Goal: Task Accomplishment & Management: Use online tool/utility

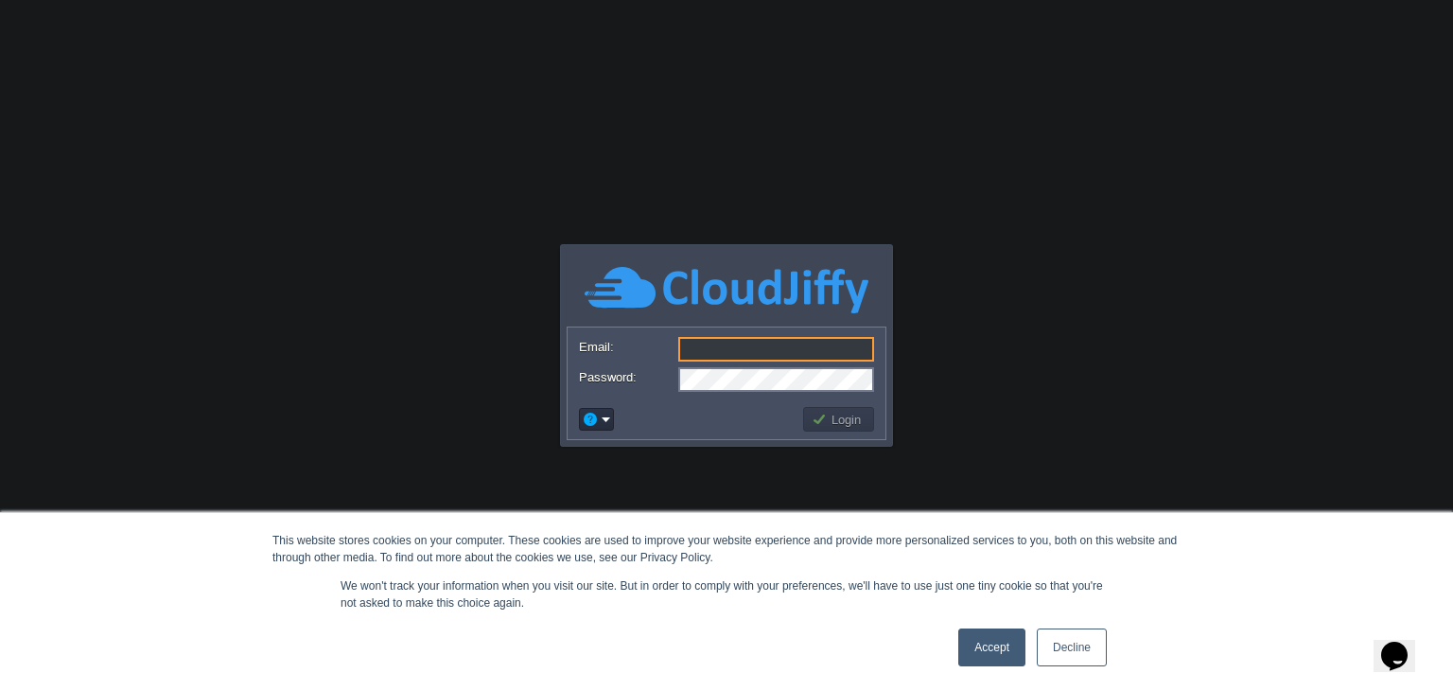
drag, startPoint x: 1065, startPoint y: 657, endPoint x: 977, endPoint y: 599, distance: 105.2
click at [1065, 657] on link "Decline" at bounding box center [1072, 647] width 70 height 38
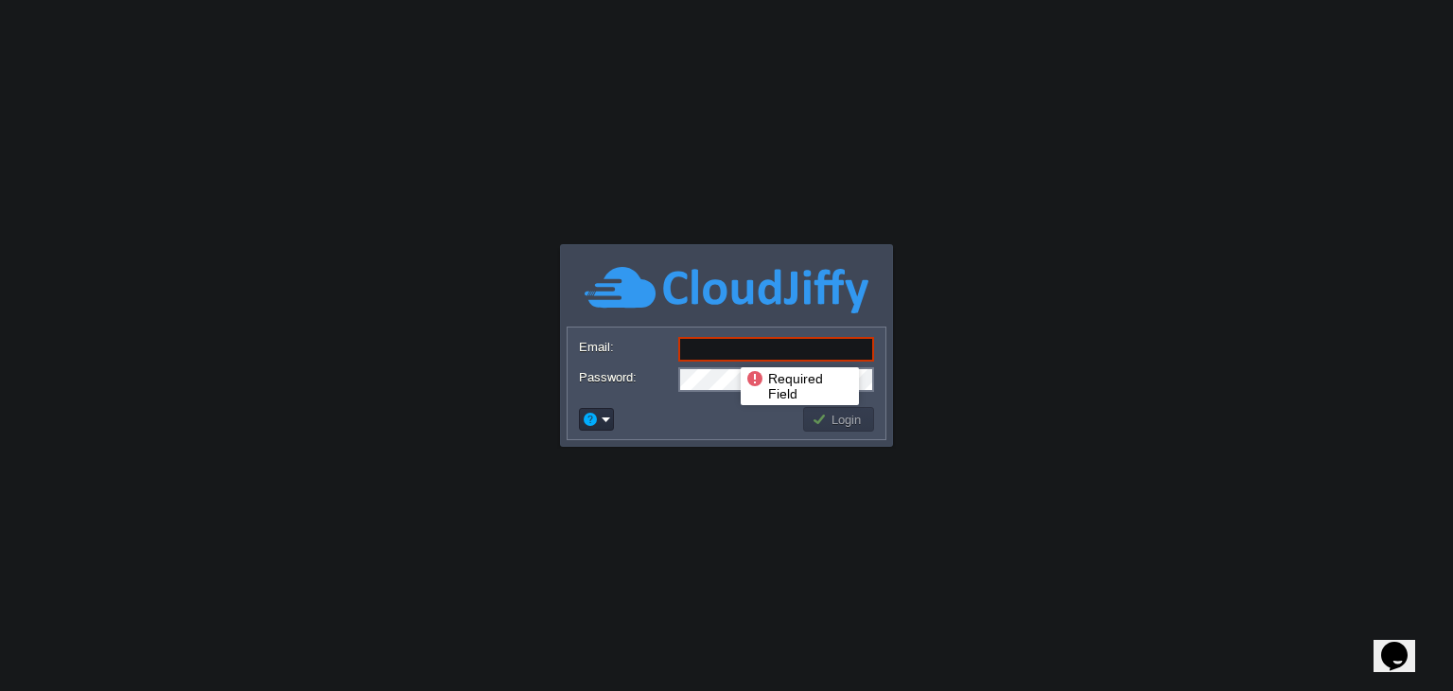
click at [727, 350] on input "Email:" at bounding box center [776, 349] width 196 height 25
click at [723, 314] on img at bounding box center [727, 290] width 284 height 52
click at [696, 342] on input "Email:" at bounding box center [776, 349] width 196 height 25
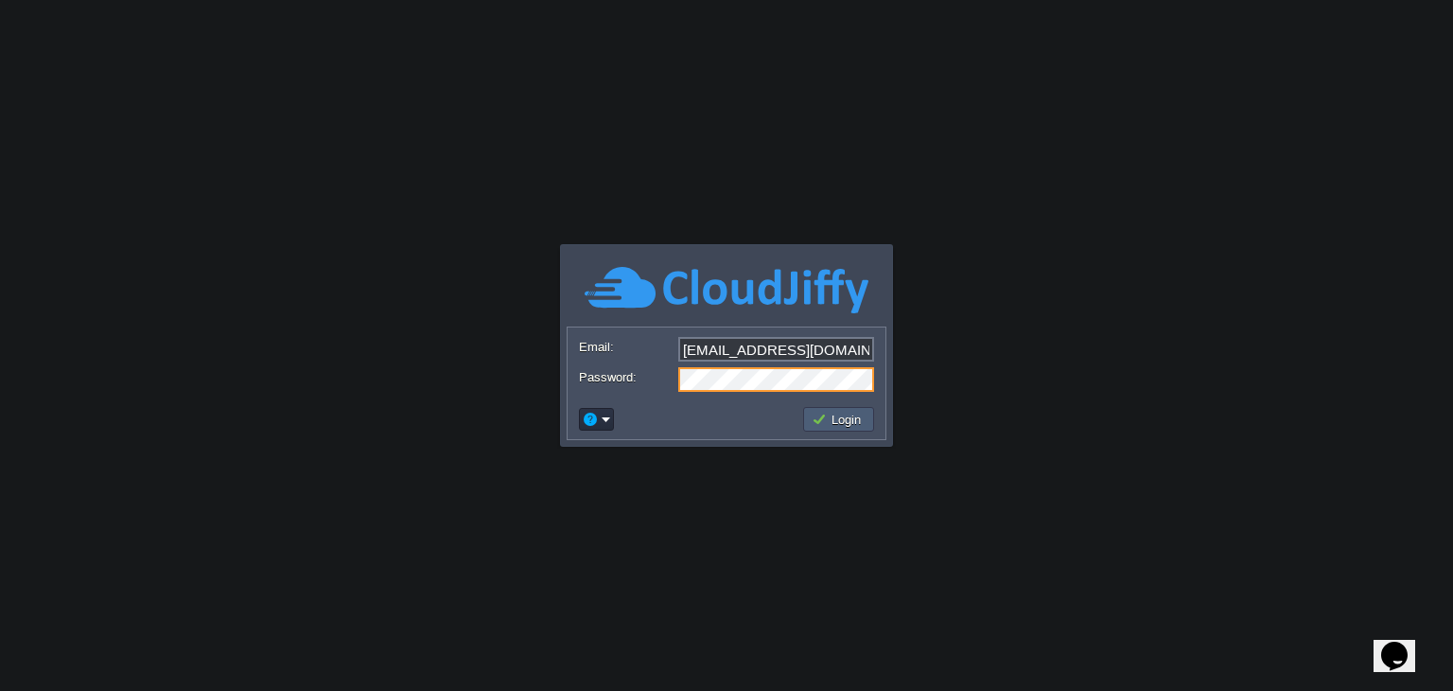
click at [858, 417] on button "Login" at bounding box center [839, 419] width 55 height 17
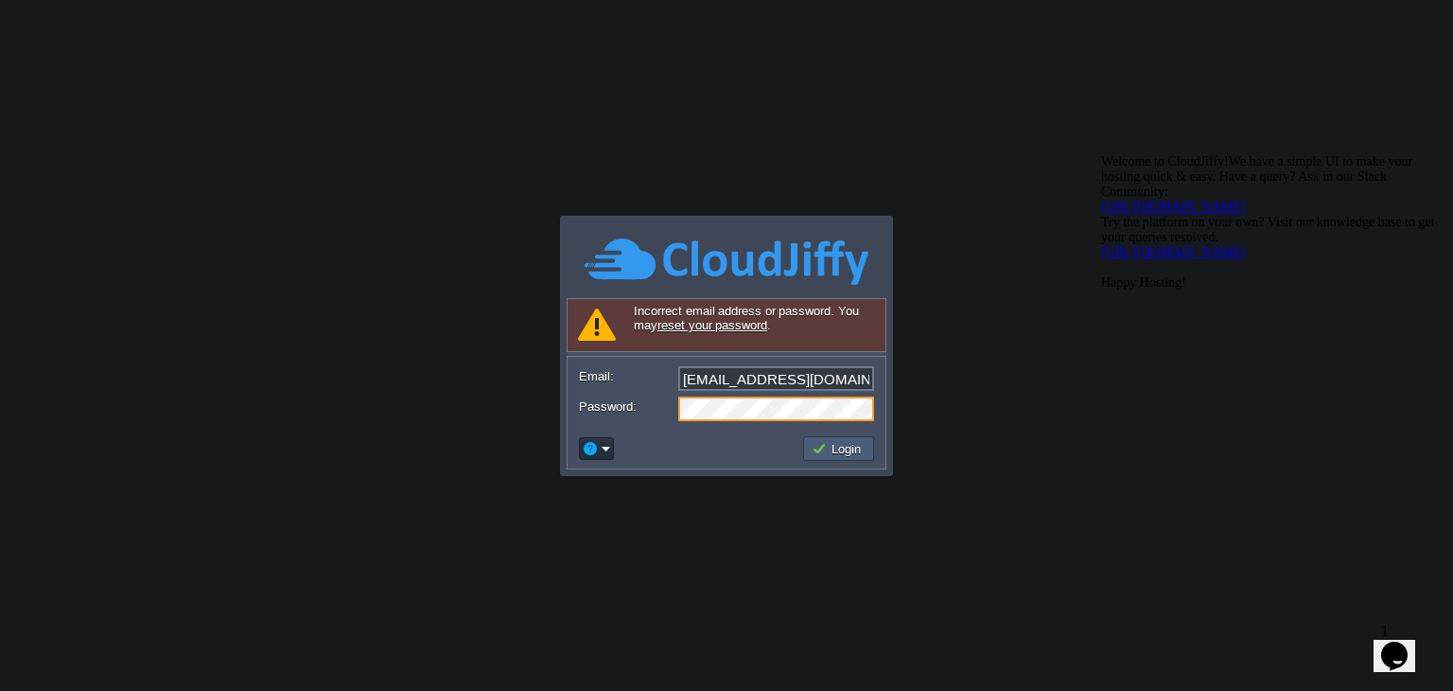
click at [844, 447] on button "Login" at bounding box center [839, 448] width 55 height 17
click at [763, 377] on input "[EMAIL_ADDRESS][DOMAIN_NAME]" at bounding box center [776, 378] width 196 height 25
click at [806, 382] on input "[EMAIL_ADDRESS][DOMAIN_NAME]" at bounding box center [776, 378] width 196 height 25
paste input "y"
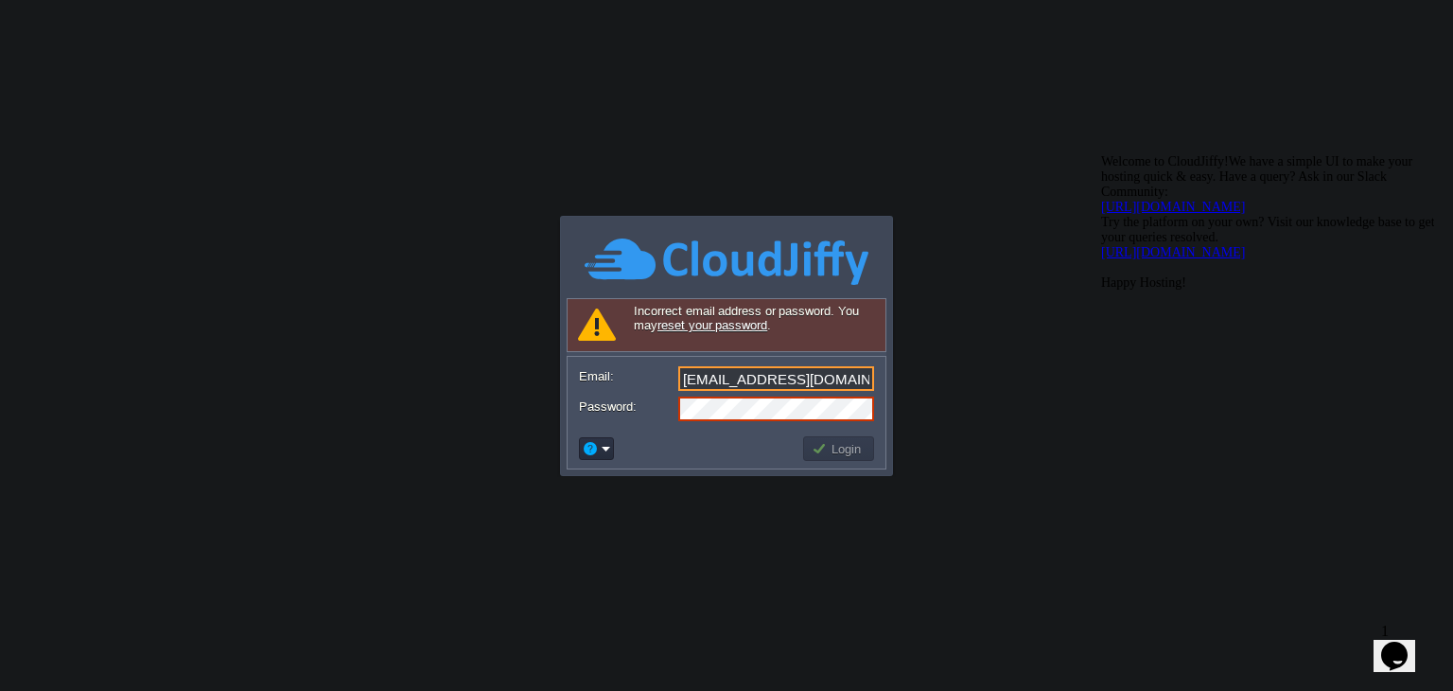
type input "[EMAIL_ADDRESS][DOMAIN_NAME]"
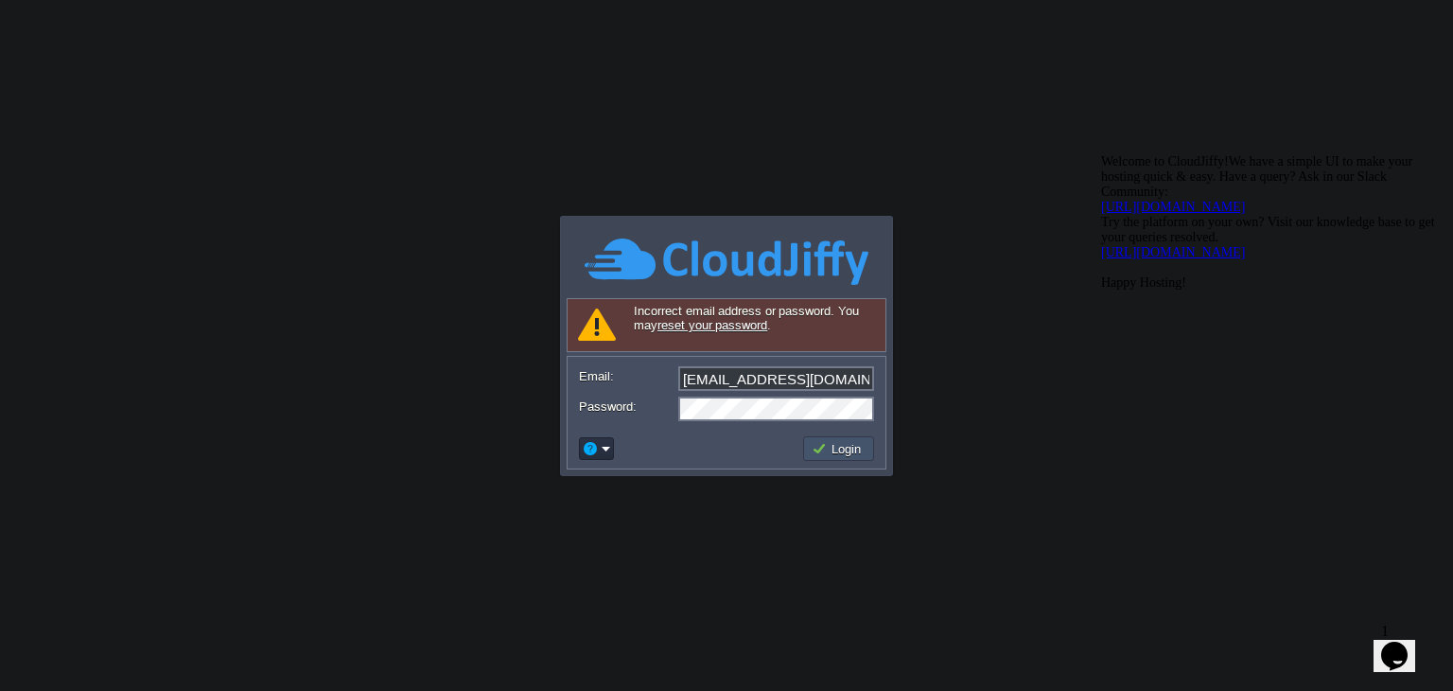
click at [845, 453] on button "Login" at bounding box center [839, 448] width 55 height 17
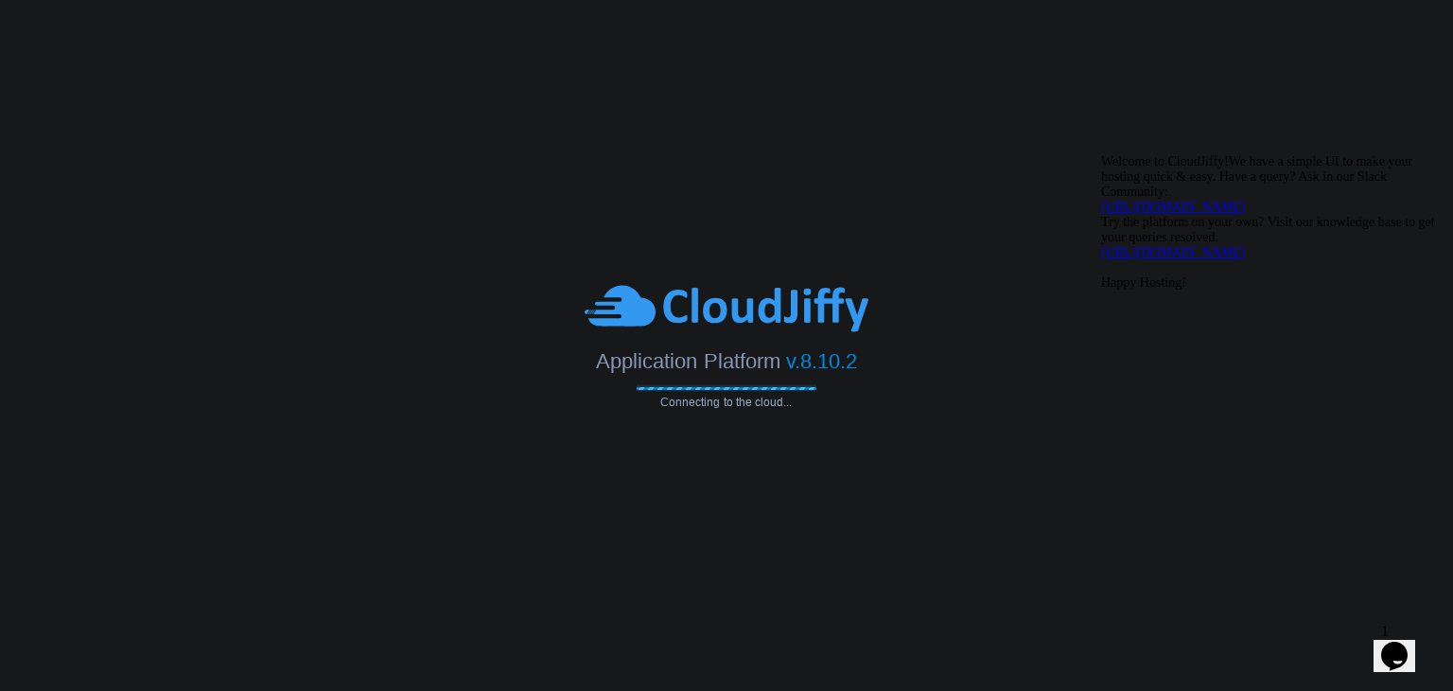
click at [1412, 154] on div "Chat attention grabber" at bounding box center [1271, 154] width 341 height 0
click at [1408, 643] on icon "Chat widget" at bounding box center [1394, 655] width 26 height 28
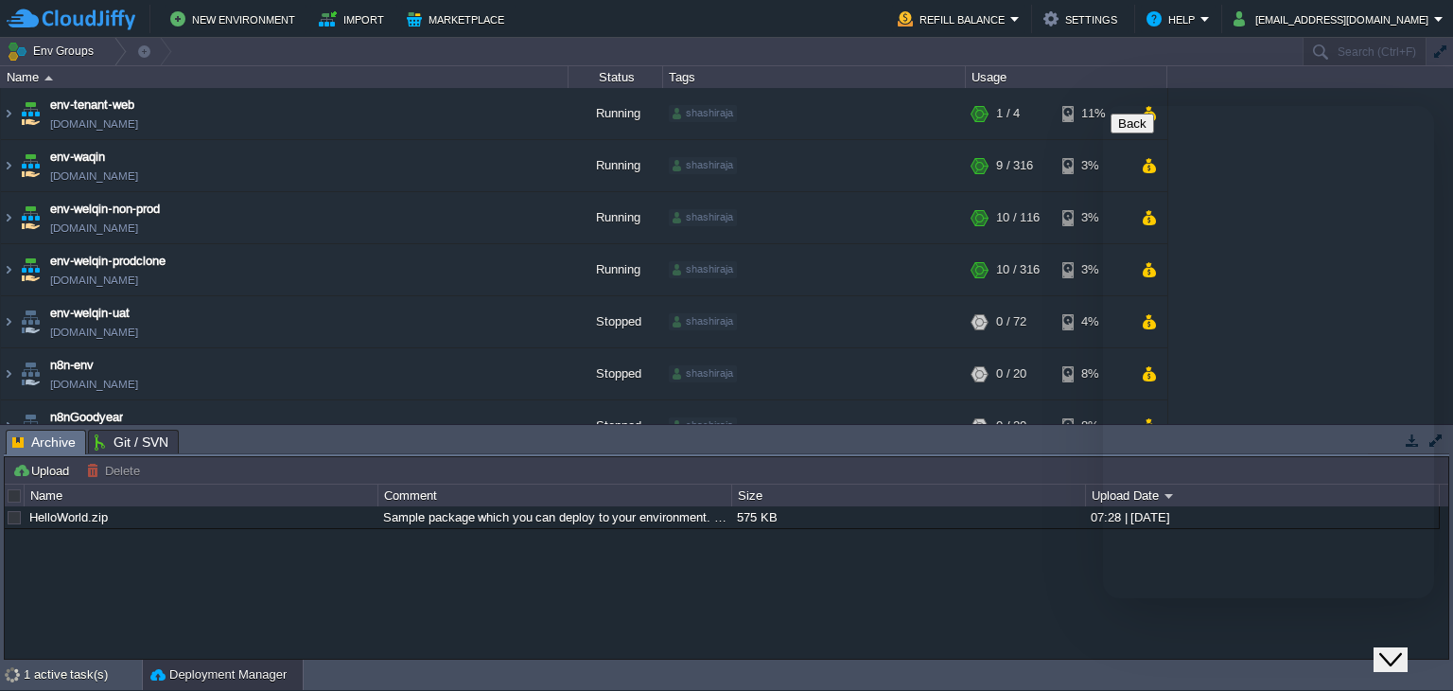
click at [893, 535] on div "HelloWorld.zip Sample package which you can deploy to your environment. Feel fr…" at bounding box center [727, 582] width 1444 height 153
click at [1390, 653] on icon "Close Chat This icon closes the chat window." at bounding box center [1390, 659] width 23 height 23
click at [8, 113] on img at bounding box center [8, 113] width 15 height 51
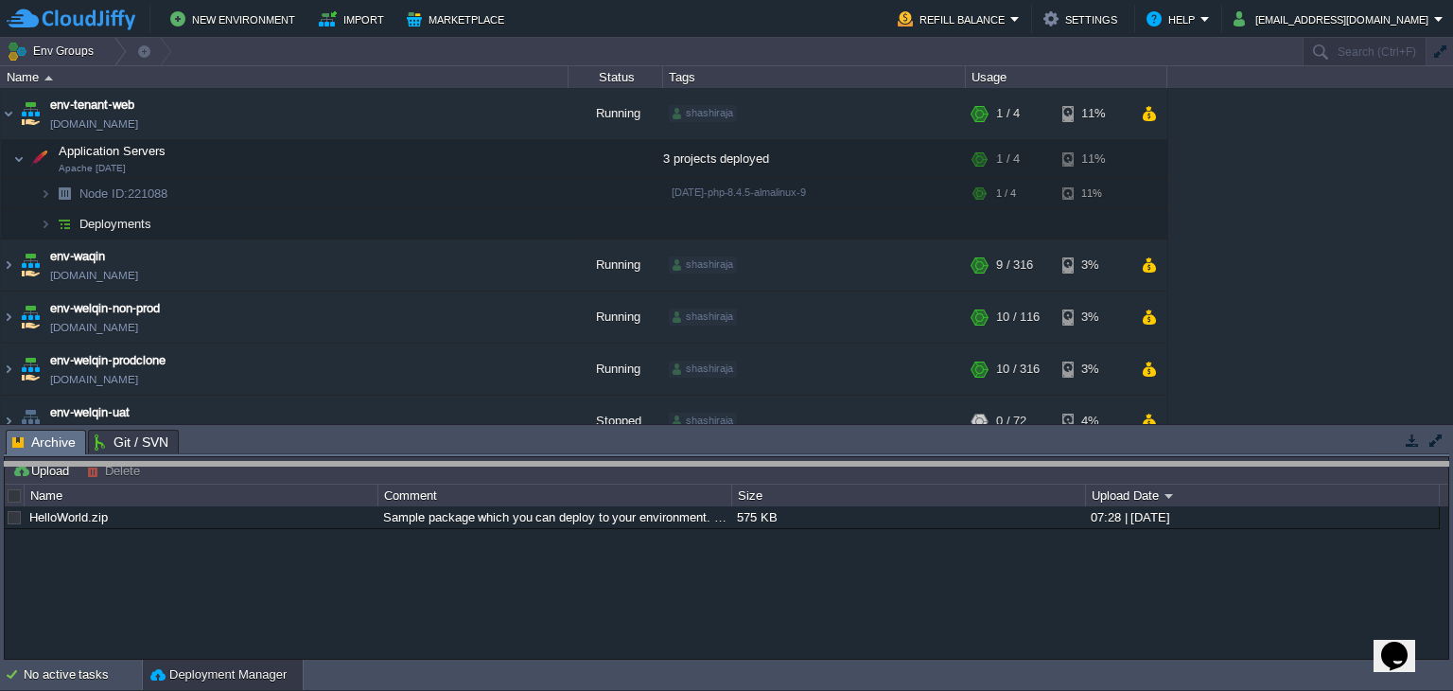
drag, startPoint x: 788, startPoint y: 450, endPoint x: 794, endPoint y: 482, distance: 32.7
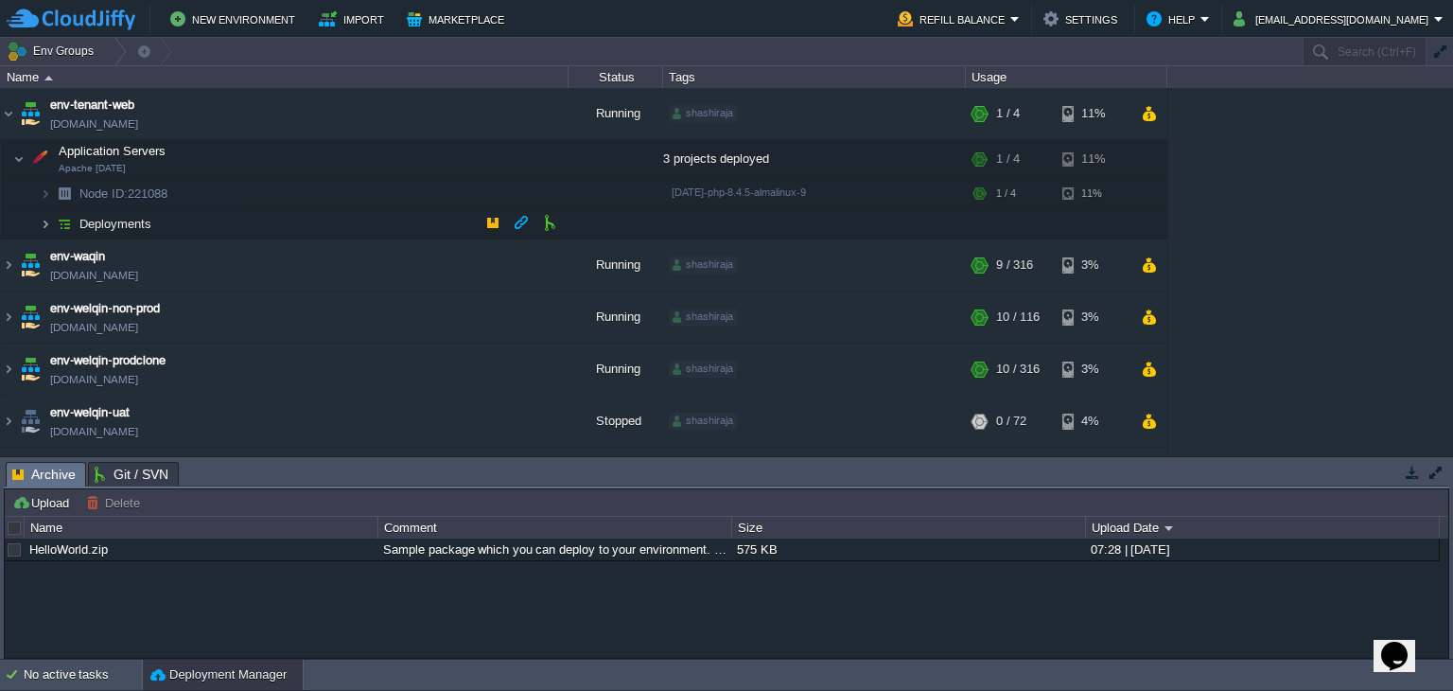
click at [43, 224] on img at bounding box center [45, 223] width 11 height 29
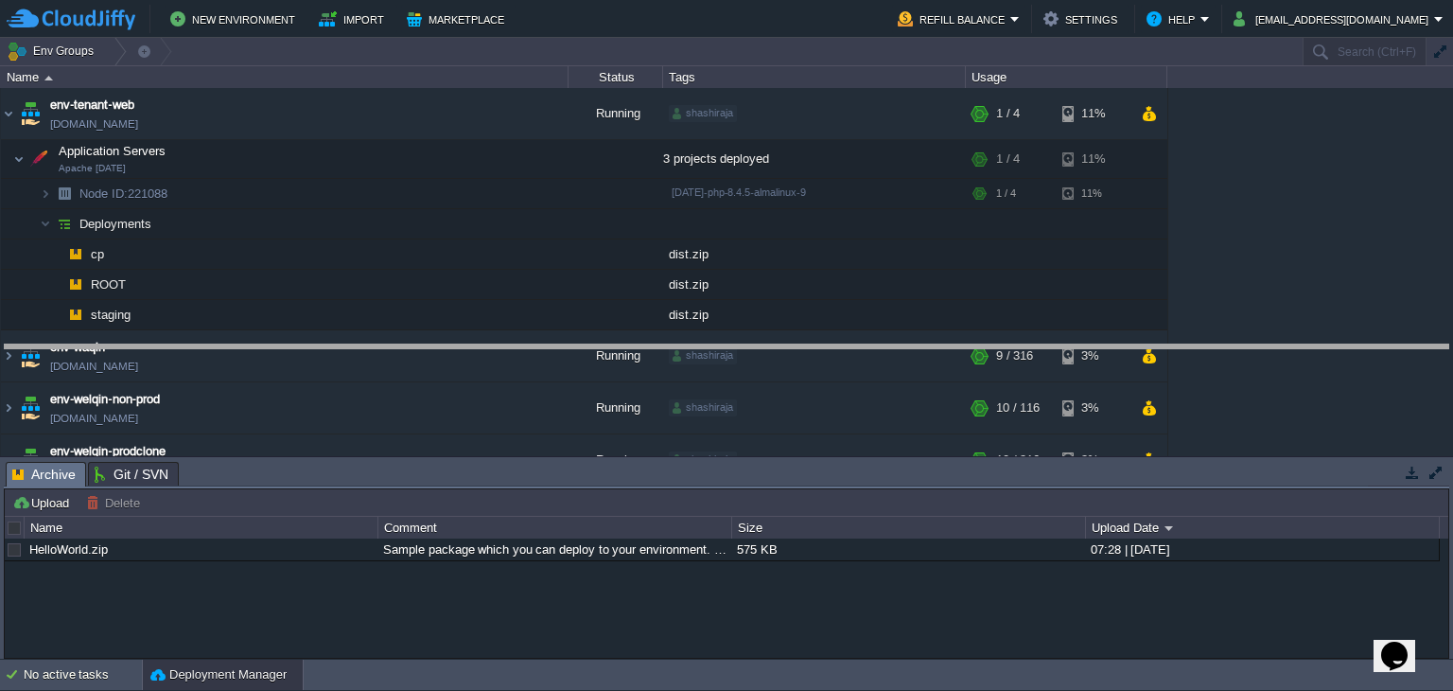
drag, startPoint x: 666, startPoint y: 487, endPoint x: 655, endPoint y: 376, distance: 112.2
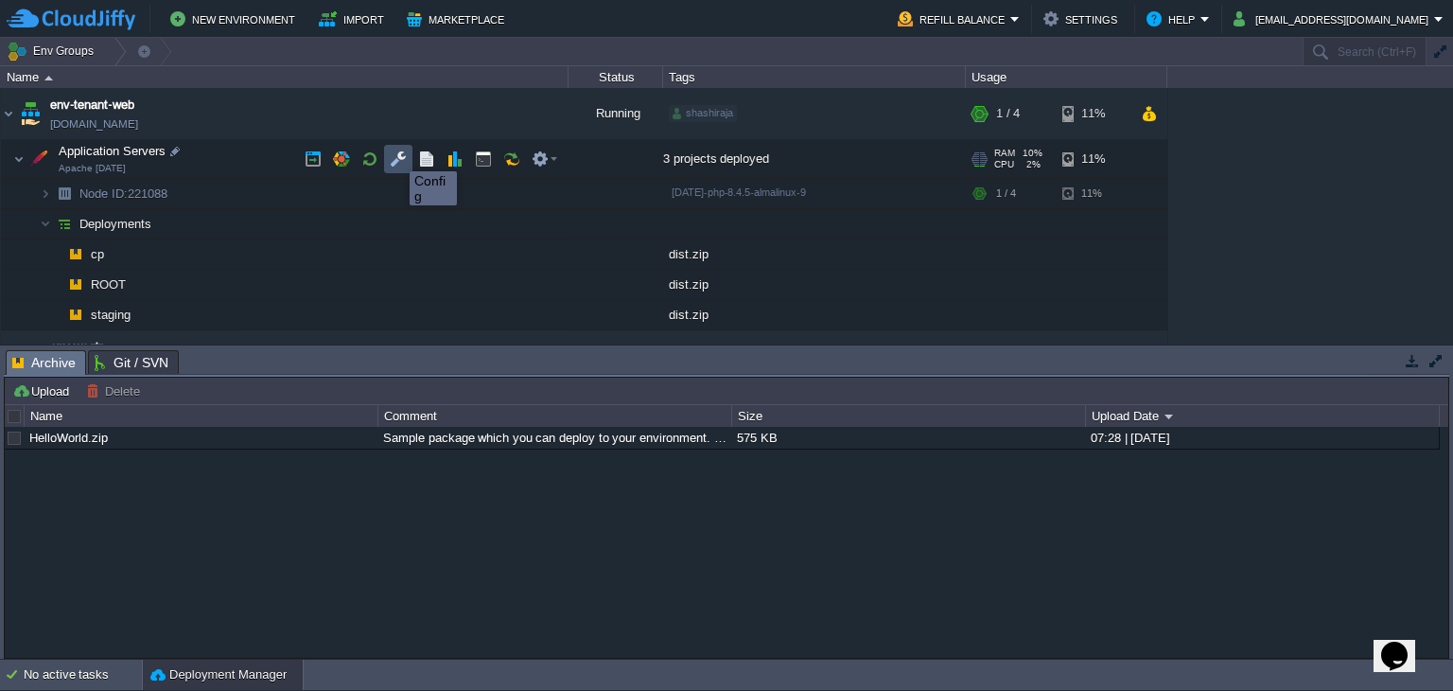
click at [395, 154] on button "button" at bounding box center [398, 158] width 17 height 17
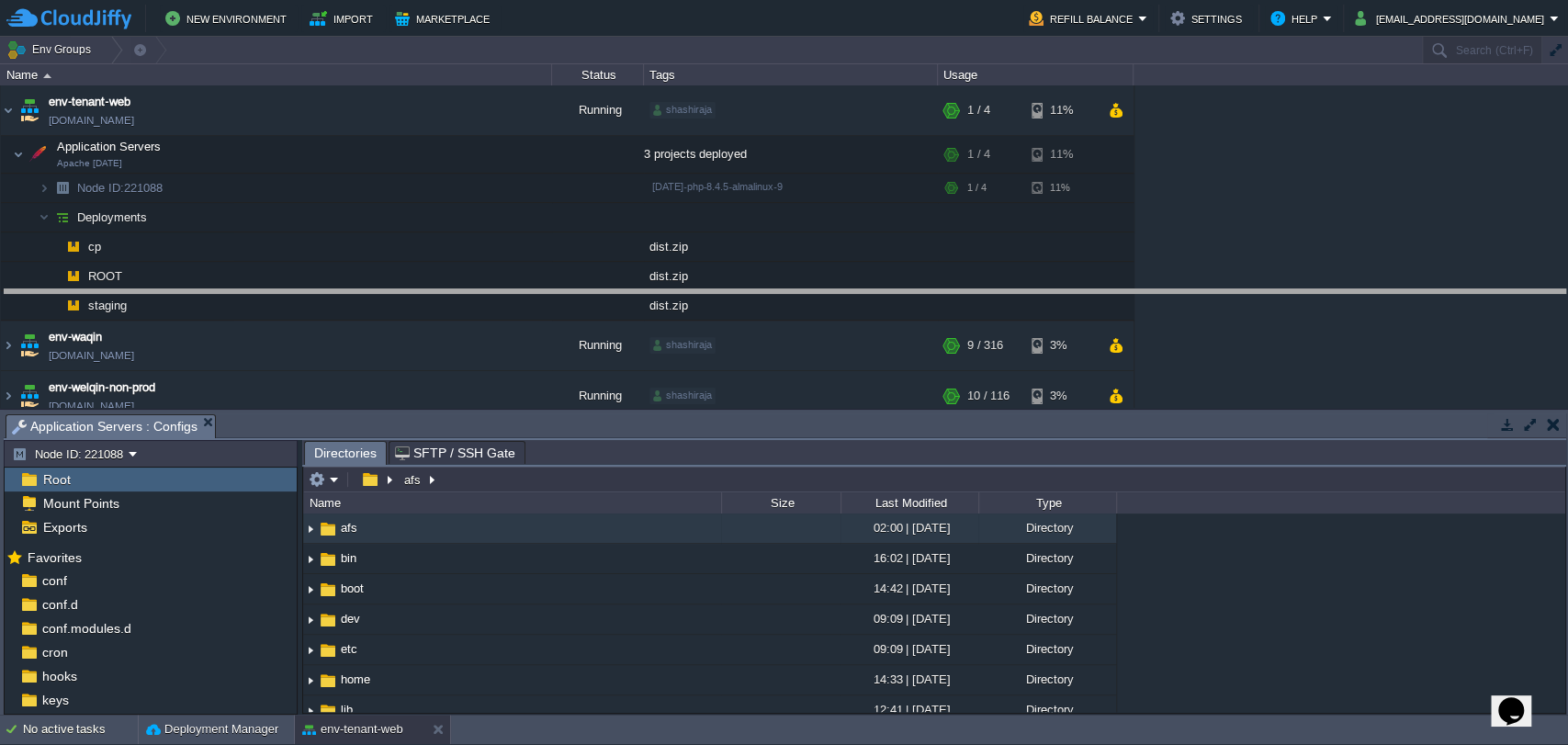
drag, startPoint x: 653, startPoint y: 433, endPoint x: 651, endPoint y: 309, distance: 124.0
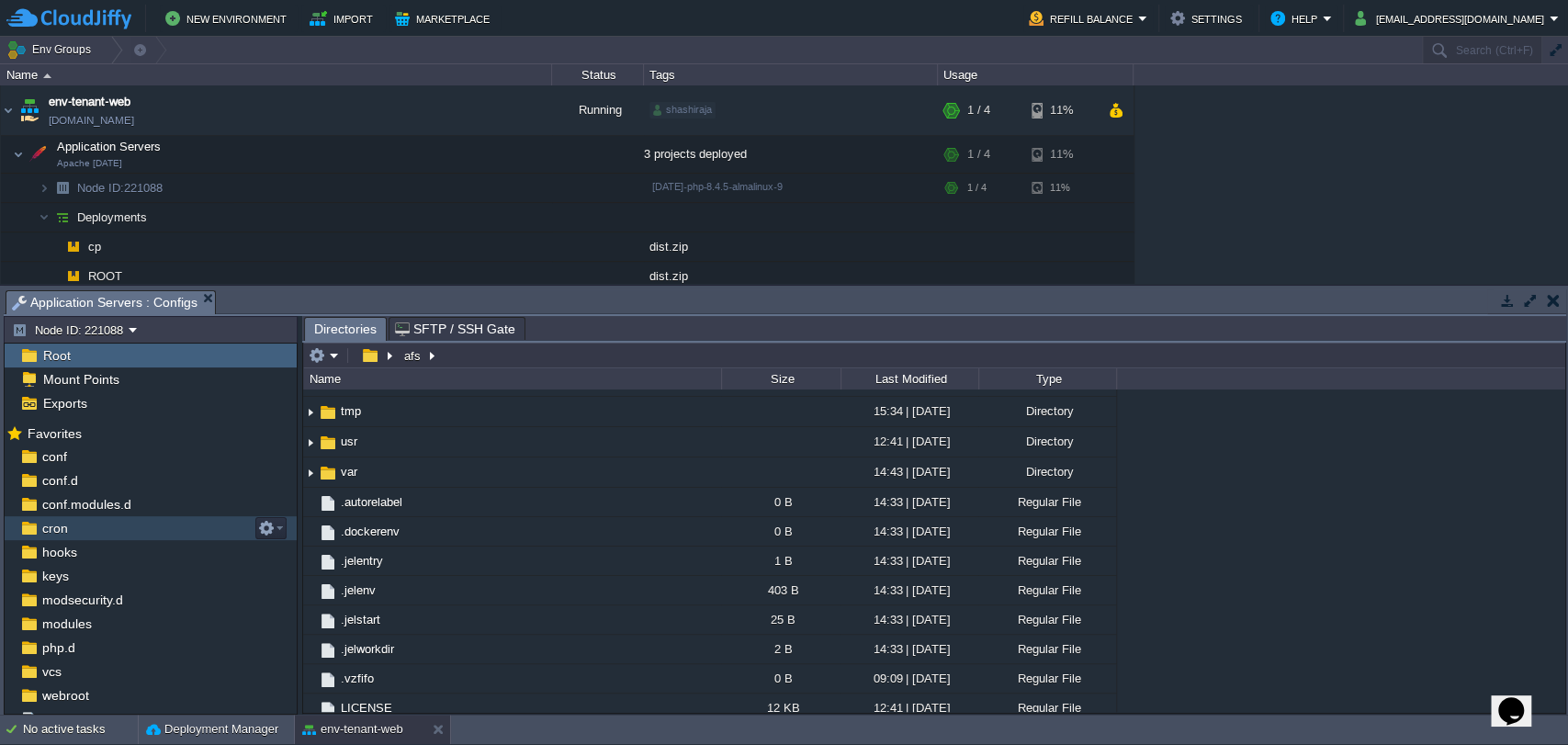
scroll to position [37, 0]
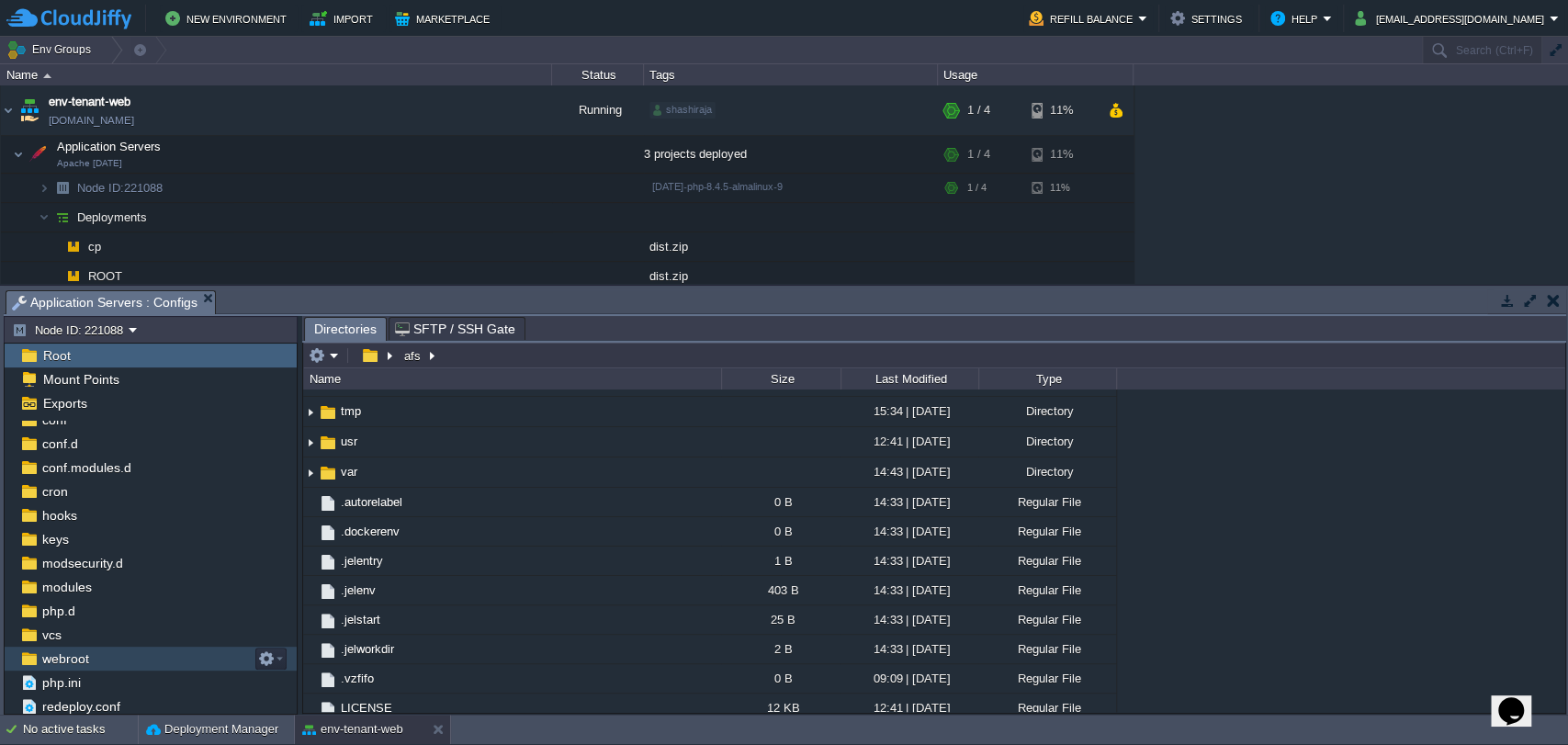
click at [74, 648] on div "webroot" at bounding box center [150, 659] width 292 height 24
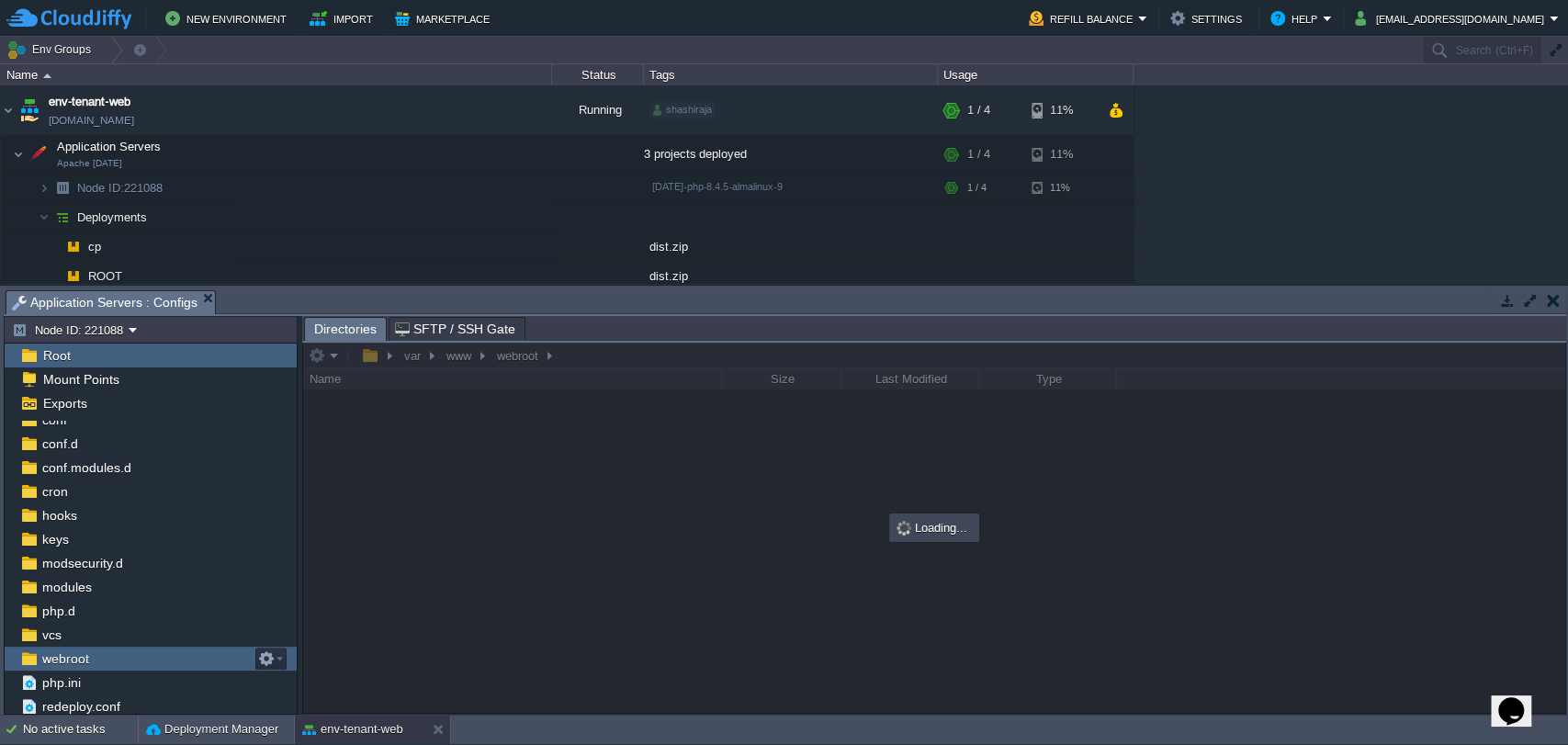
scroll to position [0, 0]
click at [74, 648] on div "webroot" at bounding box center [150, 659] width 292 height 24
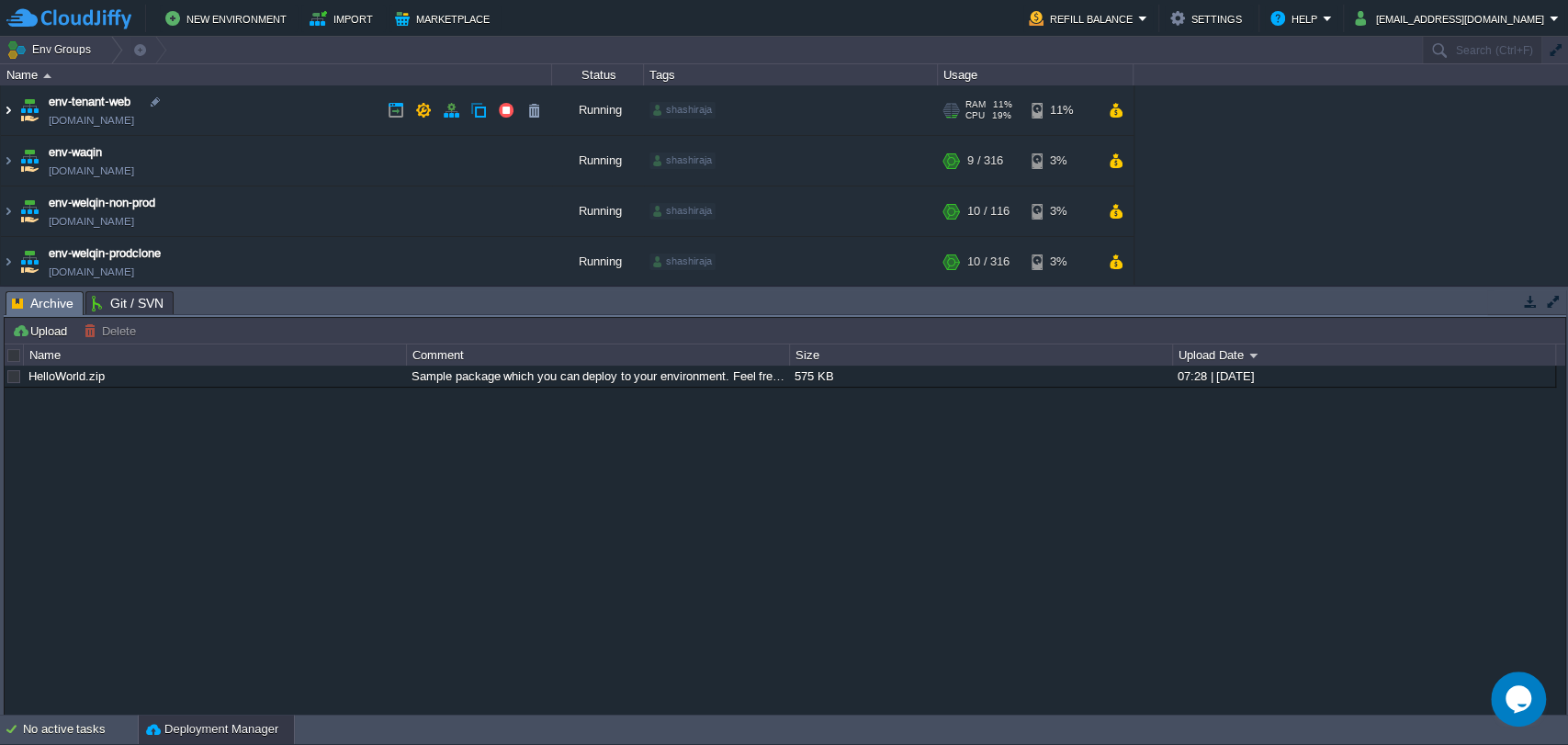
click at [8, 116] on img at bounding box center [8, 110] width 15 height 50
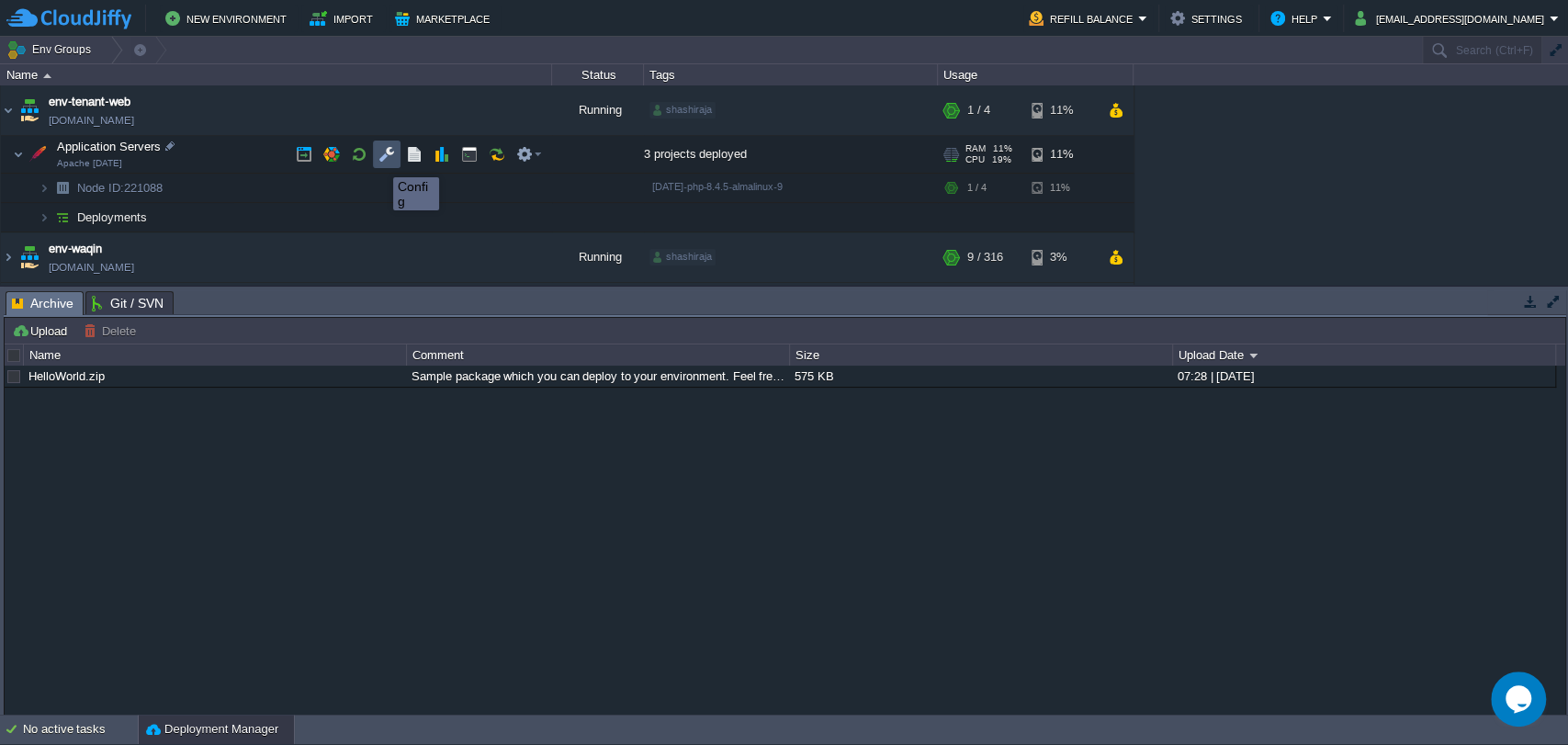
click at [381, 160] on button "button" at bounding box center [386, 153] width 17 height 17
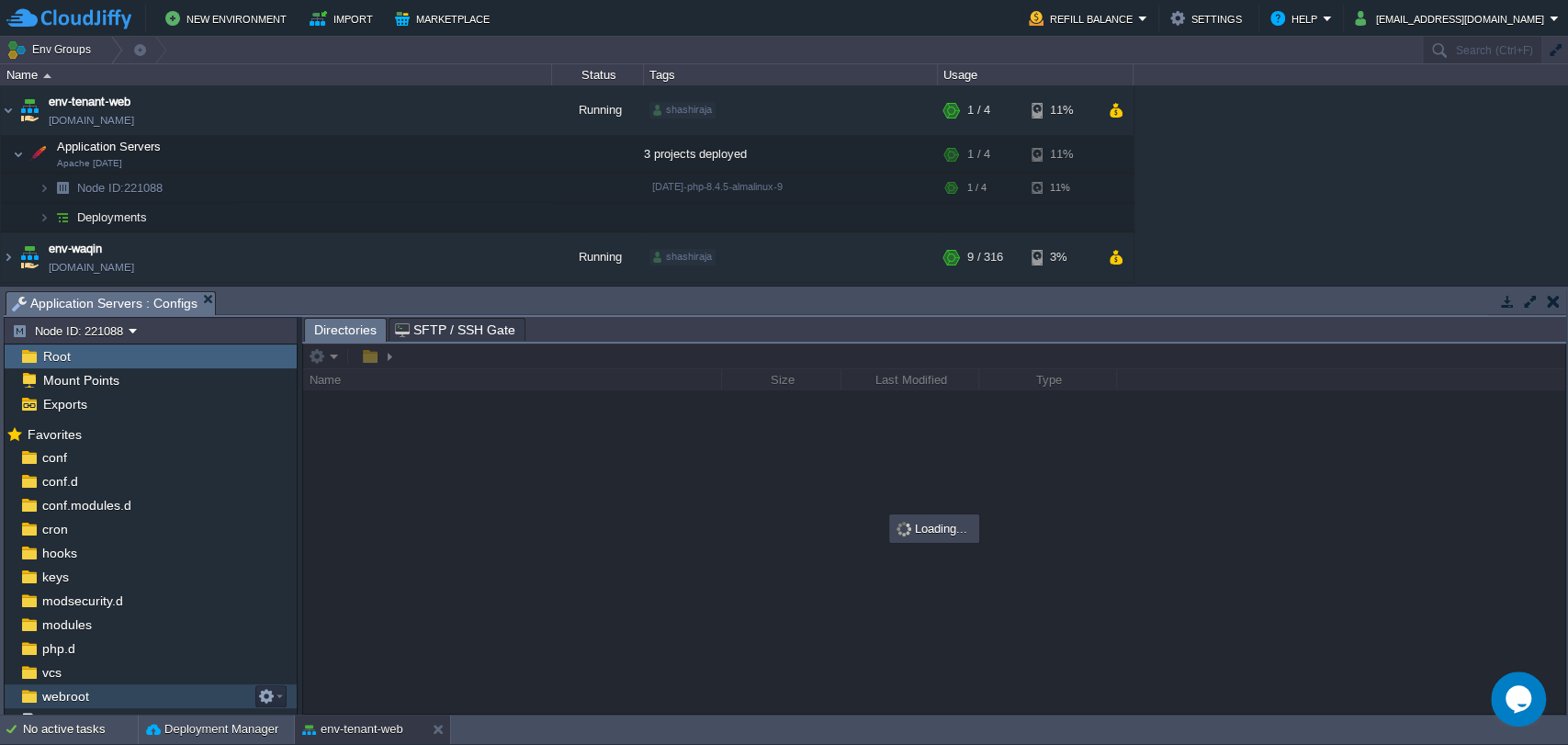
click at [74, 700] on span "webroot" at bounding box center [65, 696] width 53 height 17
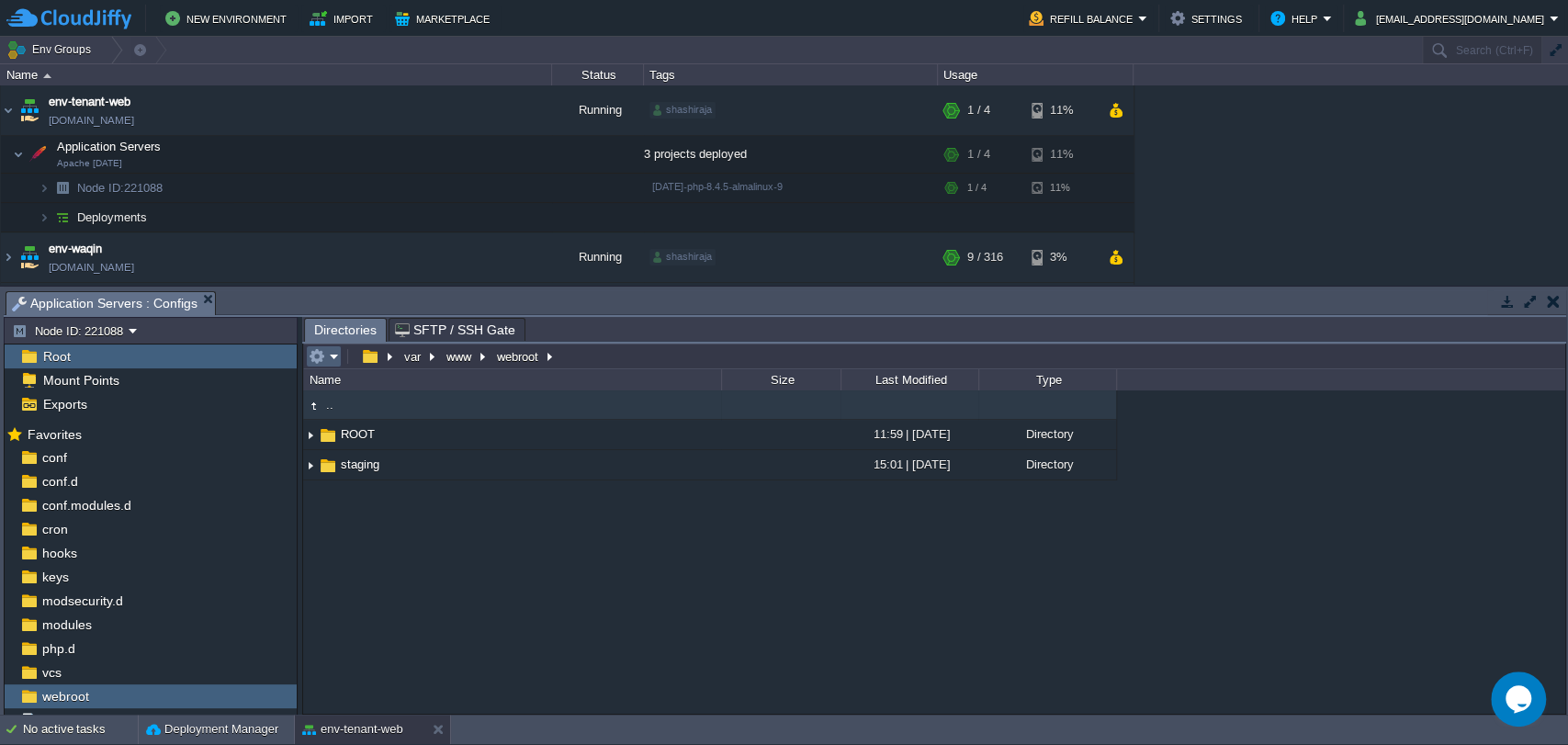
click at [332, 357] on em at bounding box center [323, 356] width 30 height 17
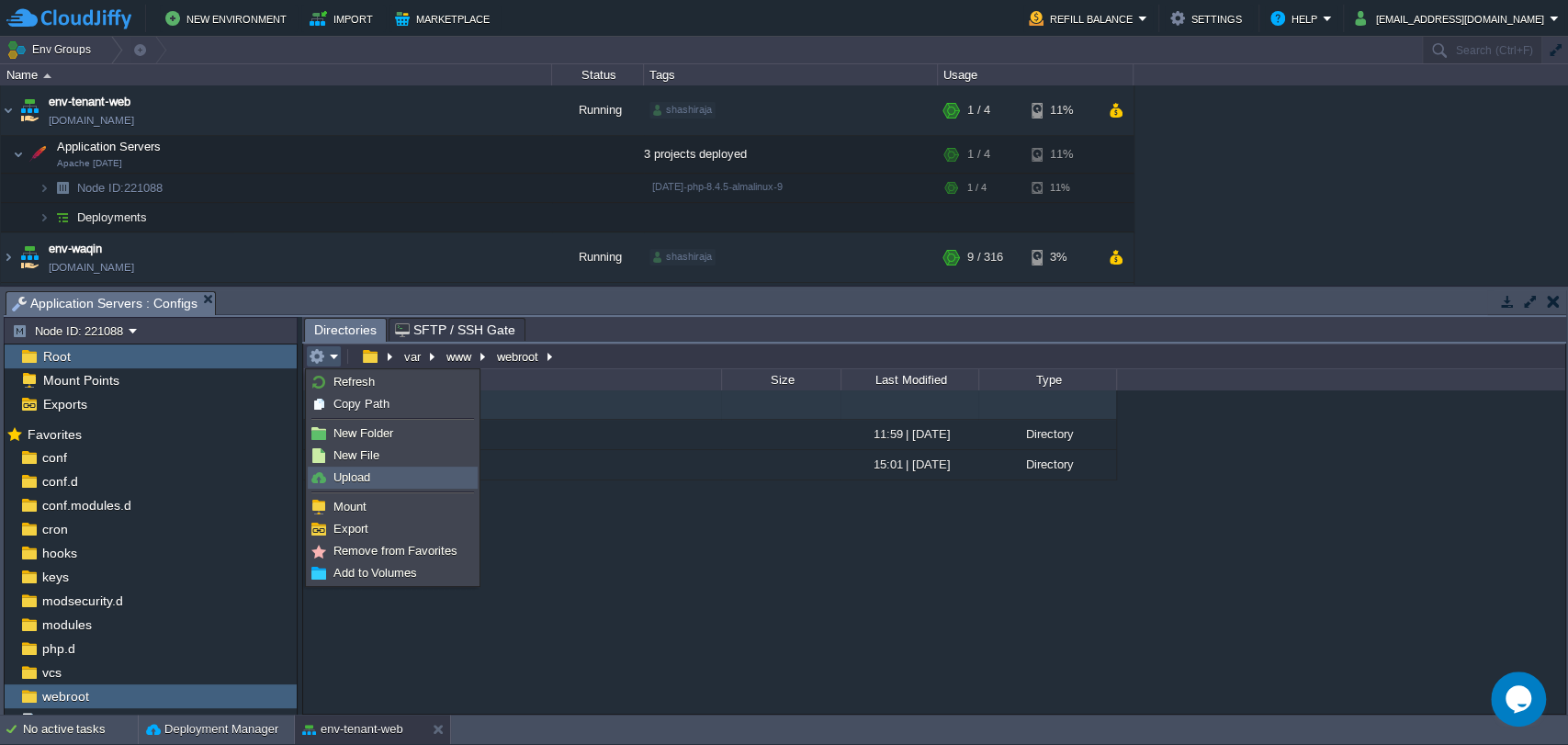
click at [357, 471] on span "Upload" at bounding box center [351, 477] width 37 height 14
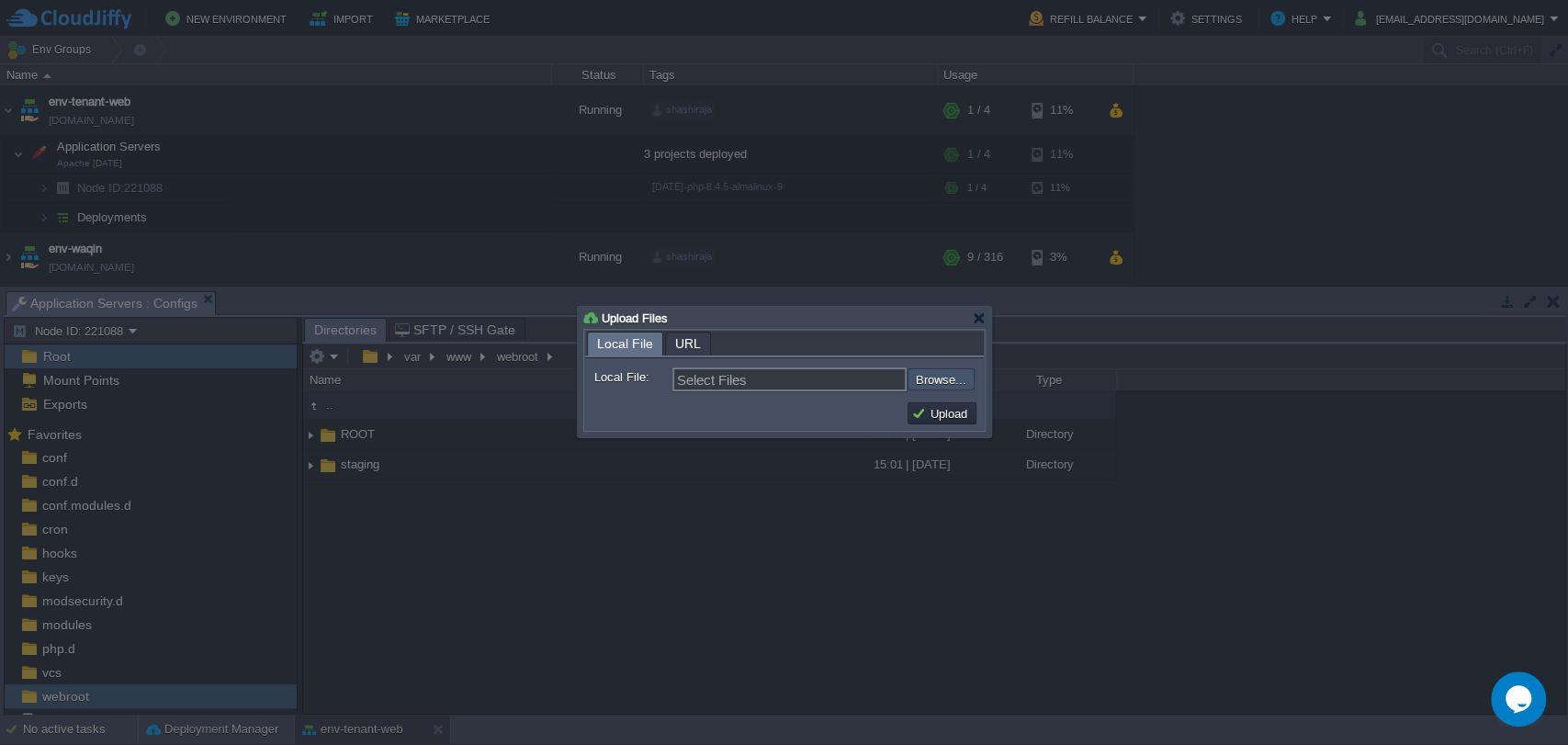
click at [947, 374] on input "file" at bounding box center [857, 379] width 232 height 22
type input "C:\fakepath\cp.zip"
type input "cp.zip"
click at [953, 413] on button "Upload" at bounding box center [941, 413] width 61 height 17
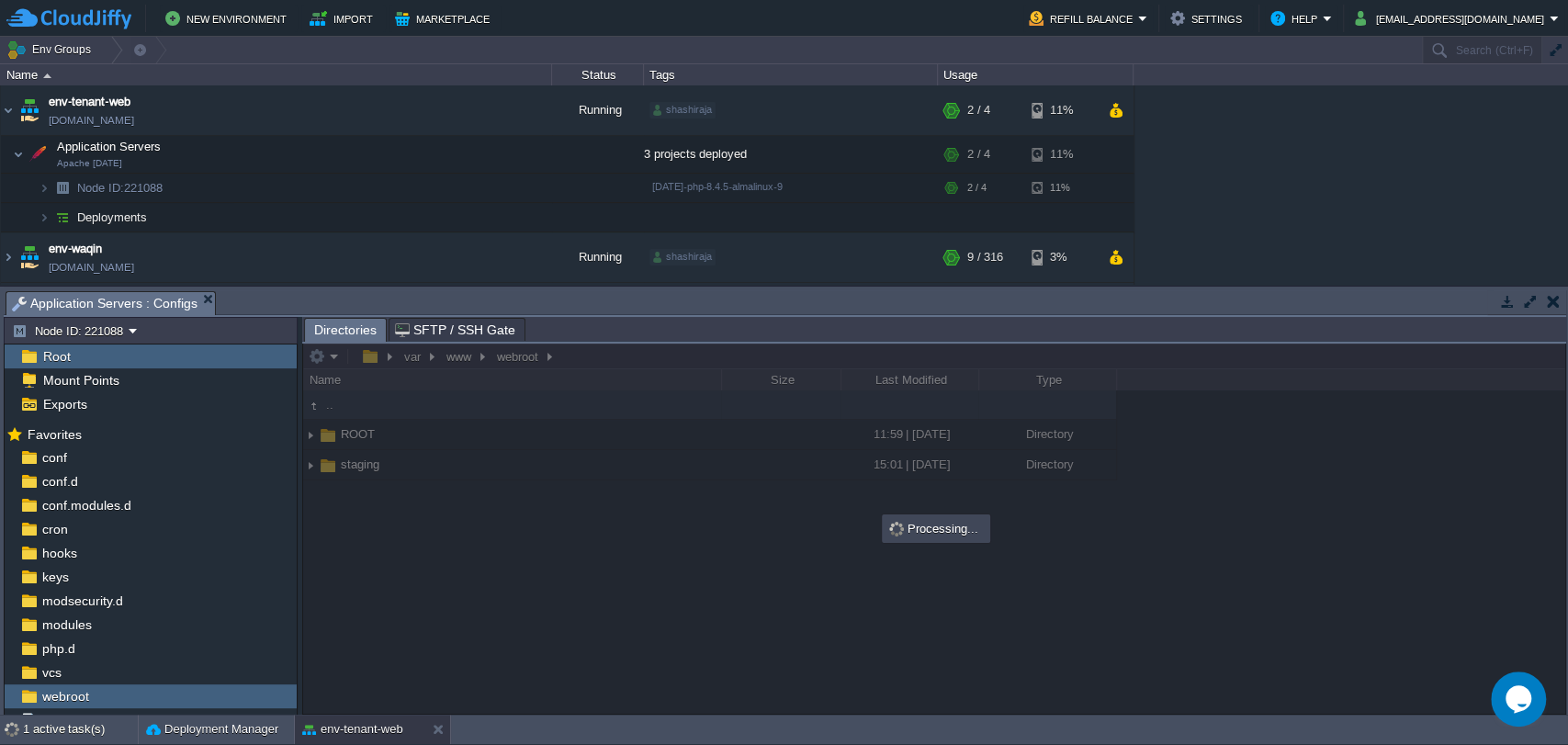
click at [948, 536] on div "Processing..." at bounding box center [936, 529] width 105 height 25
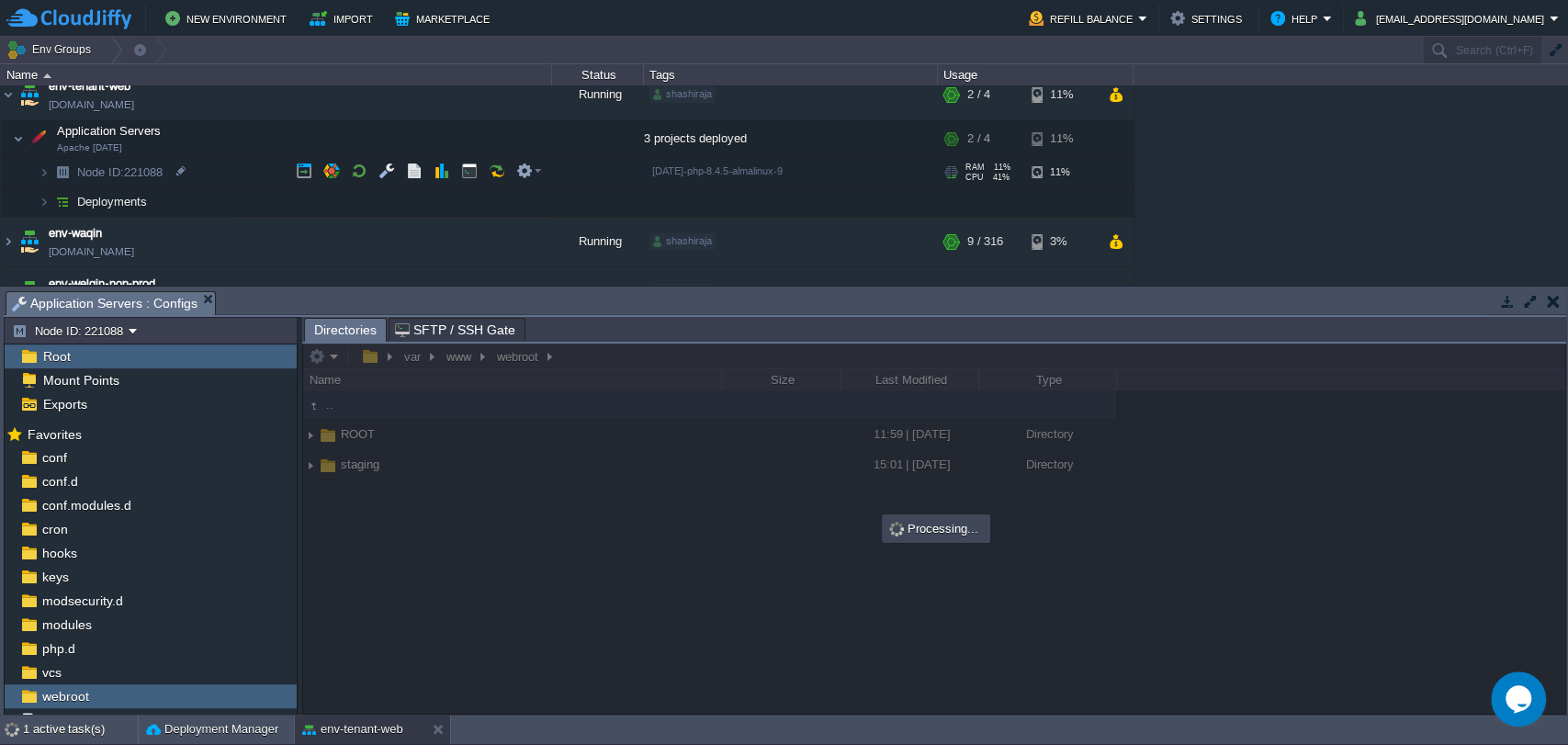
scroll to position [18, 0]
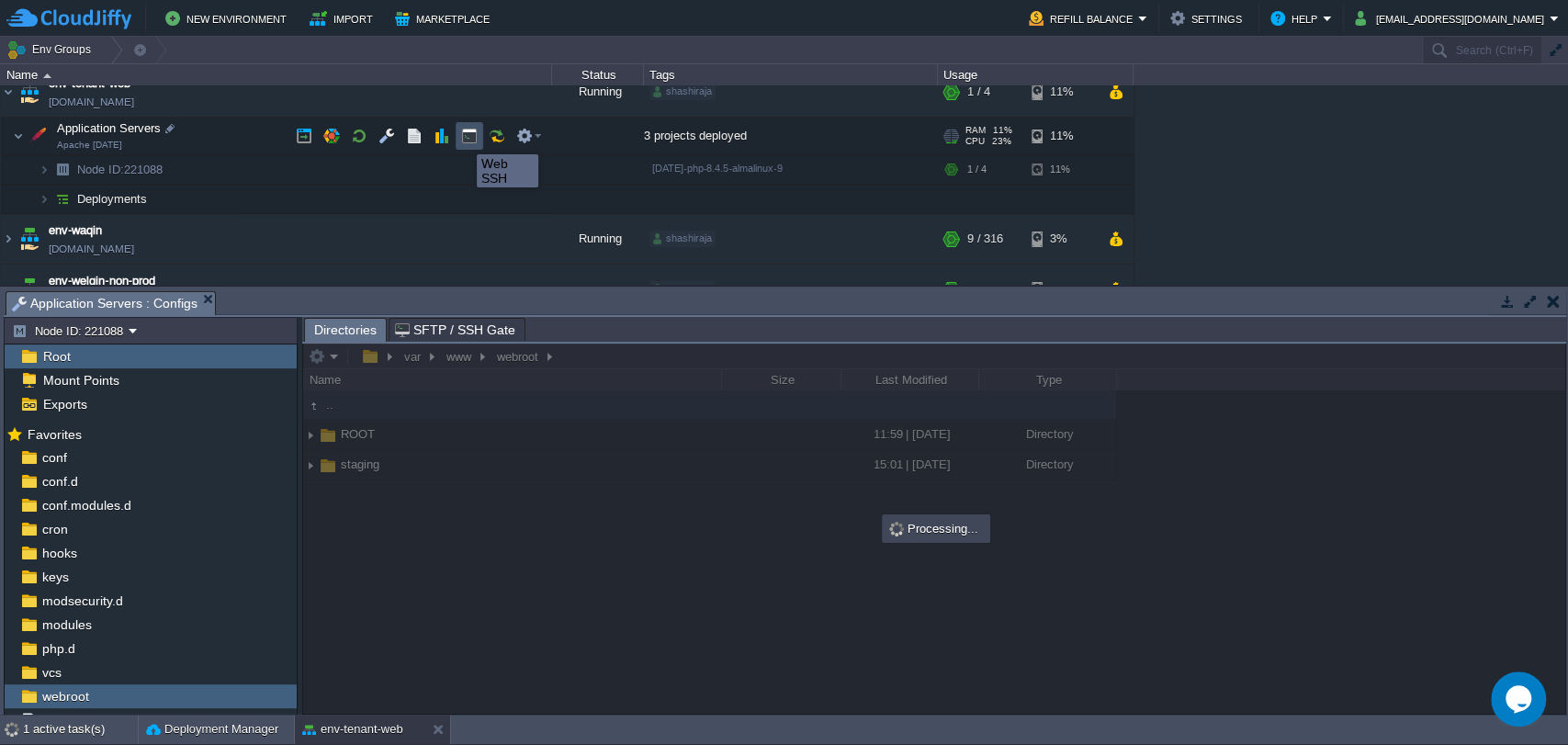
click at [463, 138] on button "button" at bounding box center [469, 135] width 17 height 17
click at [150, 298] on span "Application Servers : Configs" at bounding box center [104, 304] width 185 height 23
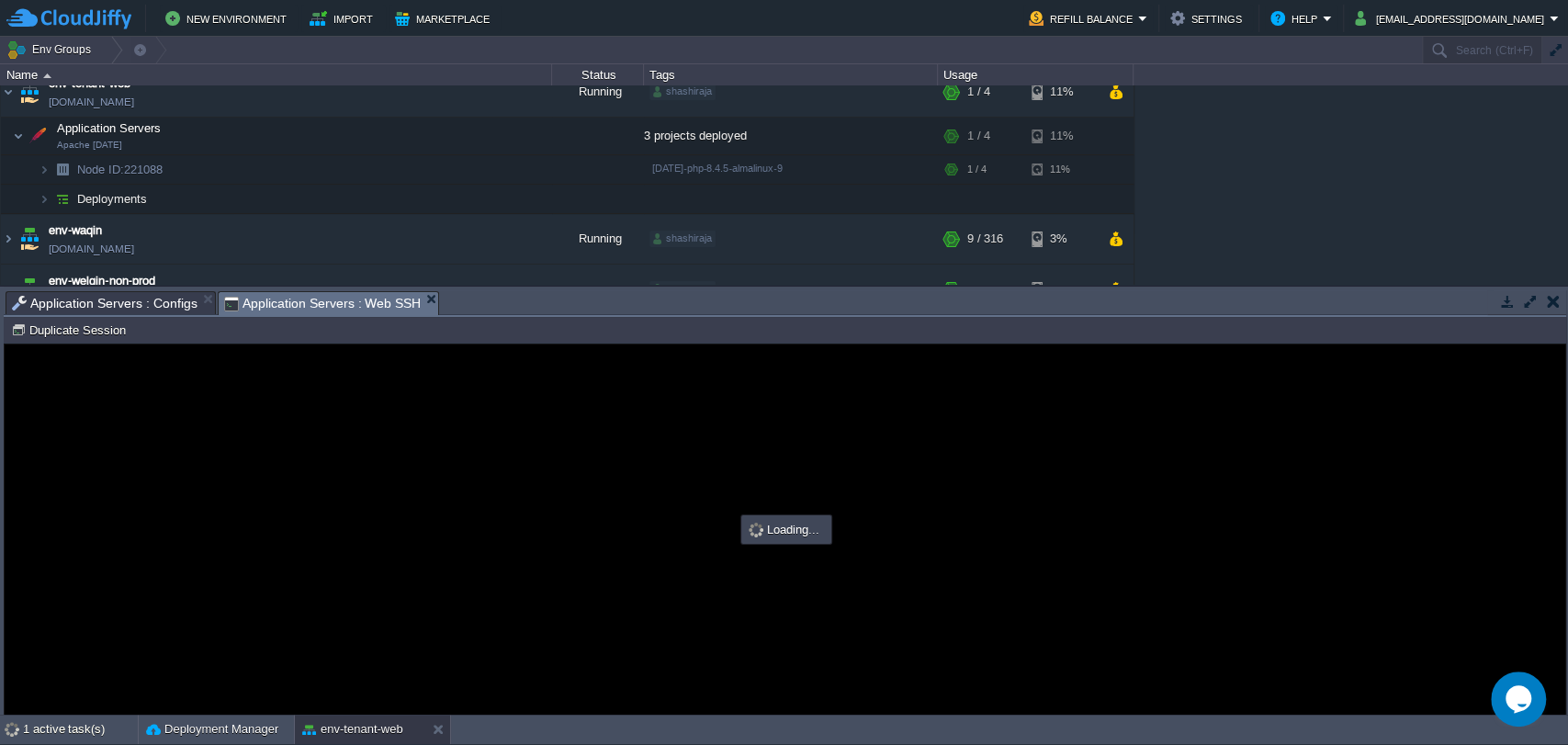
click at [250, 301] on span "Application Servers : Web SSH" at bounding box center [322, 304] width 197 height 23
type input "#000000"
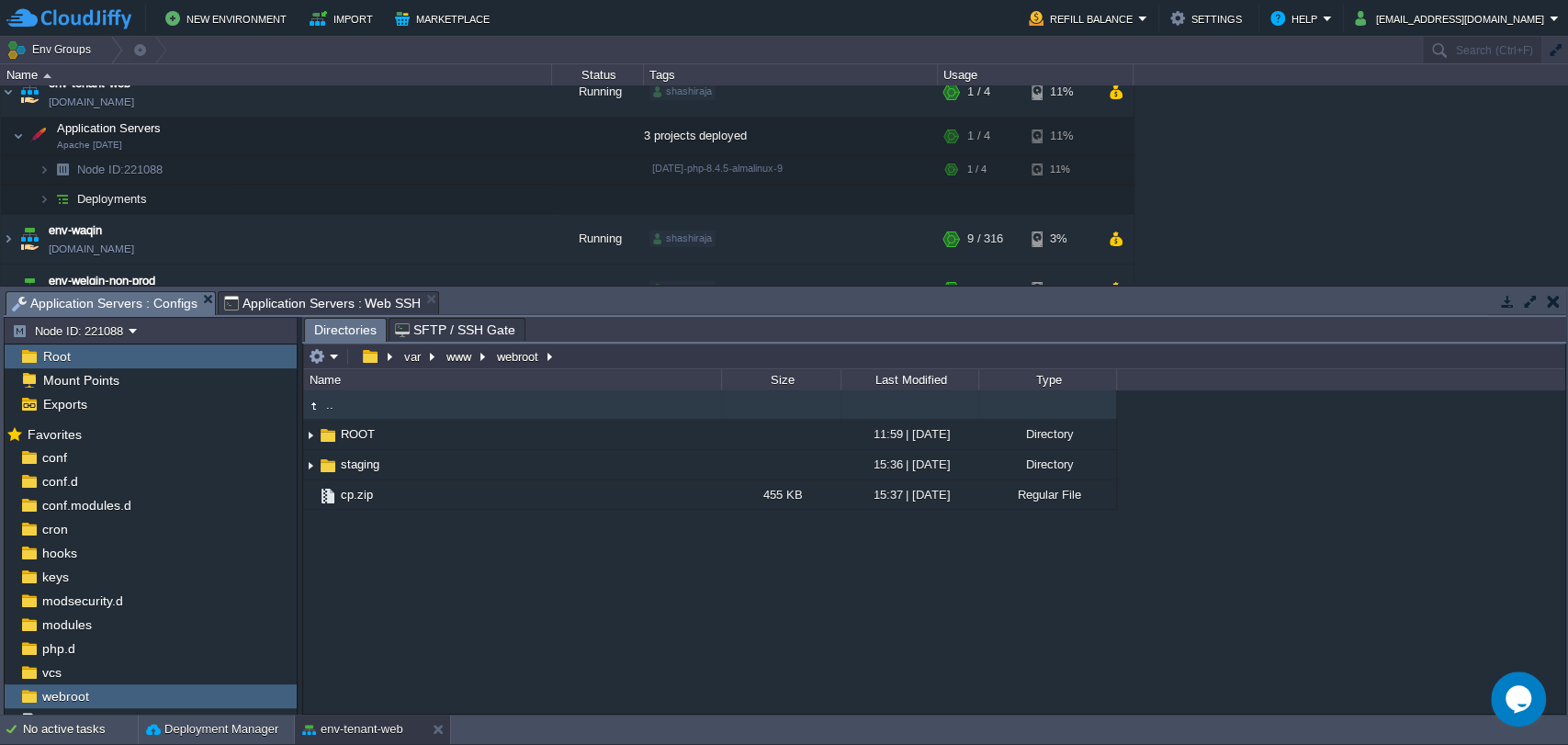
click at [93, 304] on span "Application Servers : Configs" at bounding box center [104, 304] width 185 height 23
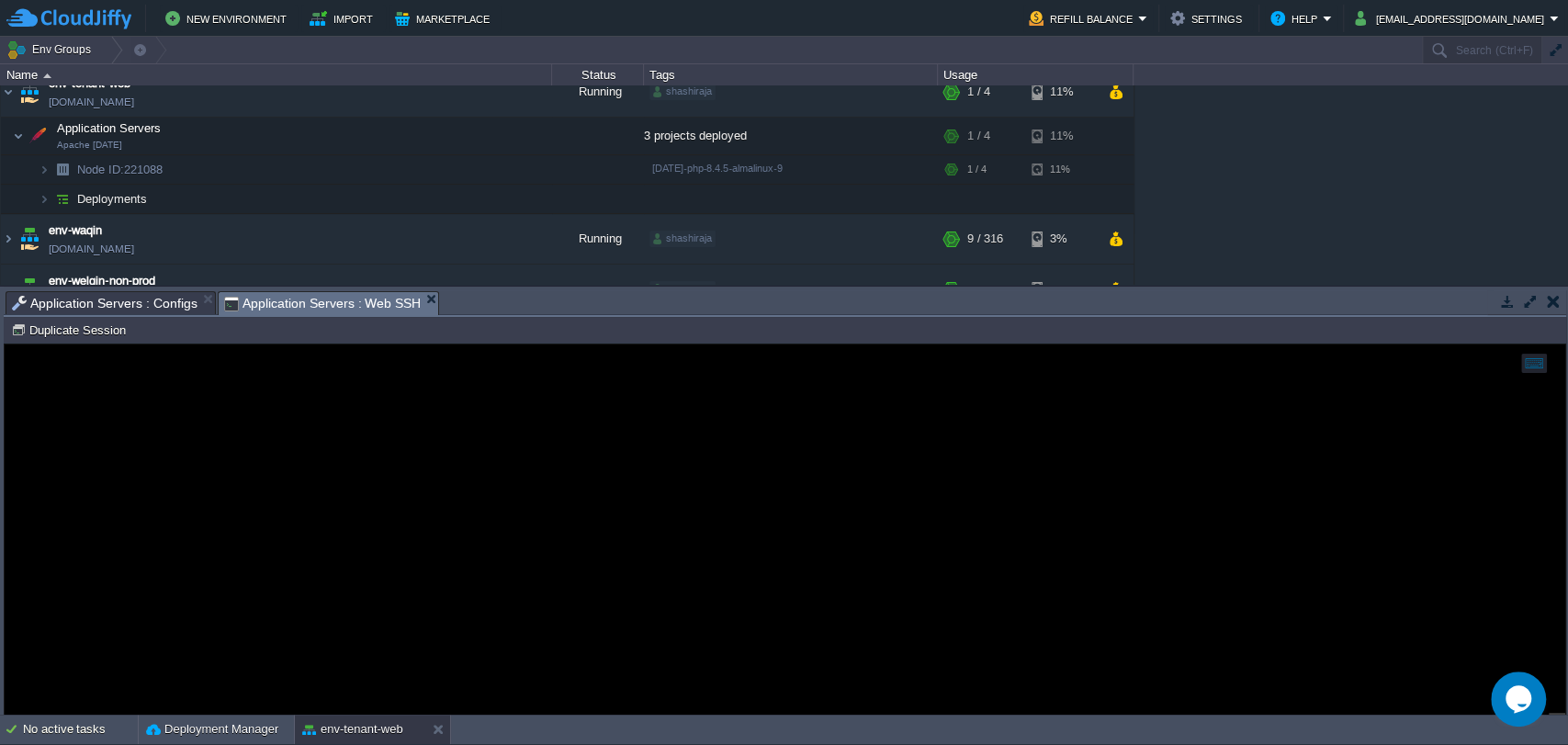
click at [316, 305] on span "Application Servers : Web SSH" at bounding box center [322, 304] width 197 height 23
click at [116, 306] on span "Application Servers : Configs" at bounding box center [104, 303] width 185 height 22
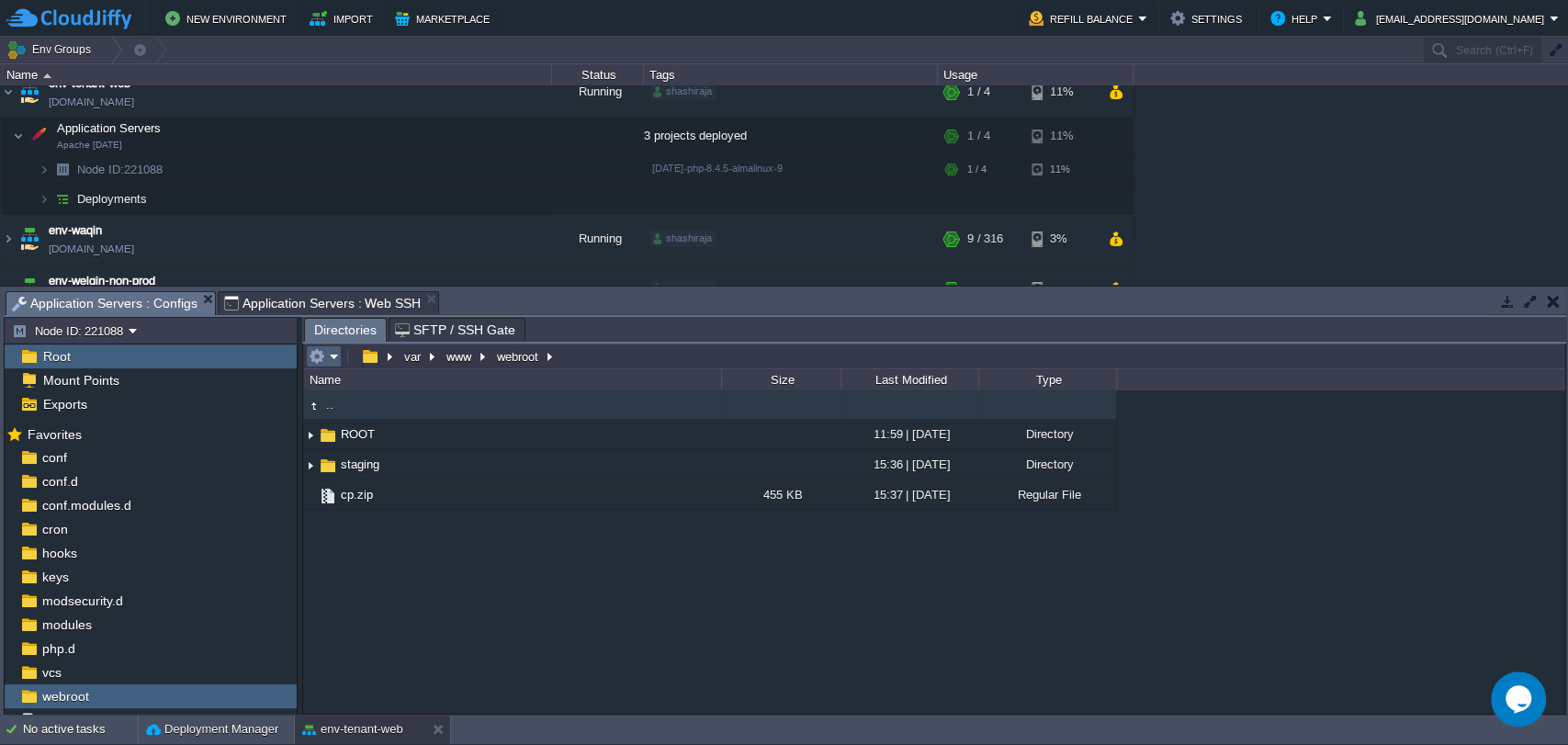
click at [332, 356] on em at bounding box center [323, 356] width 30 height 17
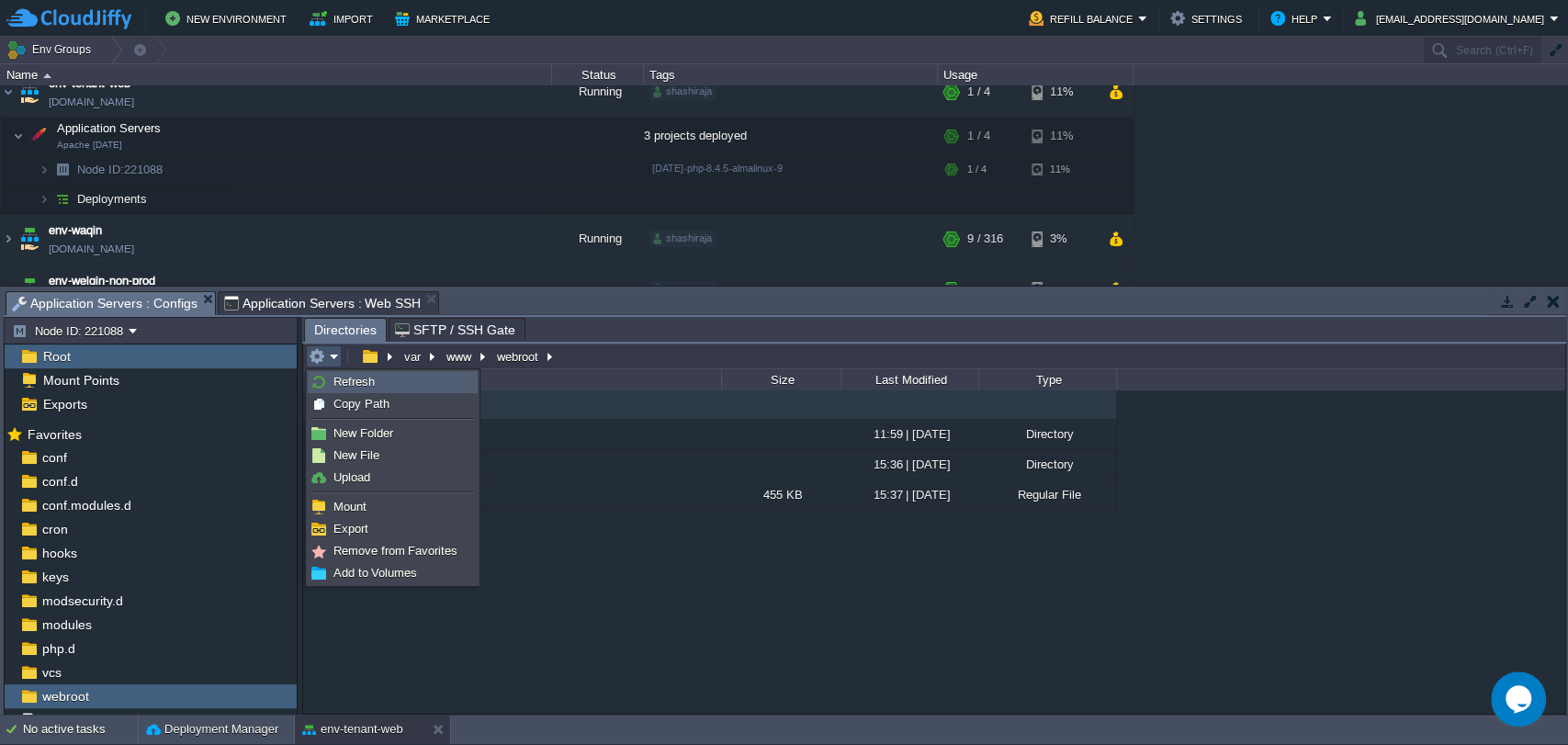
click at [350, 384] on span "Refresh" at bounding box center [353, 382] width 42 height 14
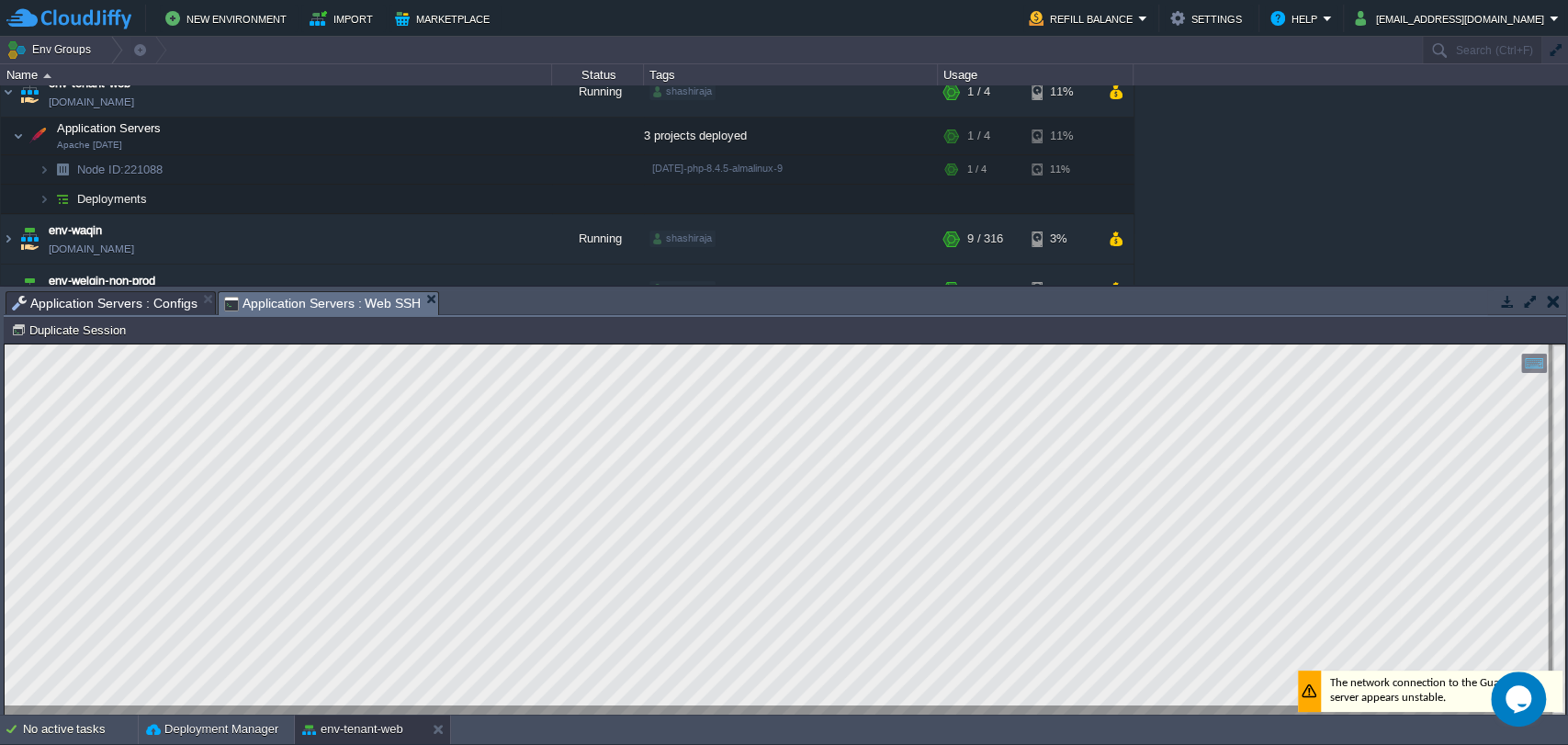
click at [279, 302] on span "Application Servers : Web SSH" at bounding box center [322, 304] width 197 height 23
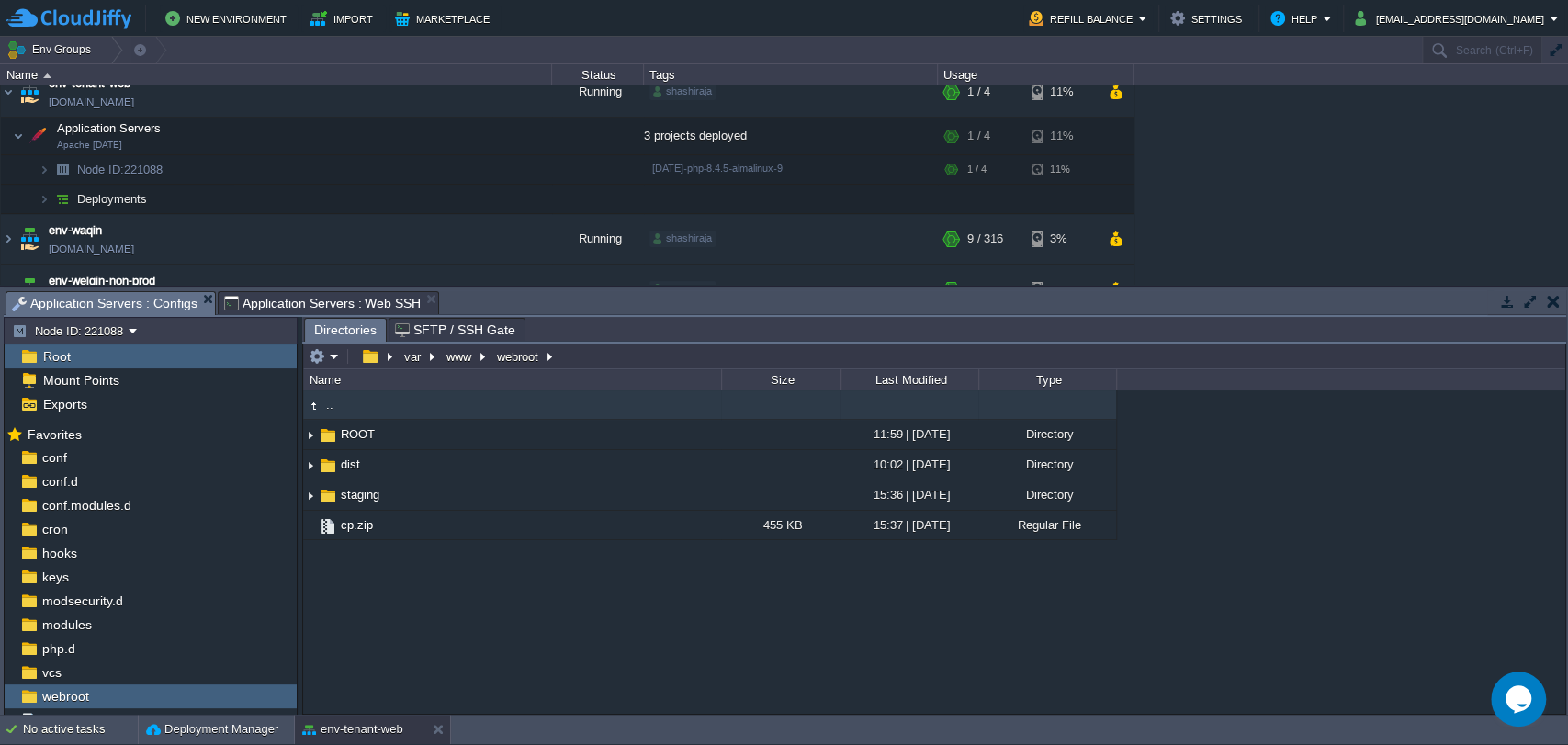
click at [117, 299] on span "Application Servers : Configs" at bounding box center [104, 304] width 185 height 23
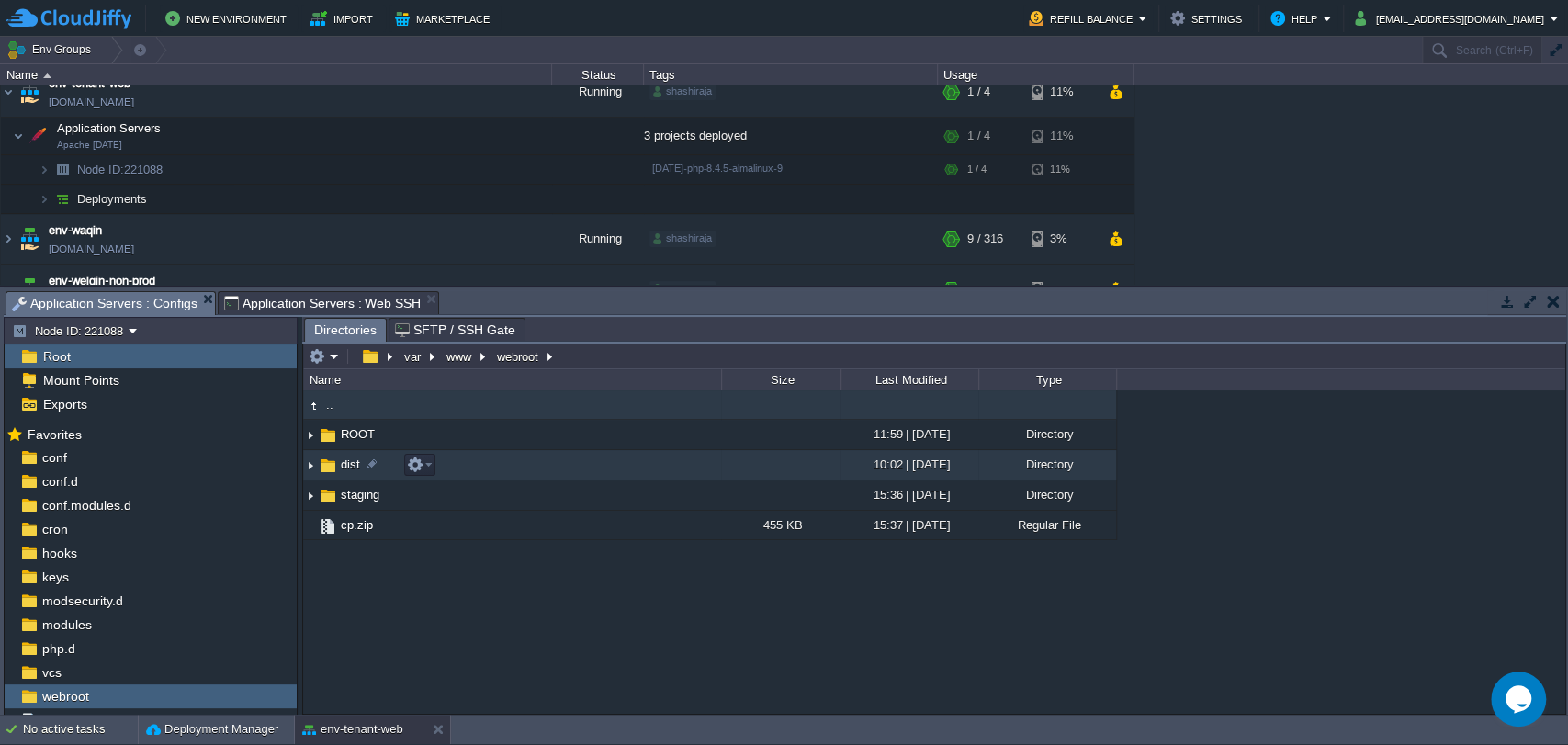
click at [309, 468] on img at bounding box center [310, 465] width 15 height 28
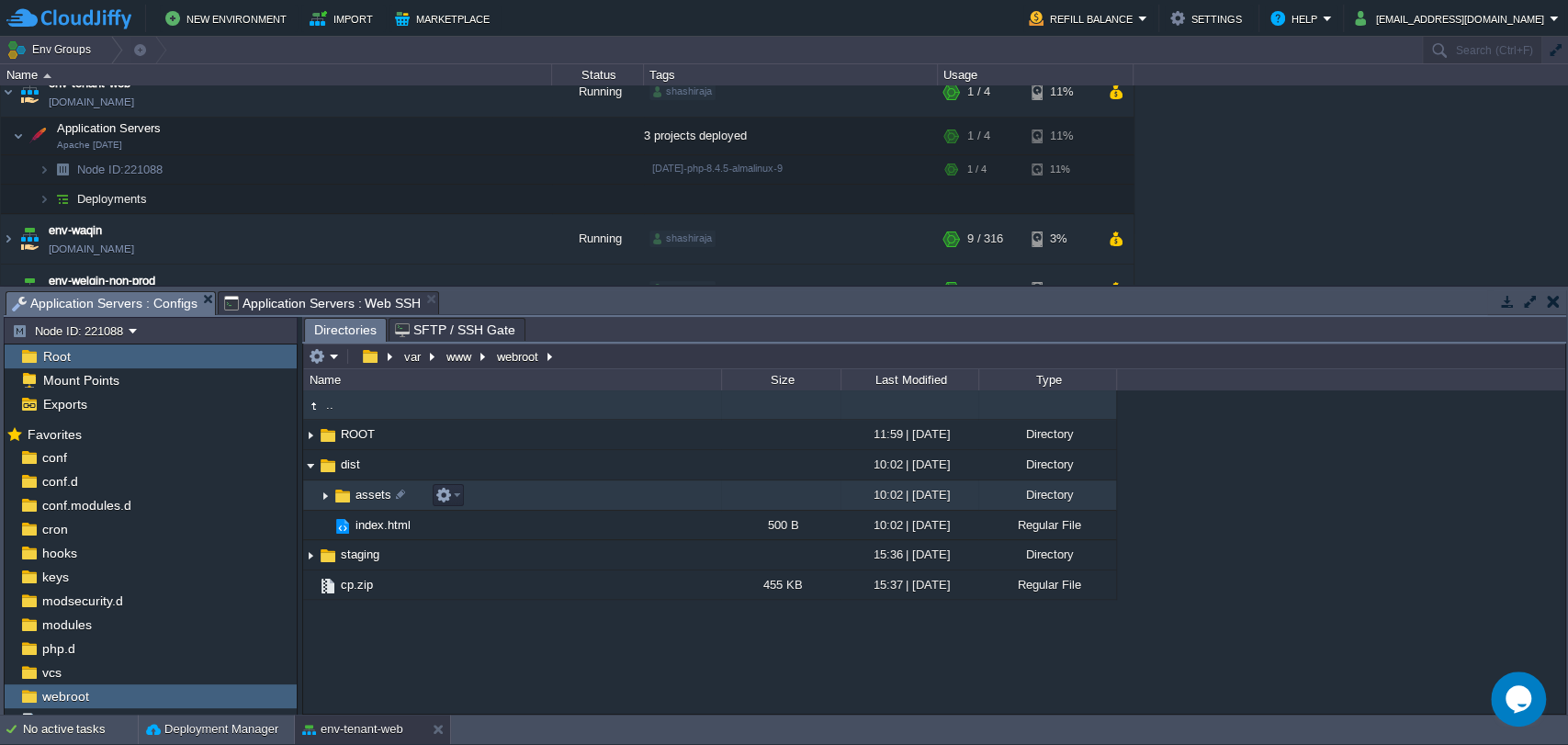
click at [324, 497] on img at bounding box center [324, 495] width 15 height 28
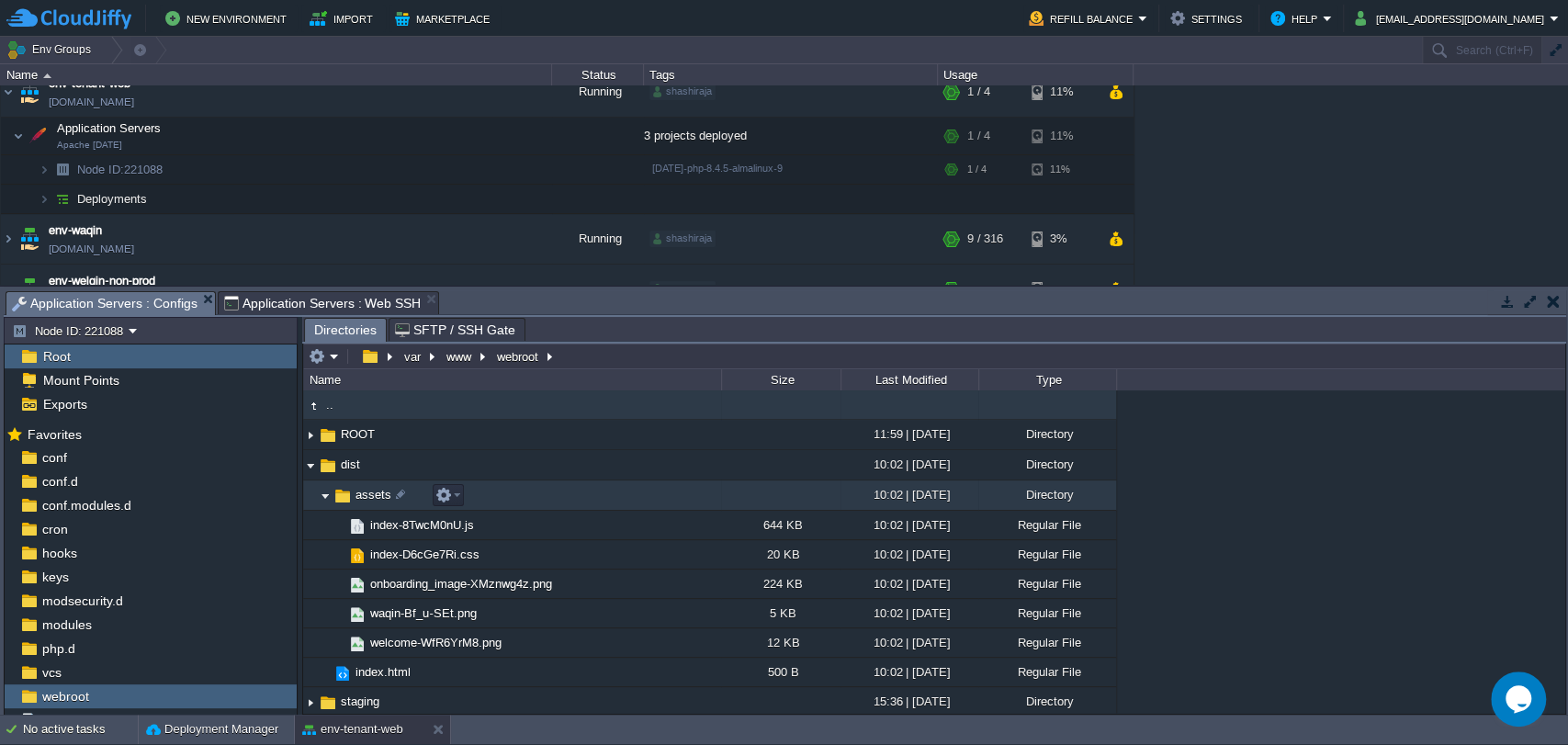
click at [319, 496] on img at bounding box center [324, 495] width 15 height 28
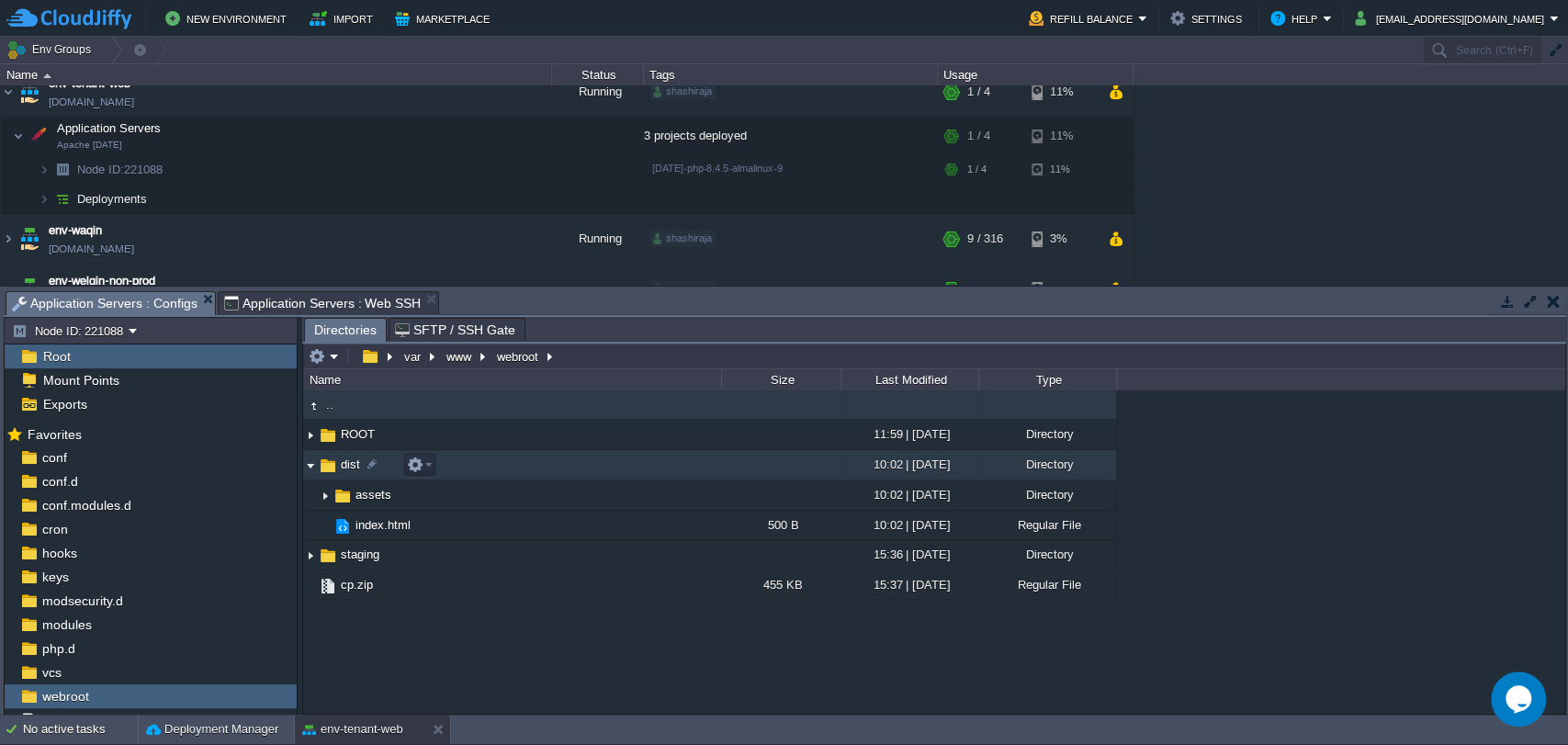
click at [312, 464] on img at bounding box center [310, 465] width 15 height 28
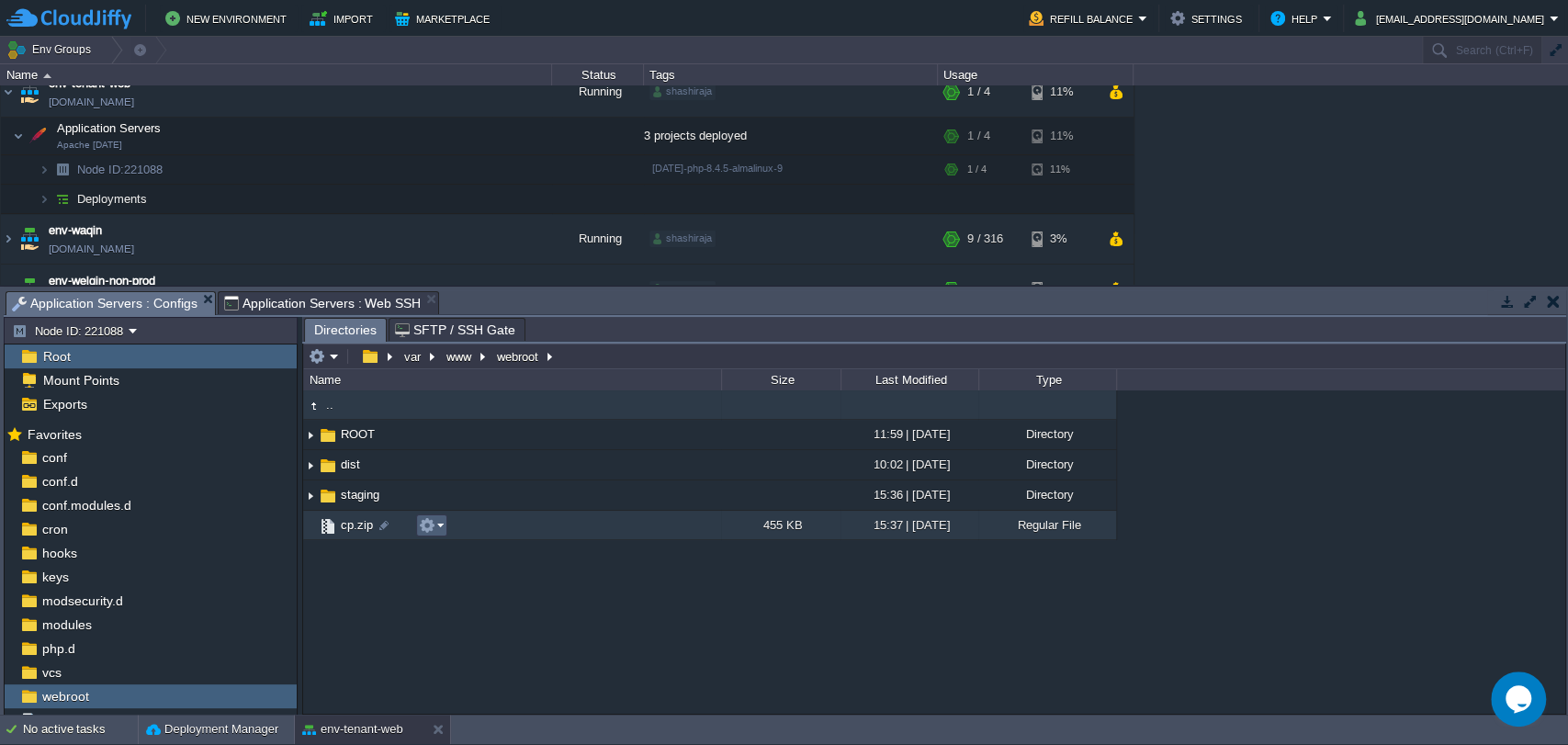
click at [446, 530] on td at bounding box center [432, 525] width 31 height 22
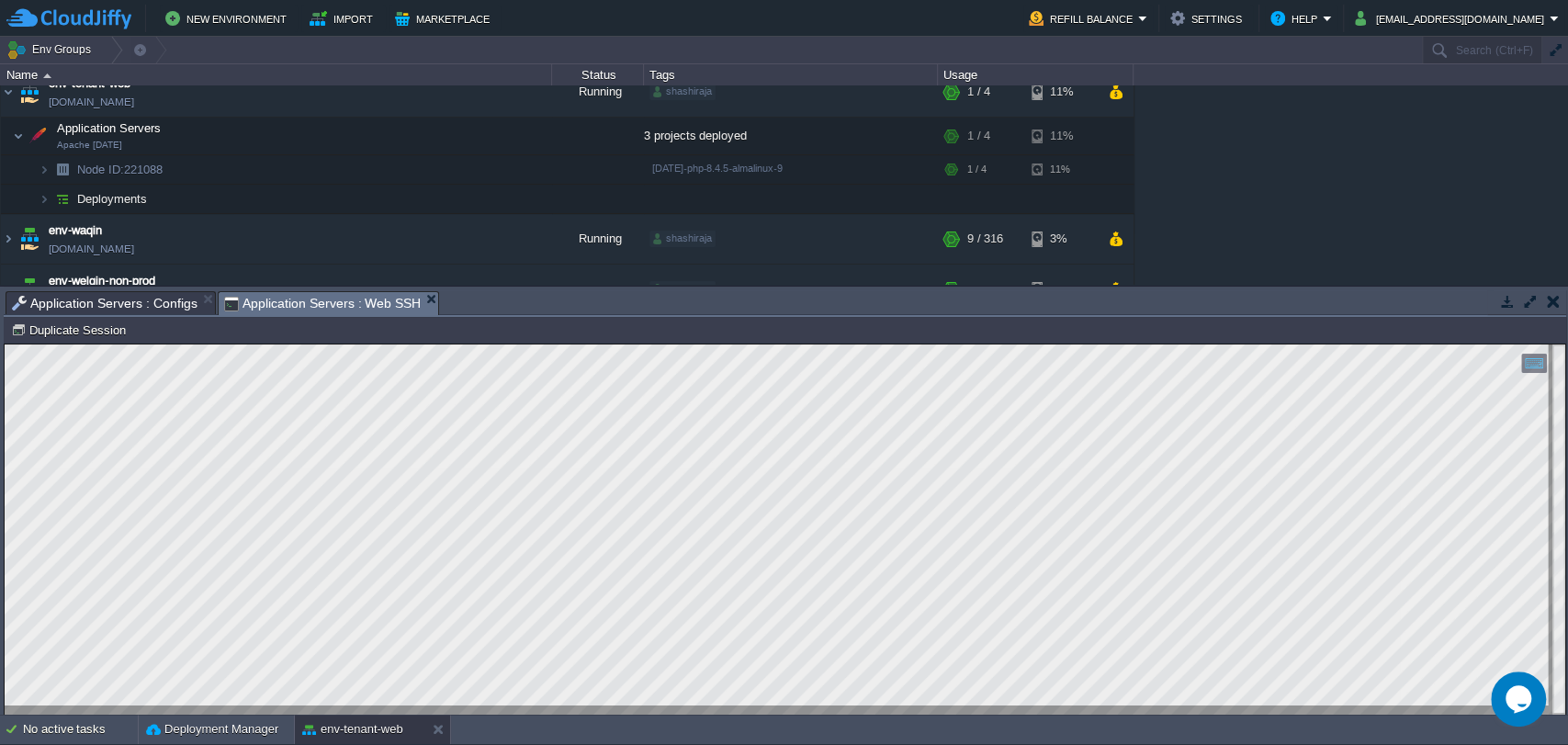
click at [295, 299] on span "Application Servers : Web SSH" at bounding box center [322, 304] width 197 height 23
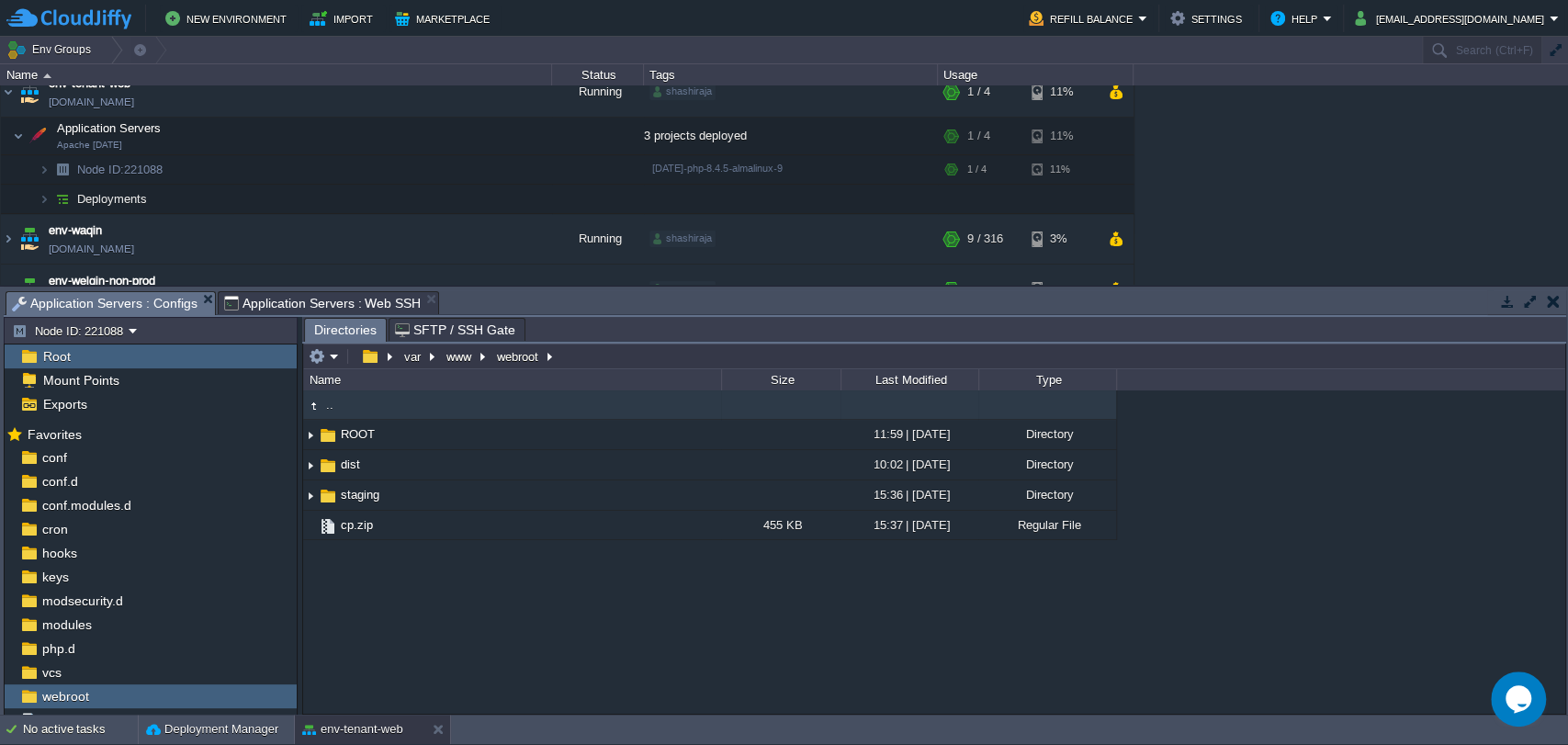
click at [126, 301] on span "Application Servers : Configs" at bounding box center [104, 304] width 185 height 23
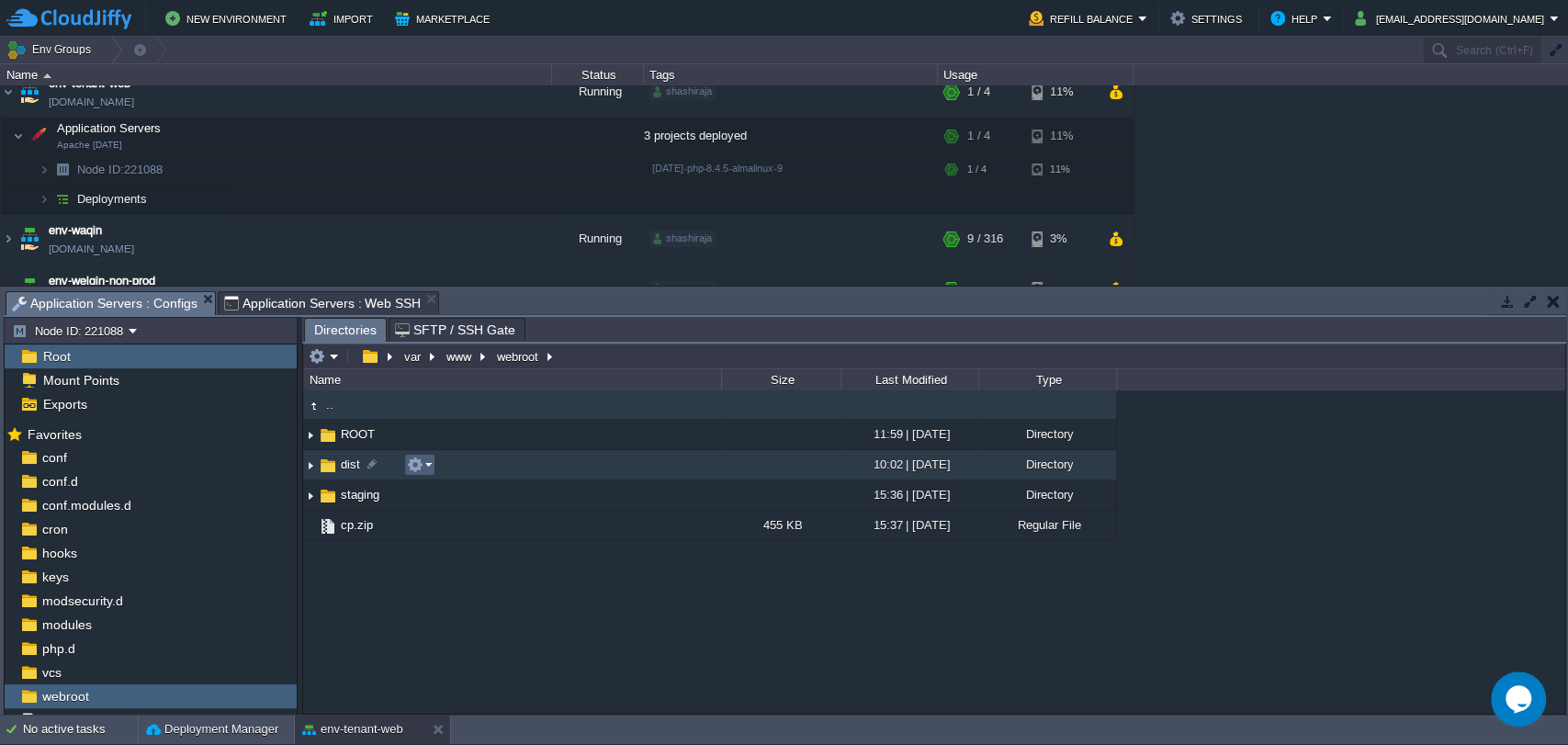
click at [428, 468] on em at bounding box center [419, 464] width 25 height 17
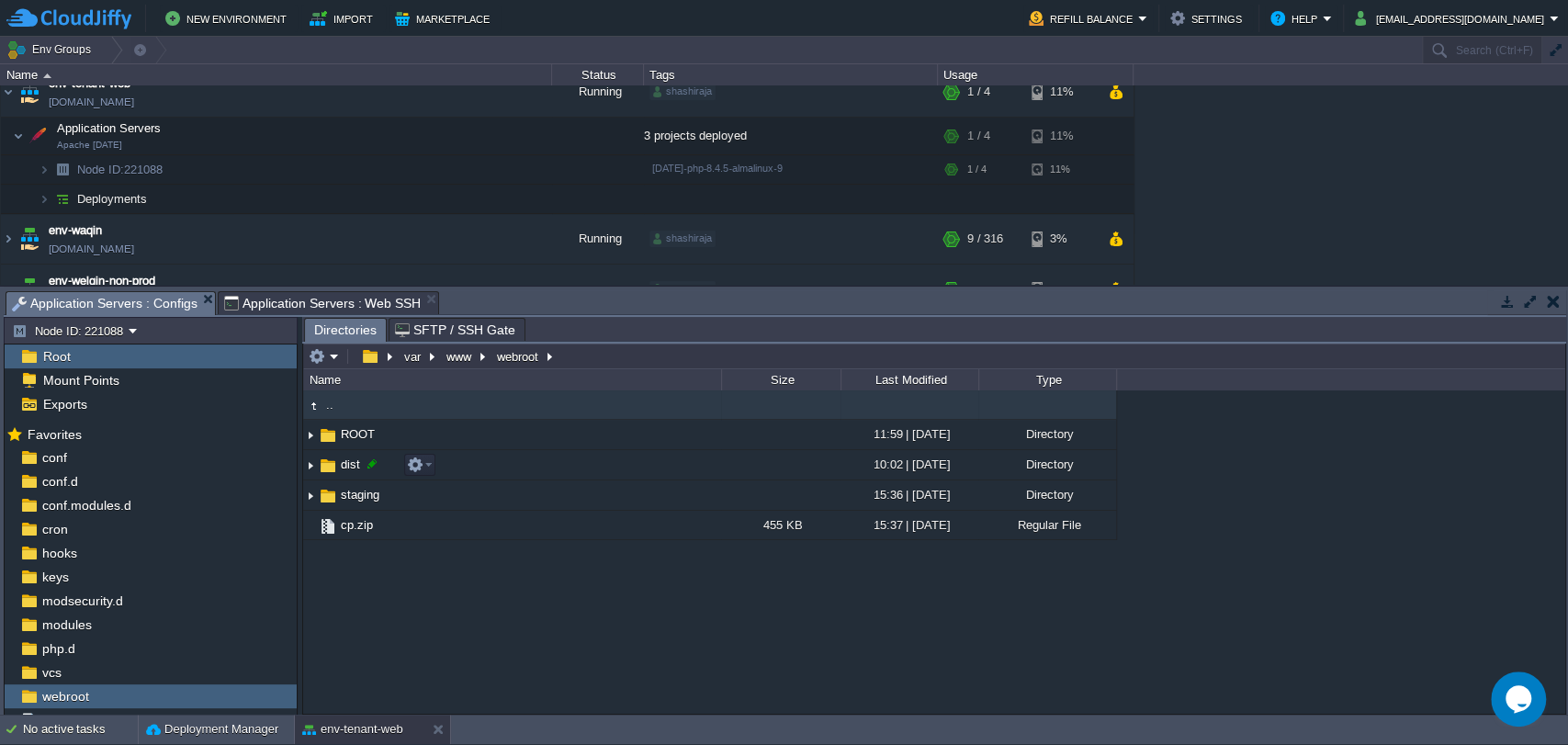
click at [368, 465] on div at bounding box center [372, 463] width 17 height 17
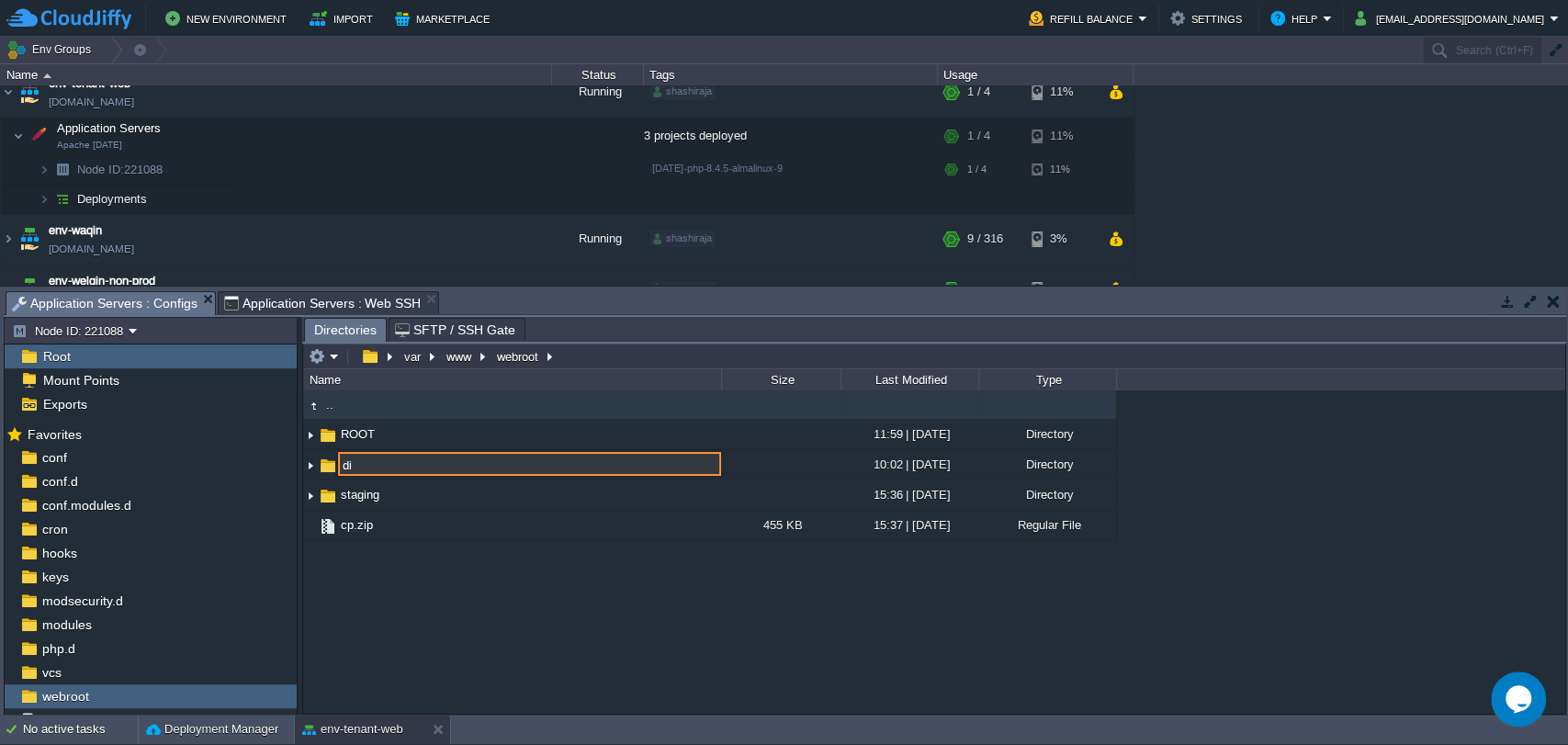
type input "d"
type input "cp"
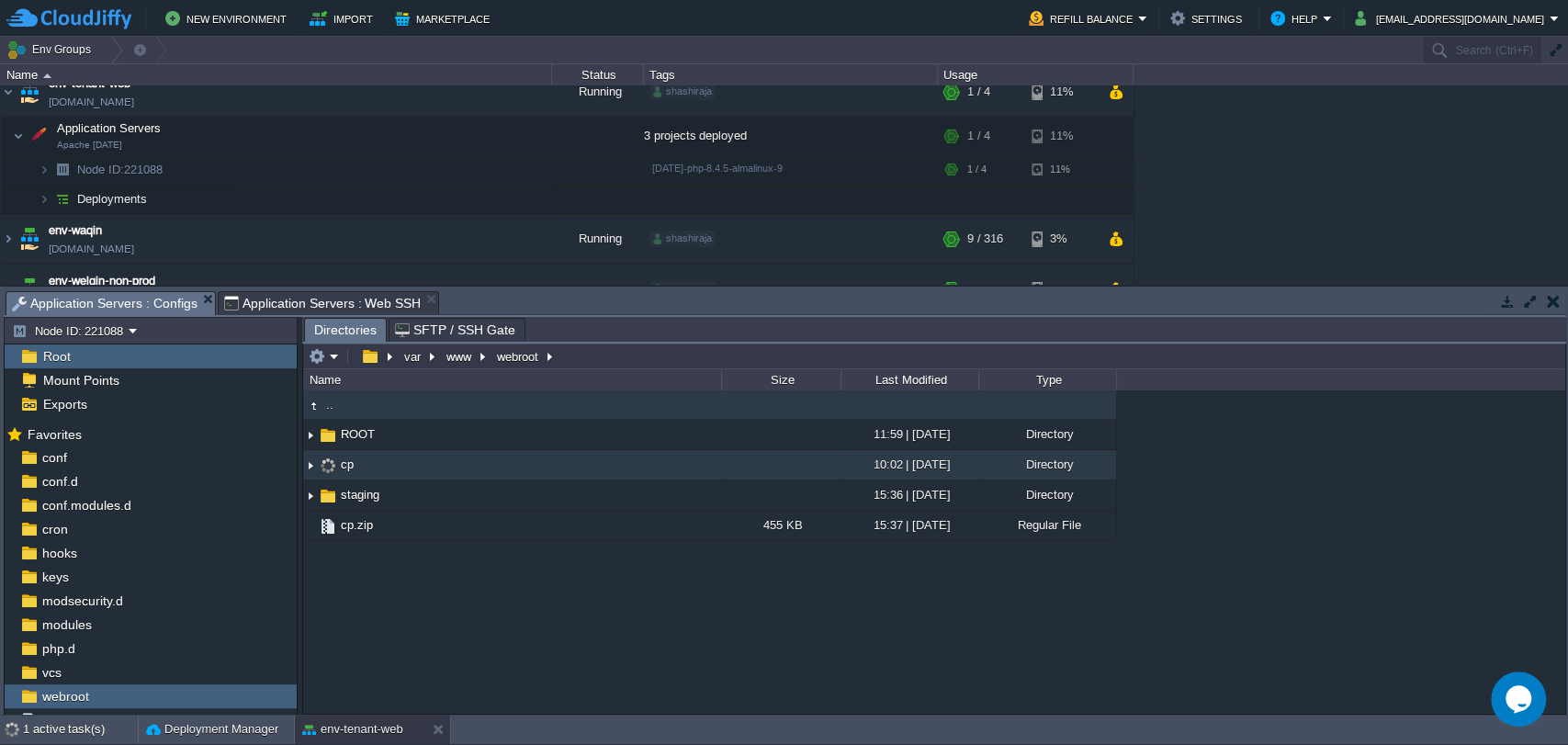
click at [315, 465] on img at bounding box center [310, 465] width 15 height 28
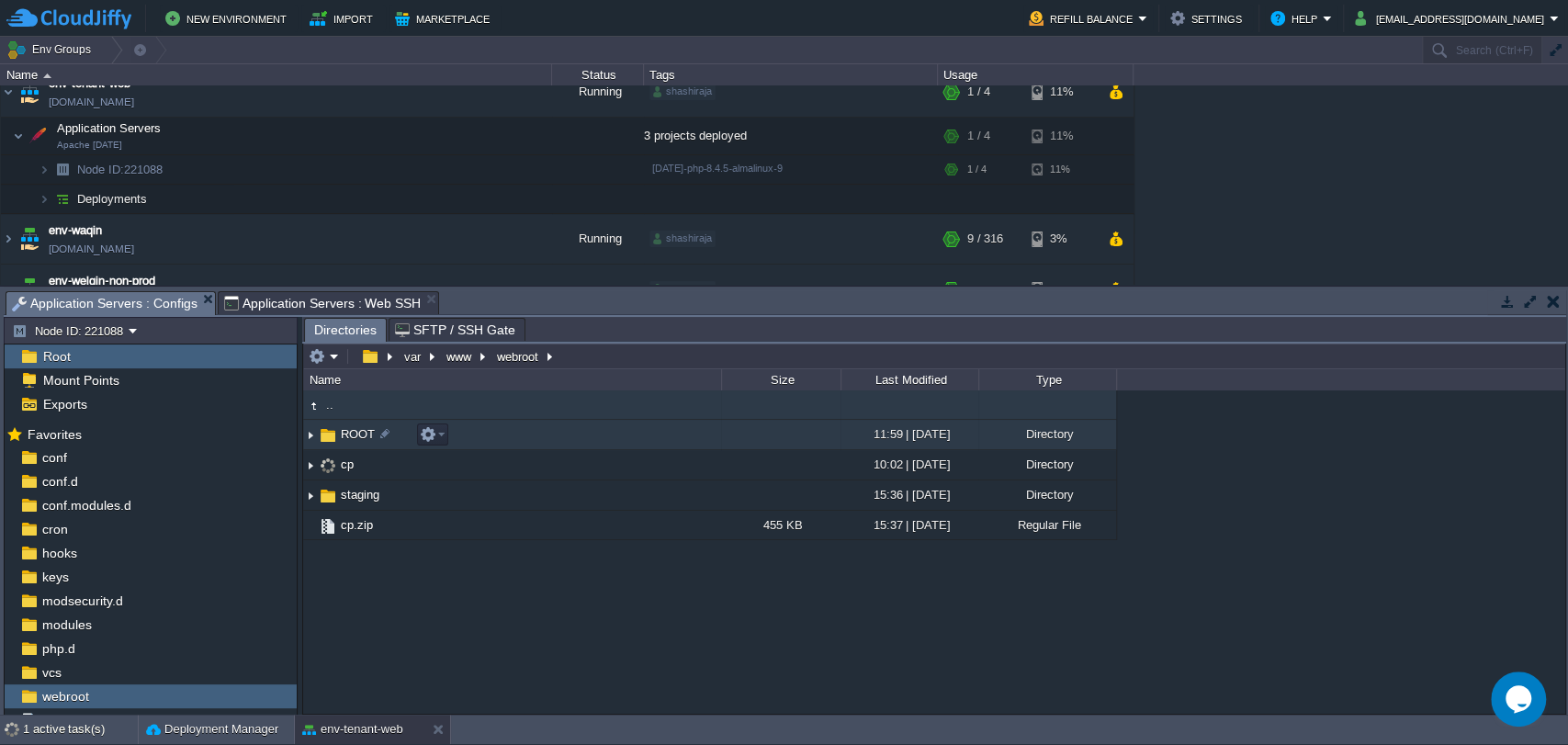
click at [309, 438] on img at bounding box center [310, 434] width 15 height 28
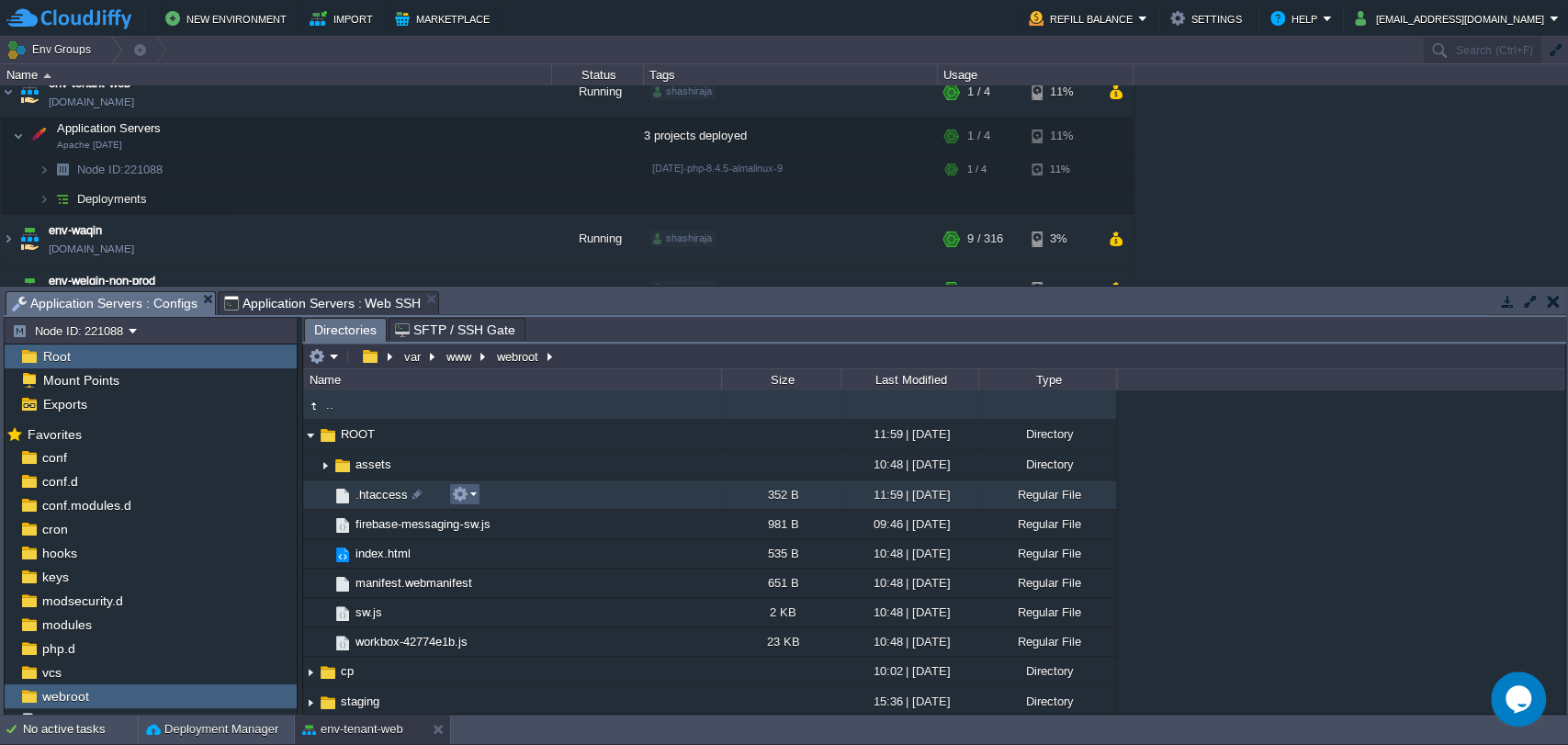
click at [468, 495] on em at bounding box center [464, 493] width 25 height 17
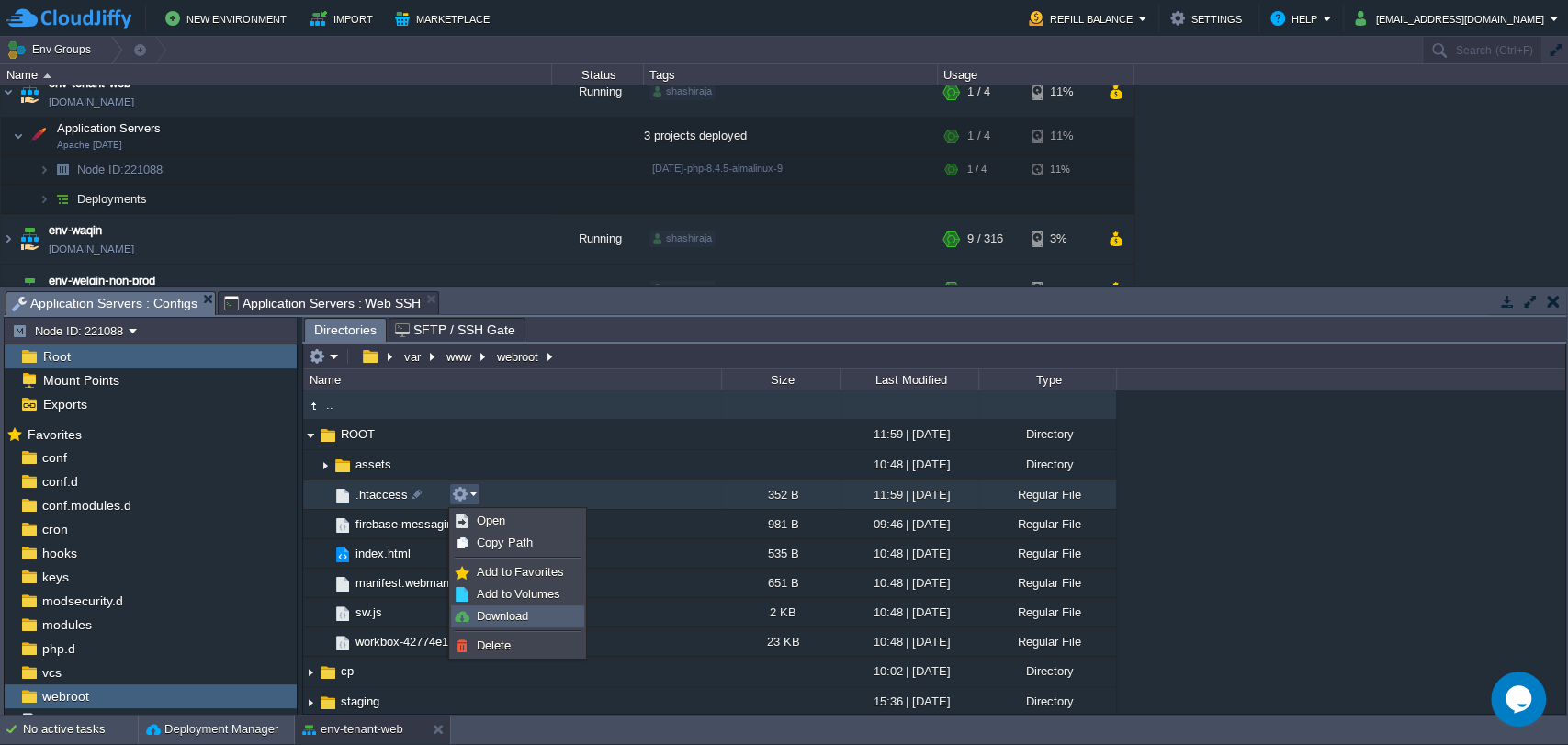
click at [490, 619] on span "Download" at bounding box center [502, 616] width 51 height 14
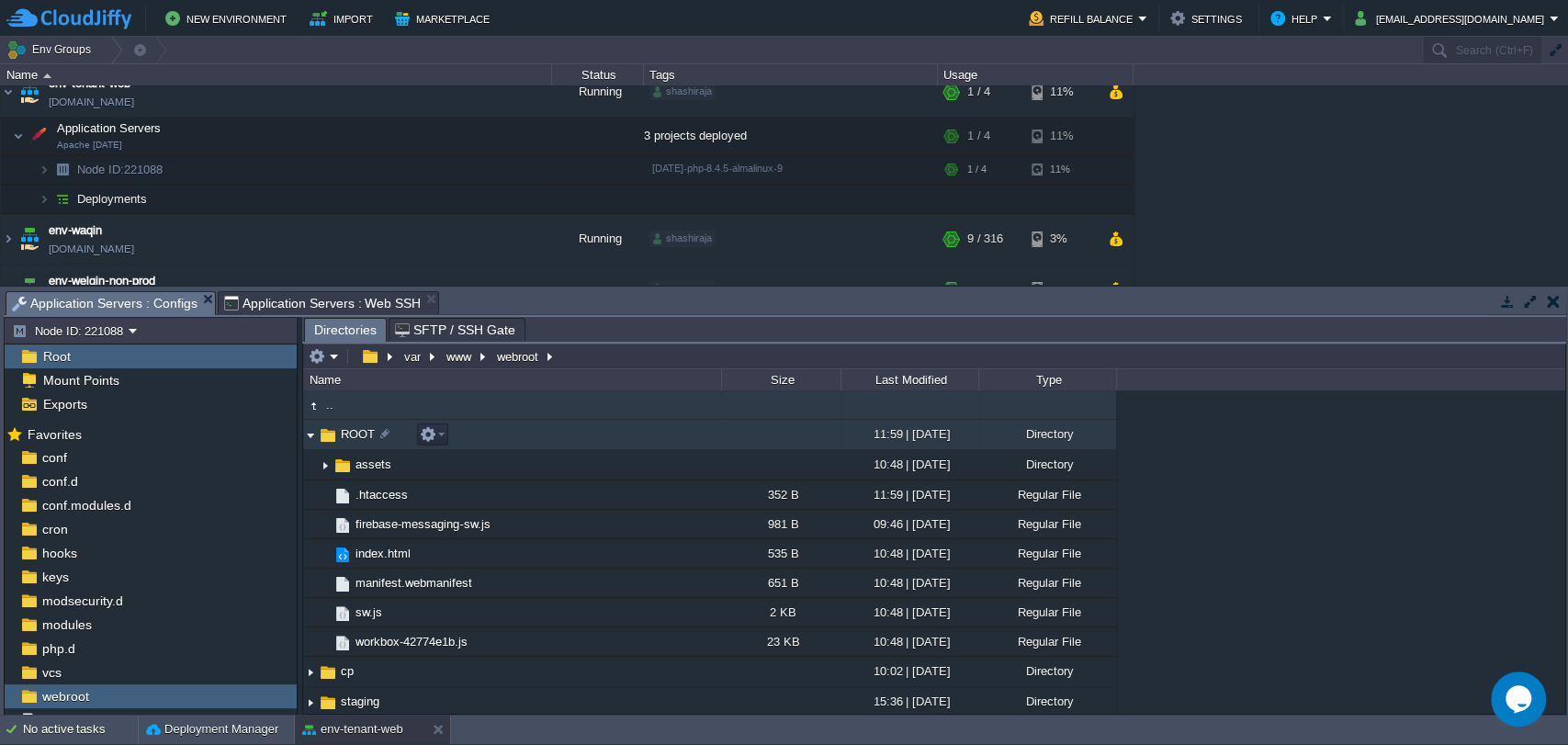
click at [311, 436] on img at bounding box center [310, 434] width 15 height 28
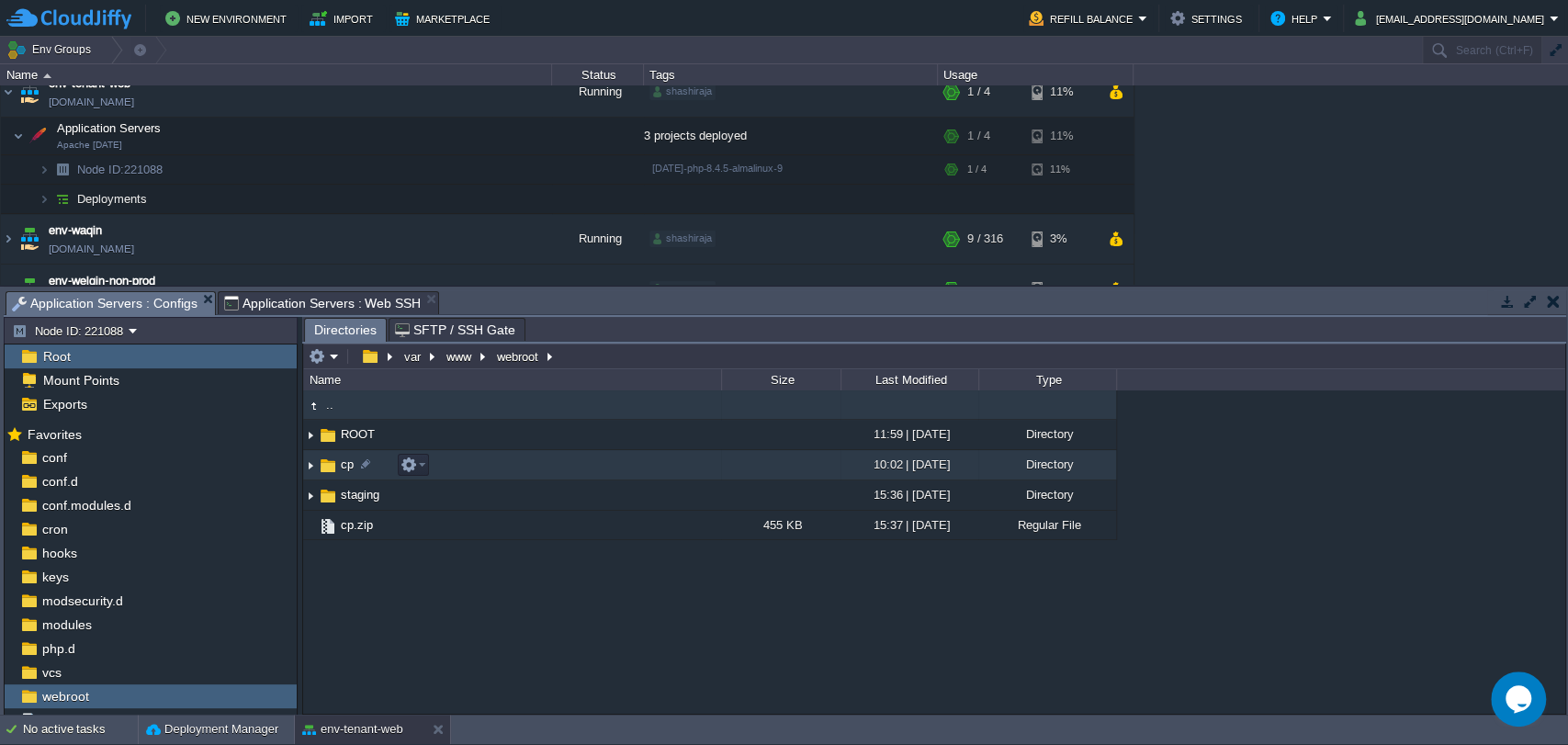
click at [312, 467] on img at bounding box center [310, 465] width 15 height 28
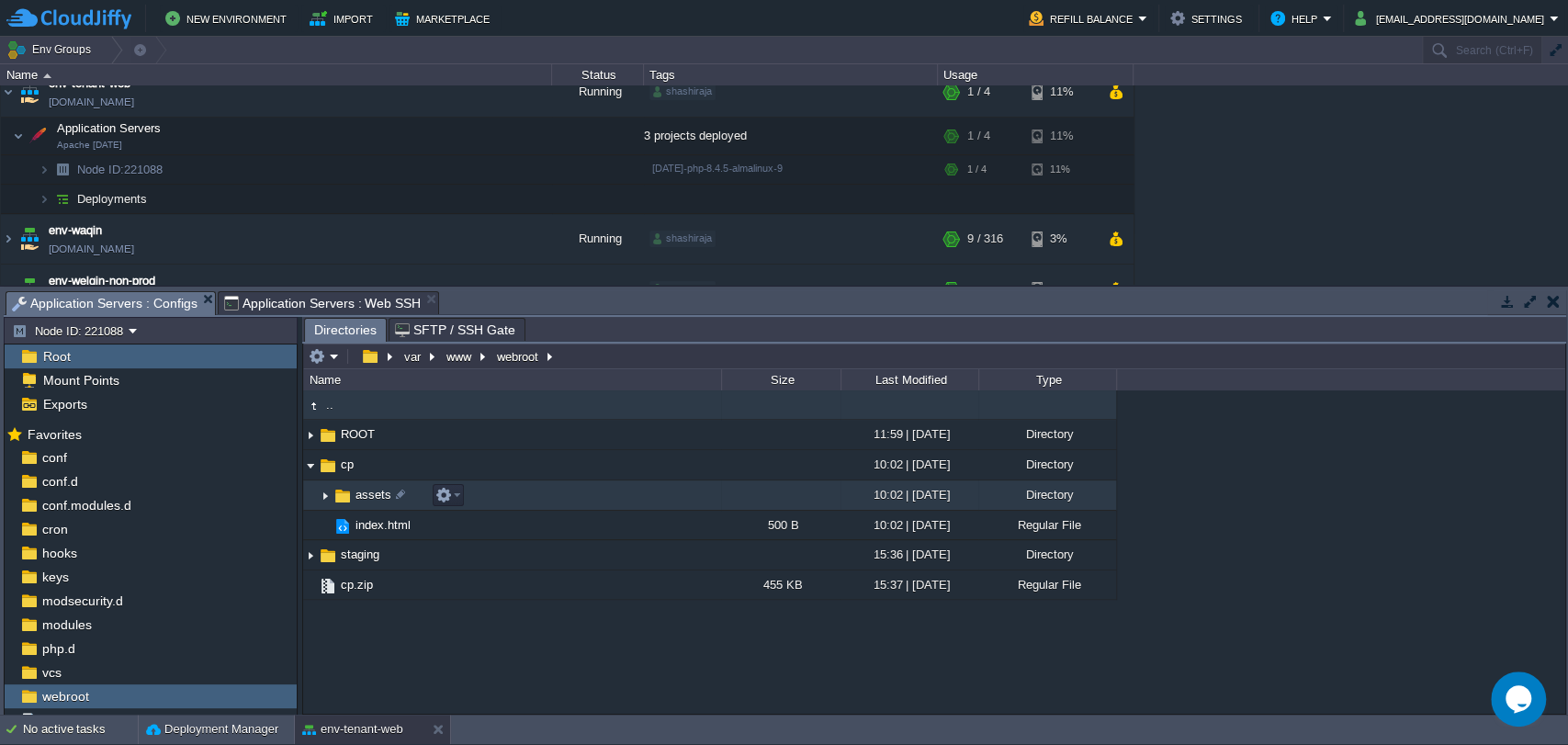
click at [324, 494] on img at bounding box center [324, 495] width 15 height 28
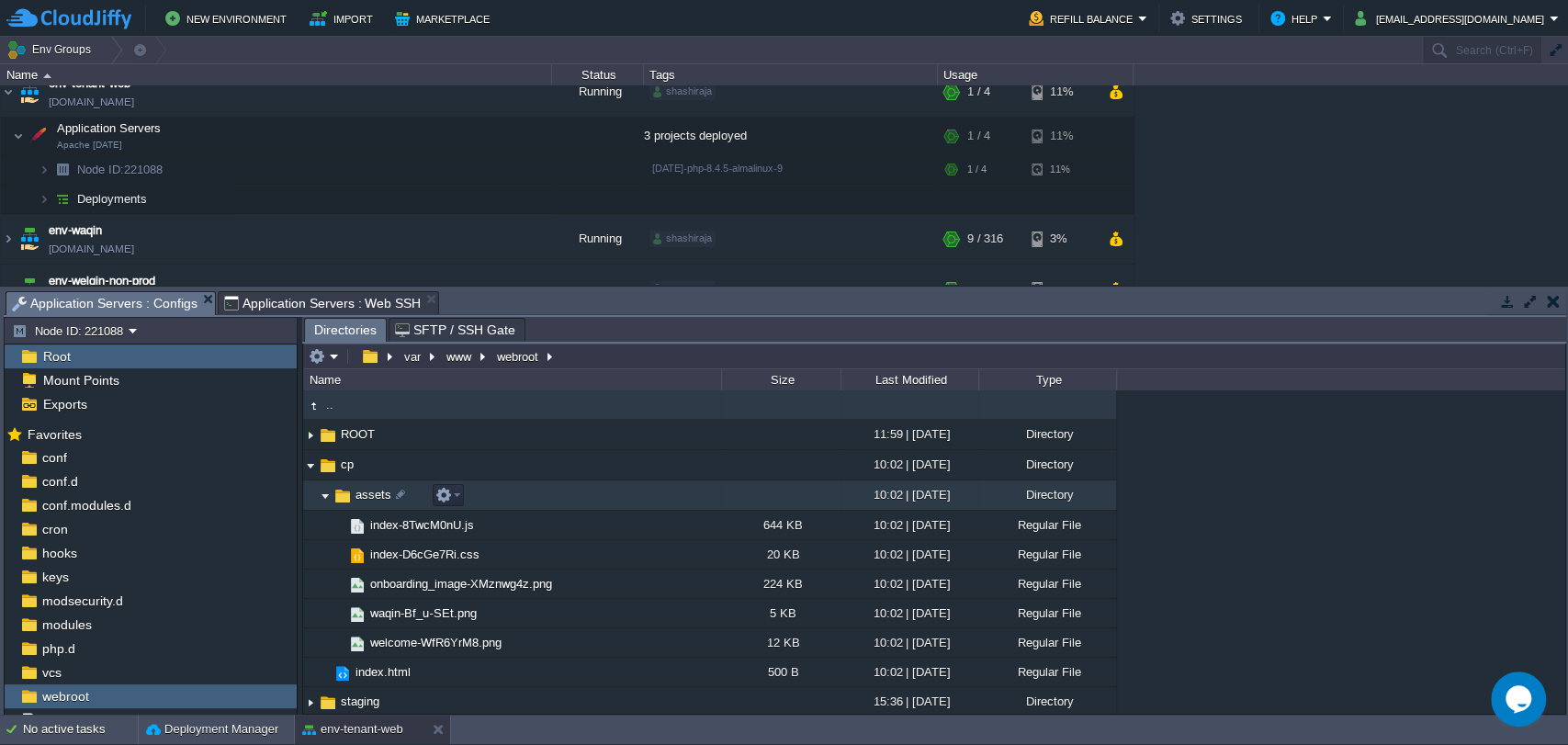
click at [324, 494] on img at bounding box center [324, 495] width 15 height 28
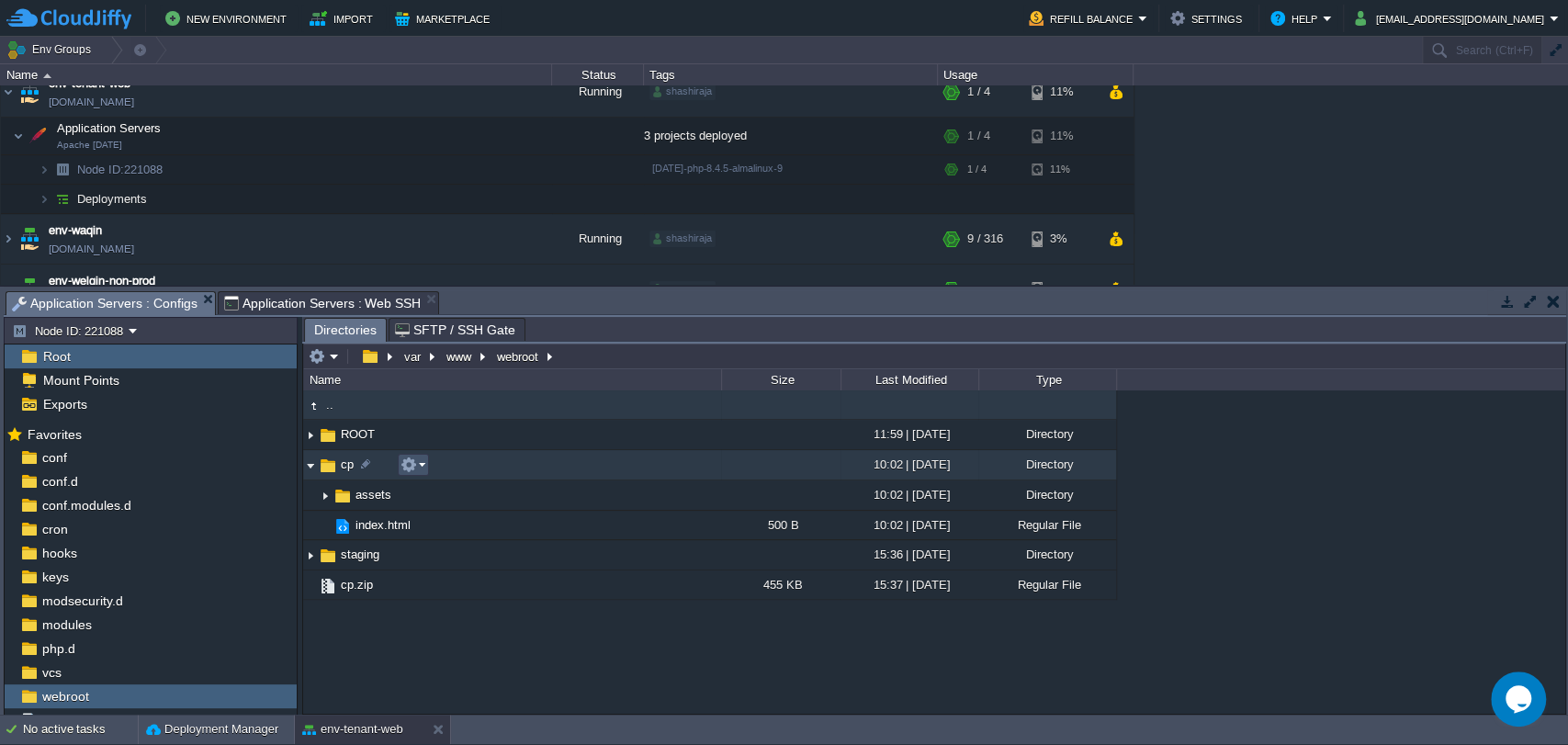
click at [415, 457] on button "button" at bounding box center [408, 464] width 17 height 17
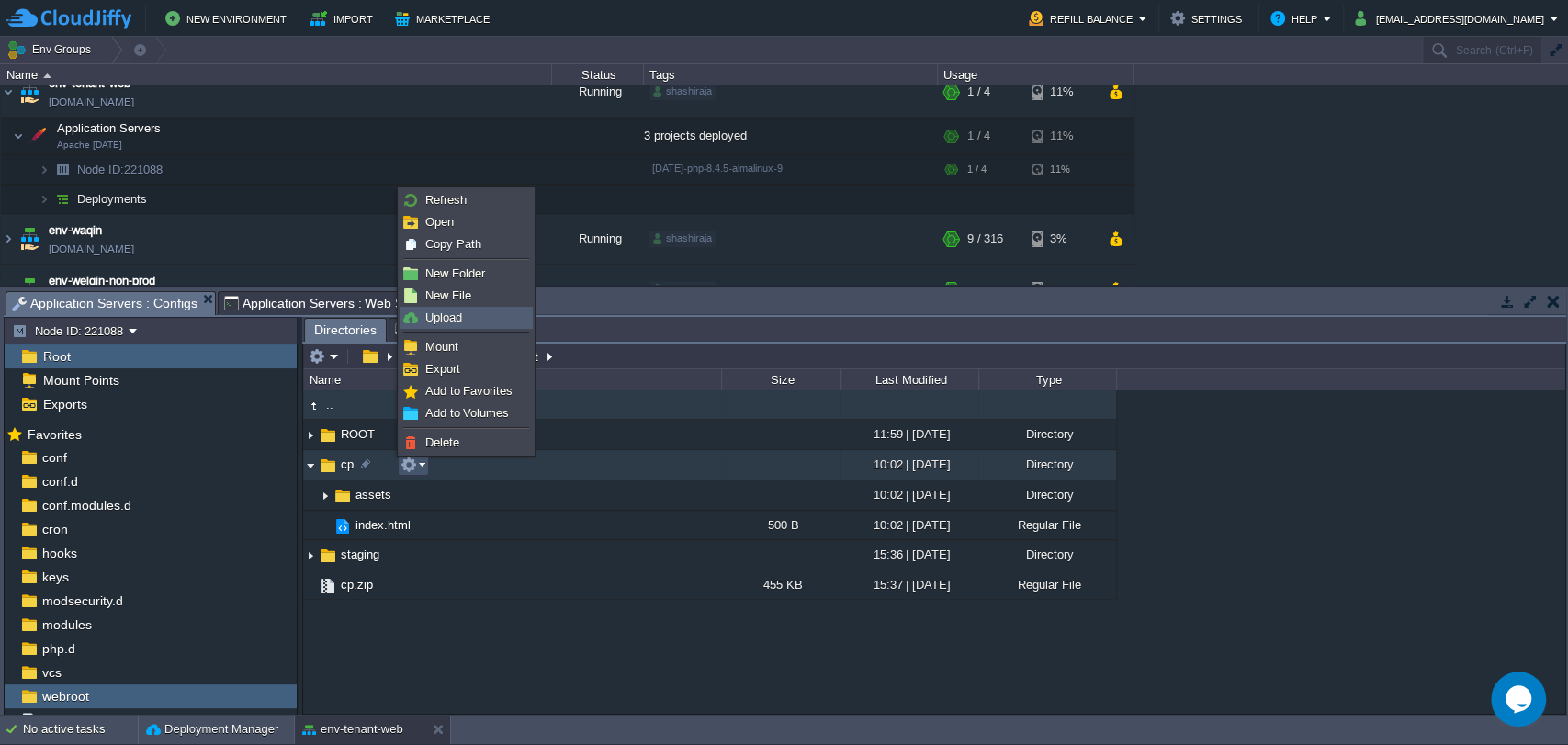
click at [447, 321] on span "Upload" at bounding box center [444, 318] width 37 height 14
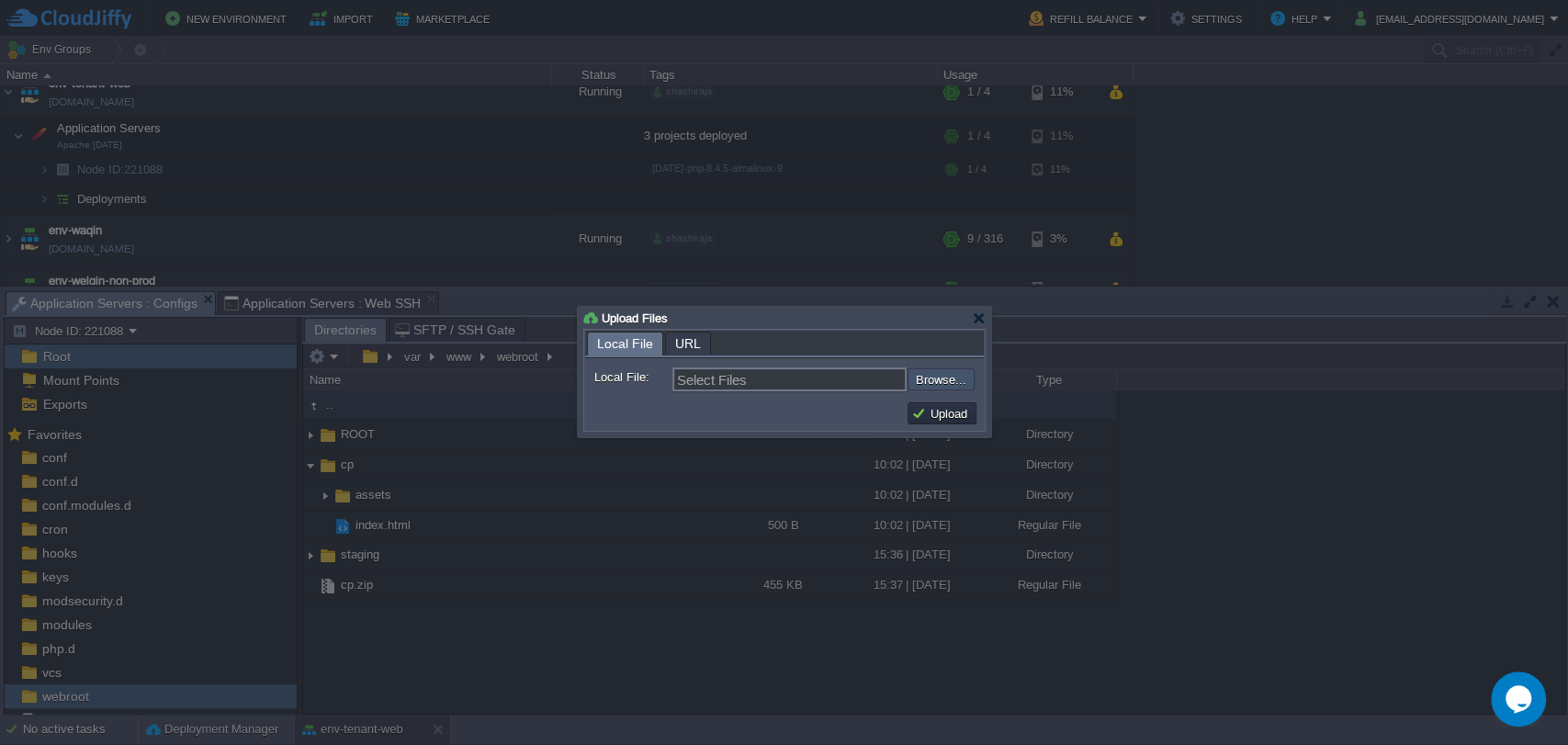
click at [933, 389] on input "file" at bounding box center [857, 379] width 232 height 22
type input "C:\fakepath\htaccess"
type input "htaccess"
click at [917, 403] on td "Upload" at bounding box center [942, 413] width 69 height 22
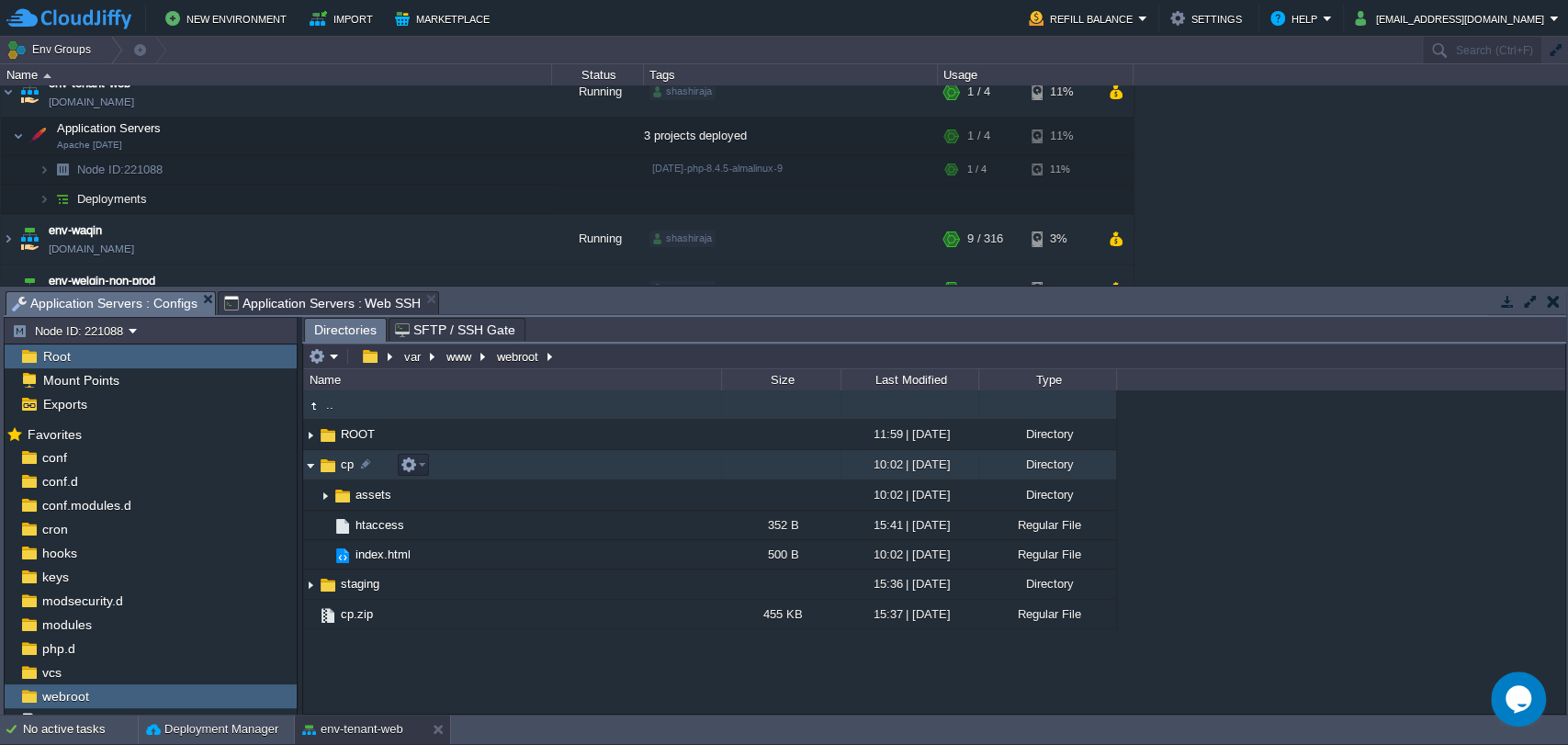
click at [308, 462] on img at bounding box center [310, 465] width 15 height 28
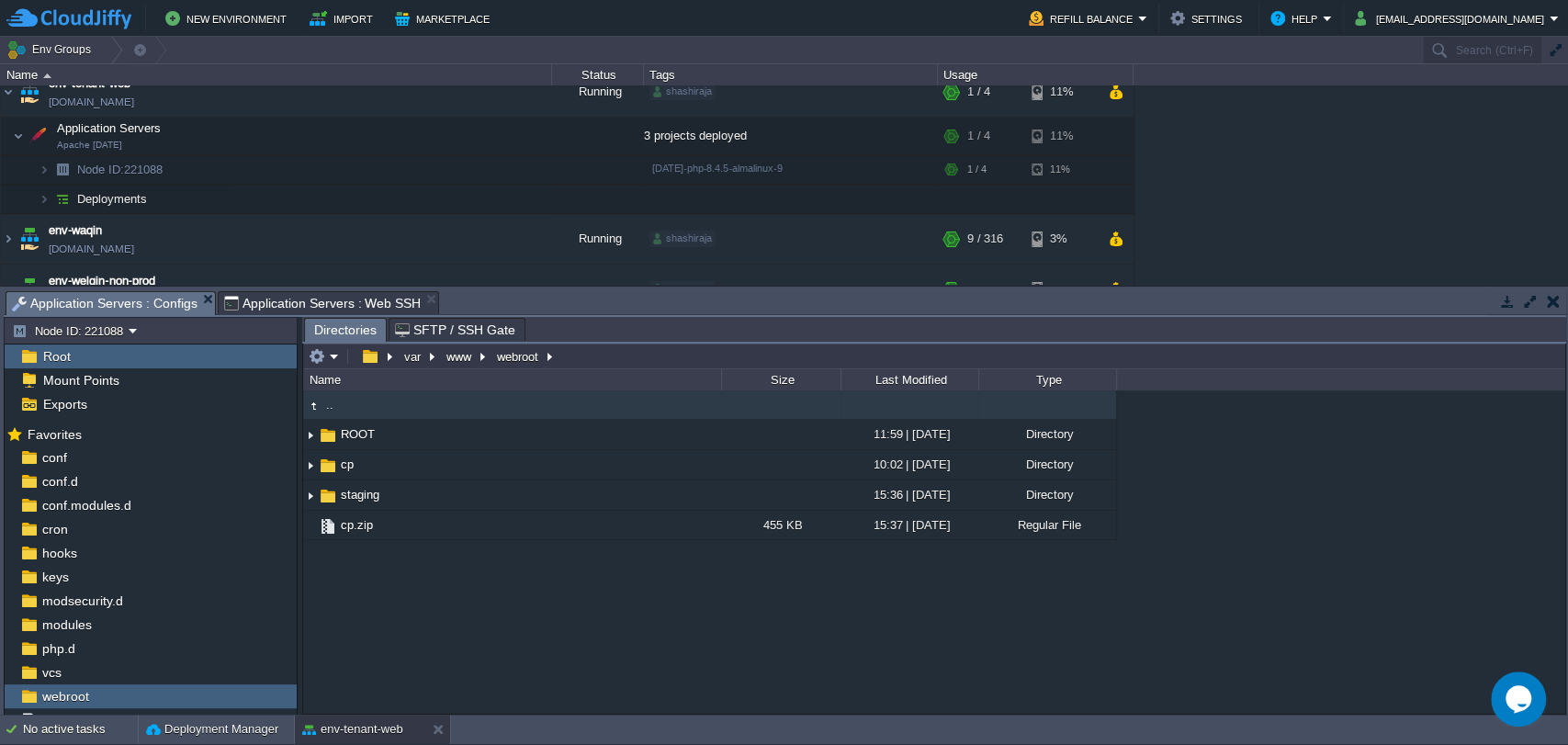
click at [675, 670] on div ".. ROOT 11:59 | 02 Sep 2025 Directory .. assets 10:48 | 02 Sep 2025 Directory .…" at bounding box center [934, 552] width 1262 height 322
click at [441, 523] on em at bounding box center [431, 525] width 25 height 17
click at [355, 590] on div ".. ROOT 11:59 | 02 Sep 2025 Directory .. assets 10:48 | 02 Sep 2025 Directory .…" at bounding box center [934, 552] width 1262 height 322
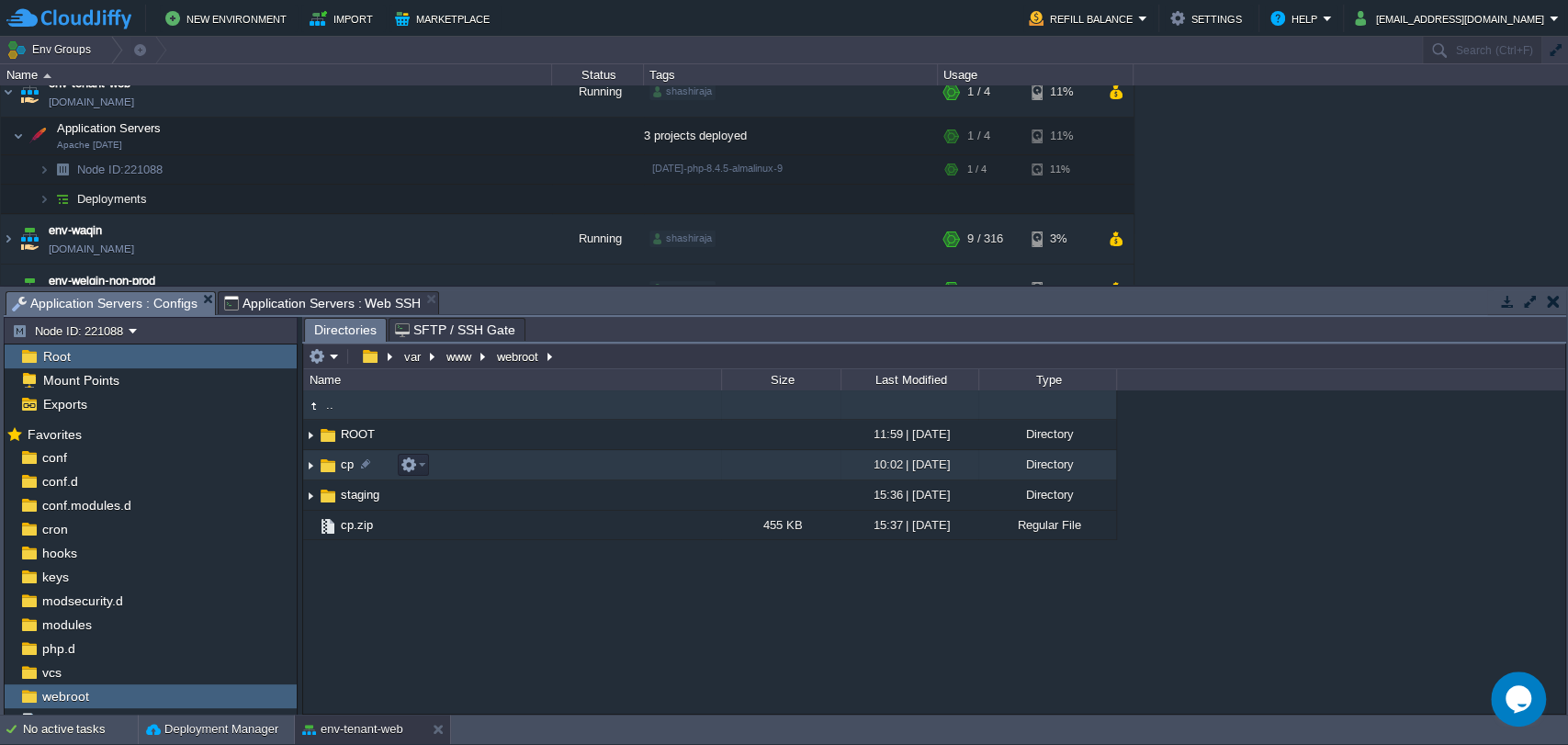
click at [309, 469] on img at bounding box center [310, 465] width 15 height 28
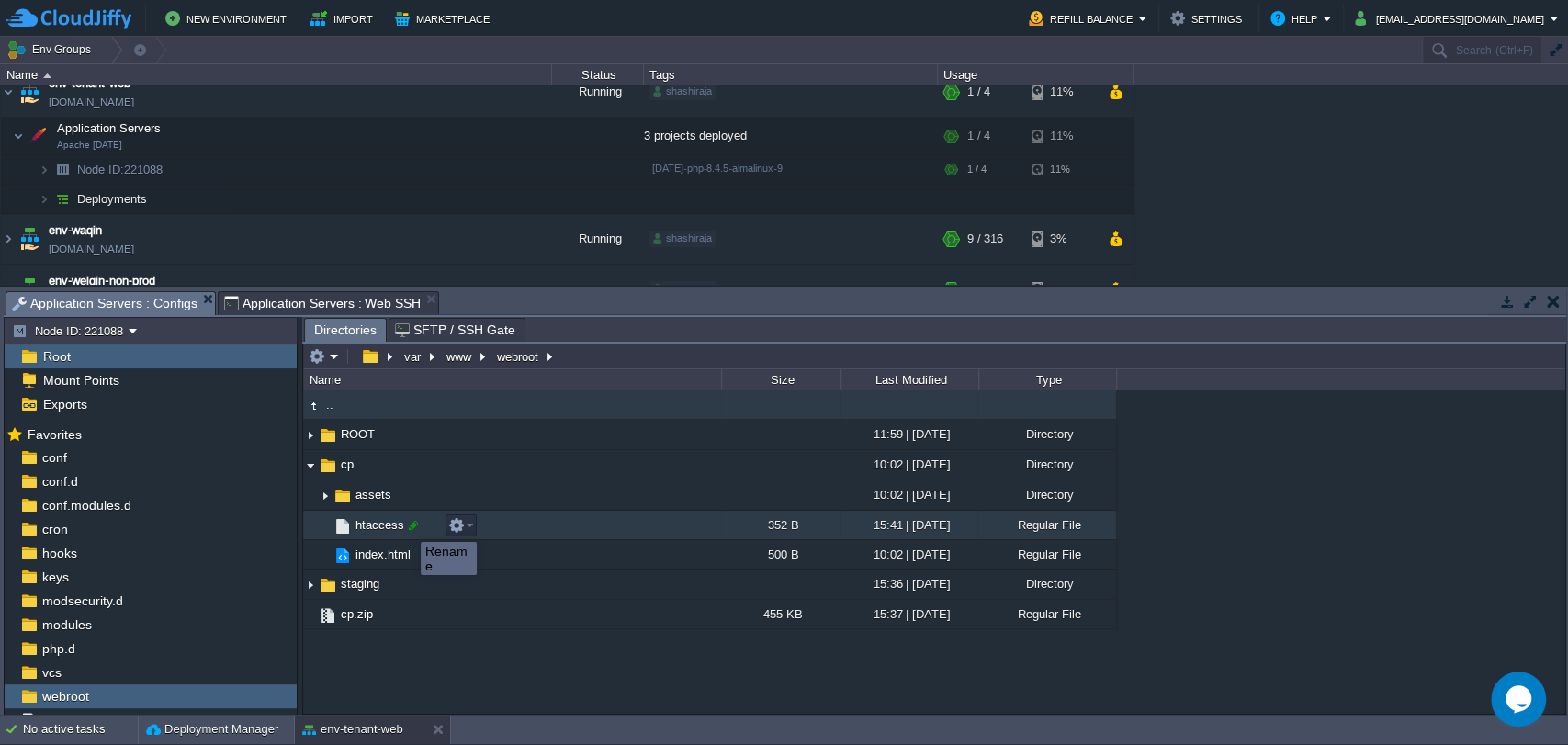
click at [407, 525] on div at bounding box center [413, 525] width 17 height 17
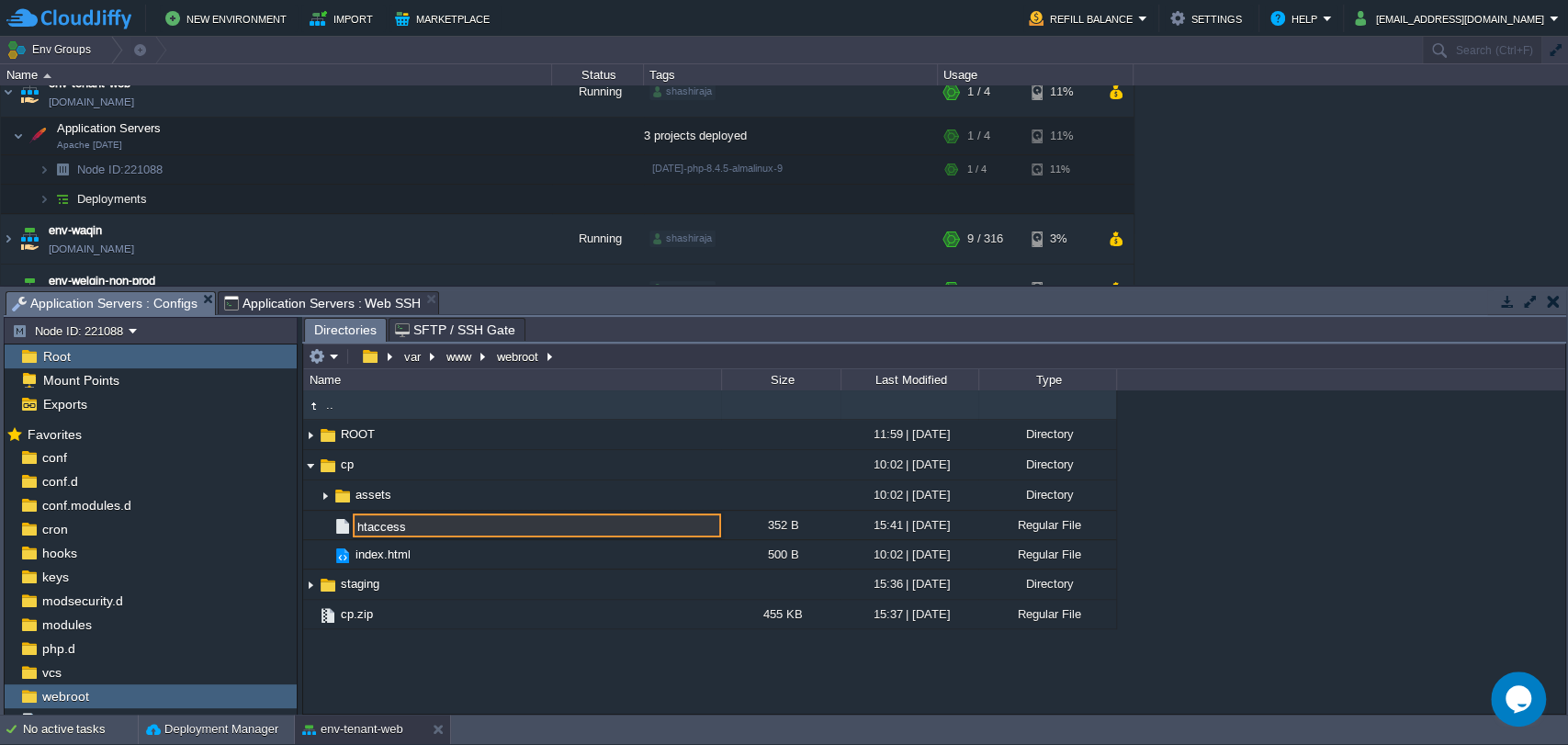
click at [355, 528] on input "htaccess" at bounding box center [536, 525] width 368 height 24
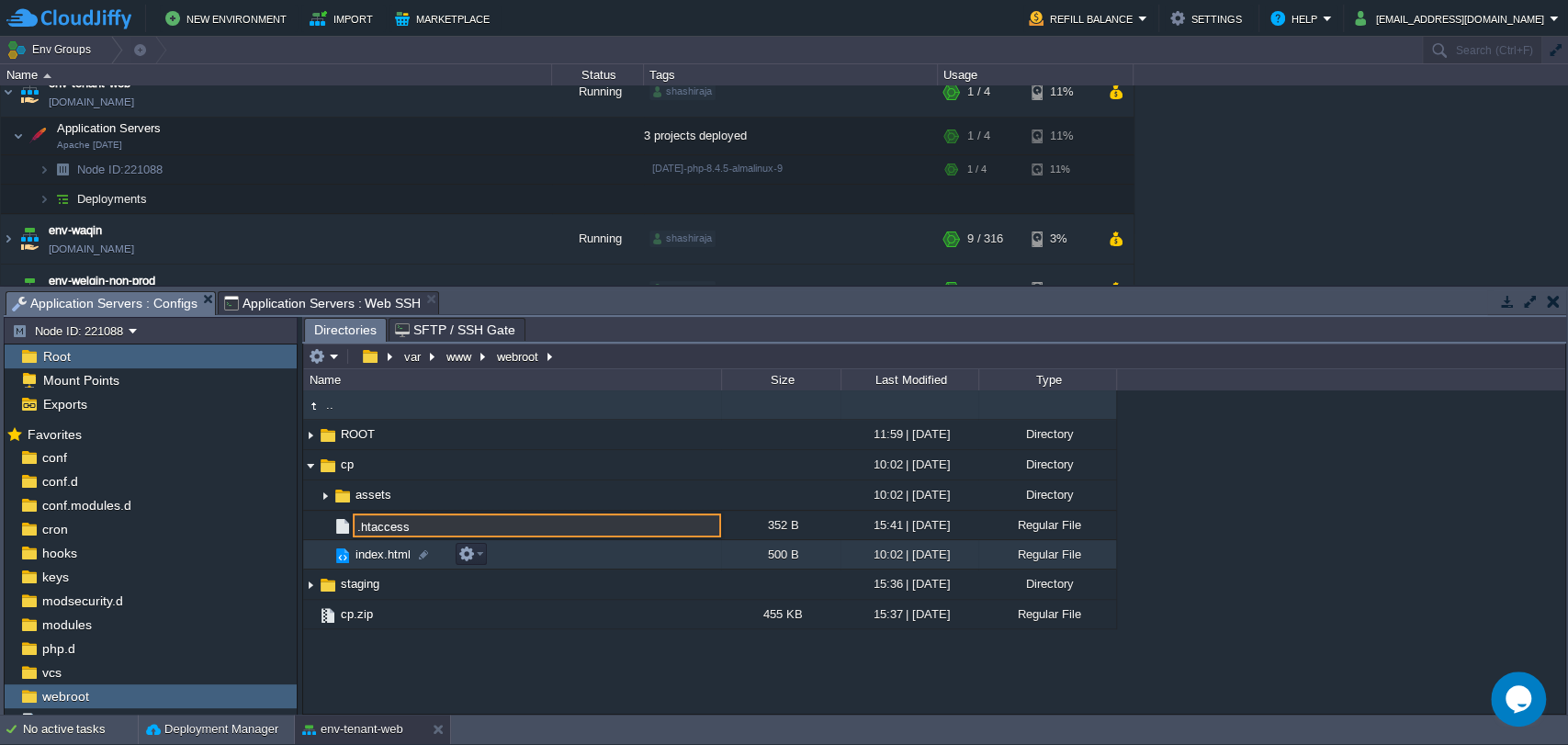
type input ".htaccess"
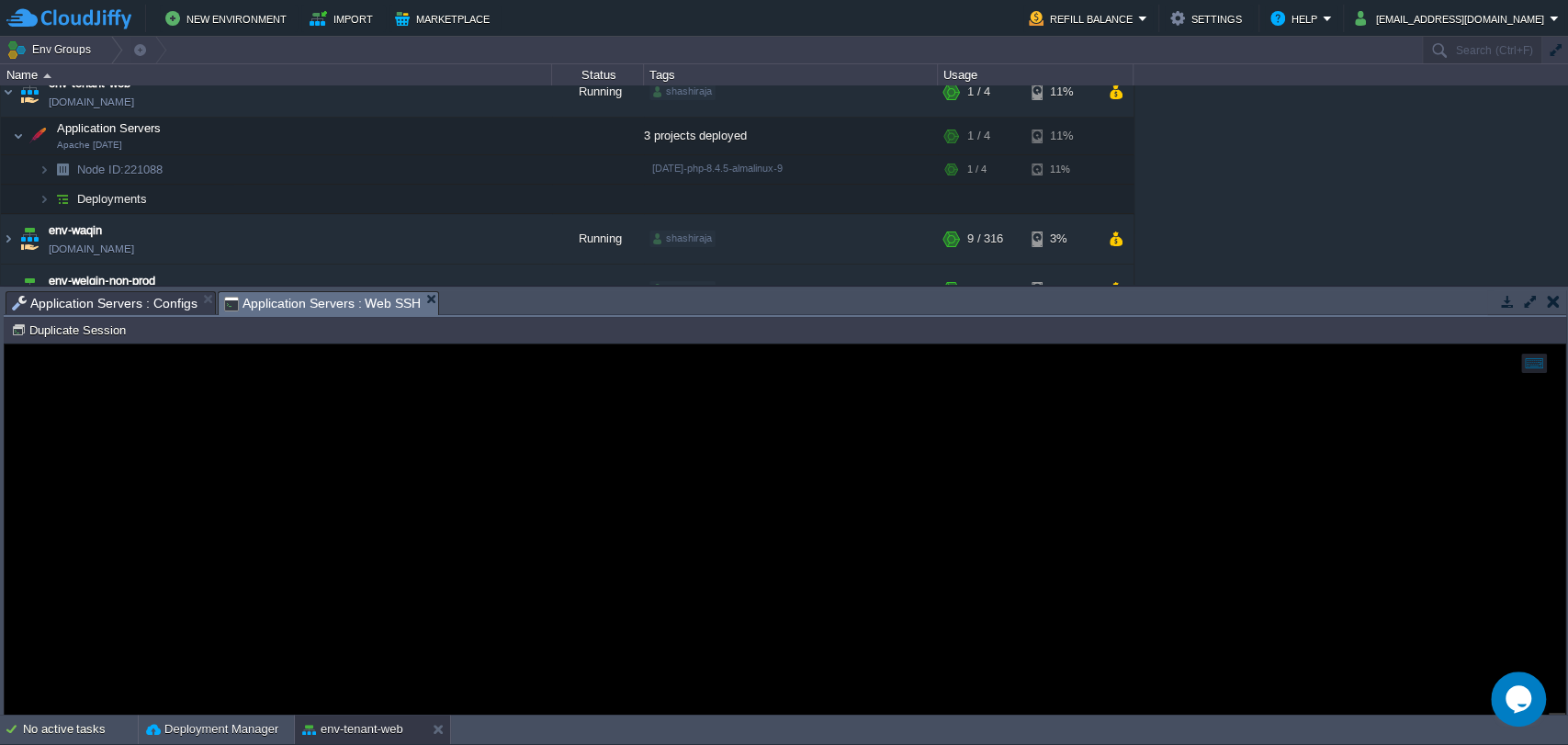
click at [252, 304] on span "Application Servers : Web SSH" at bounding box center [322, 304] width 197 height 23
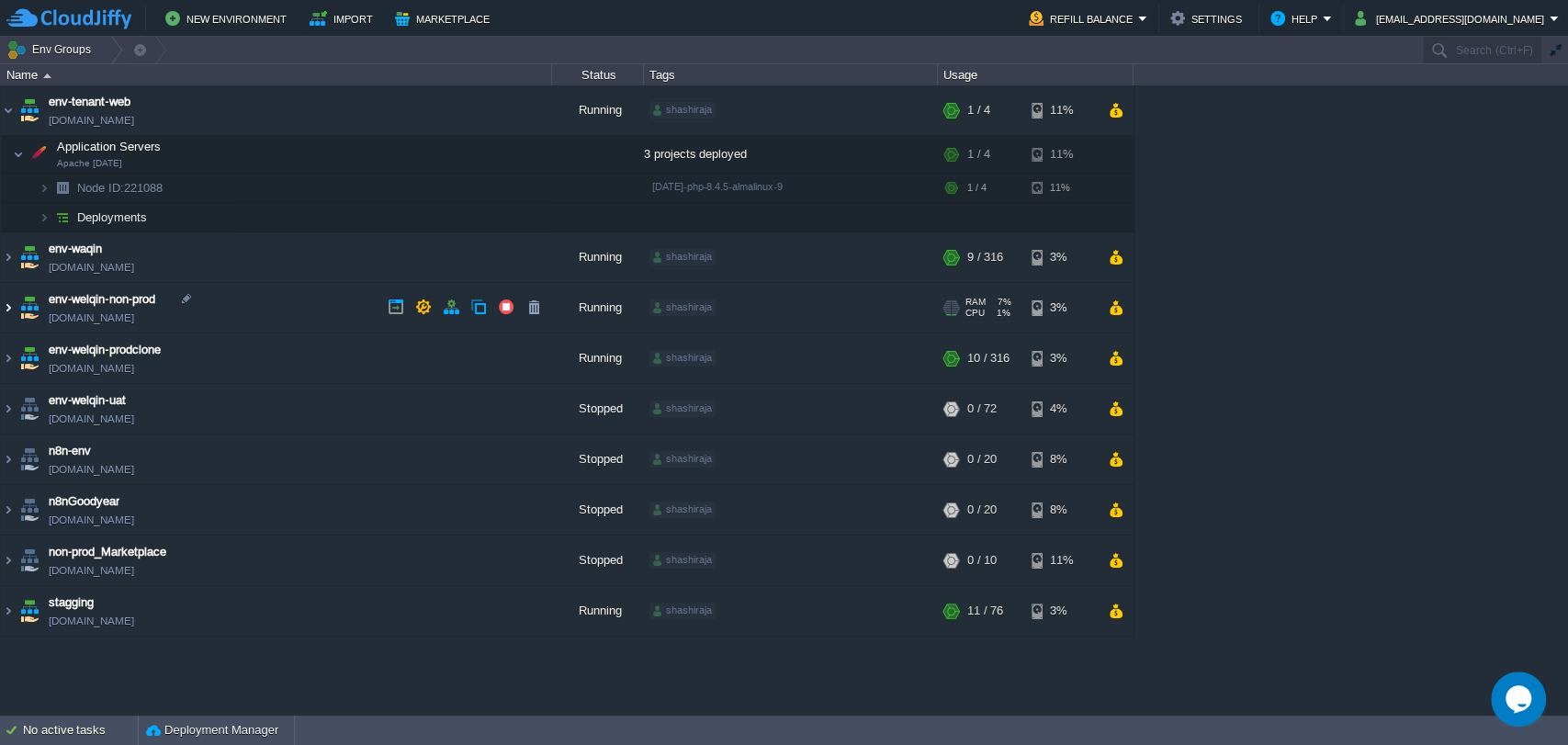
click at [10, 306] on img at bounding box center [8, 307] width 15 height 50
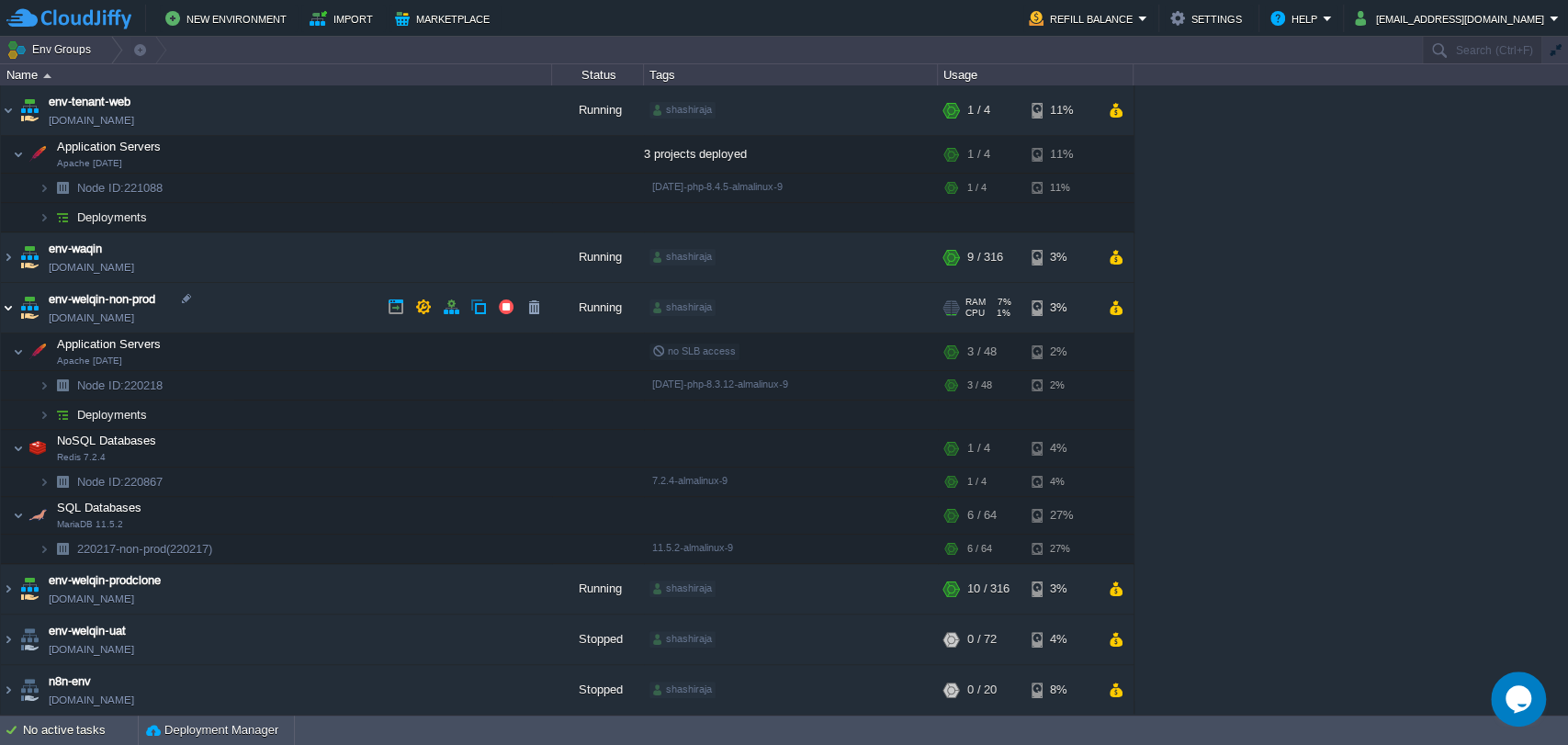
click at [8, 311] on img at bounding box center [8, 307] width 15 height 50
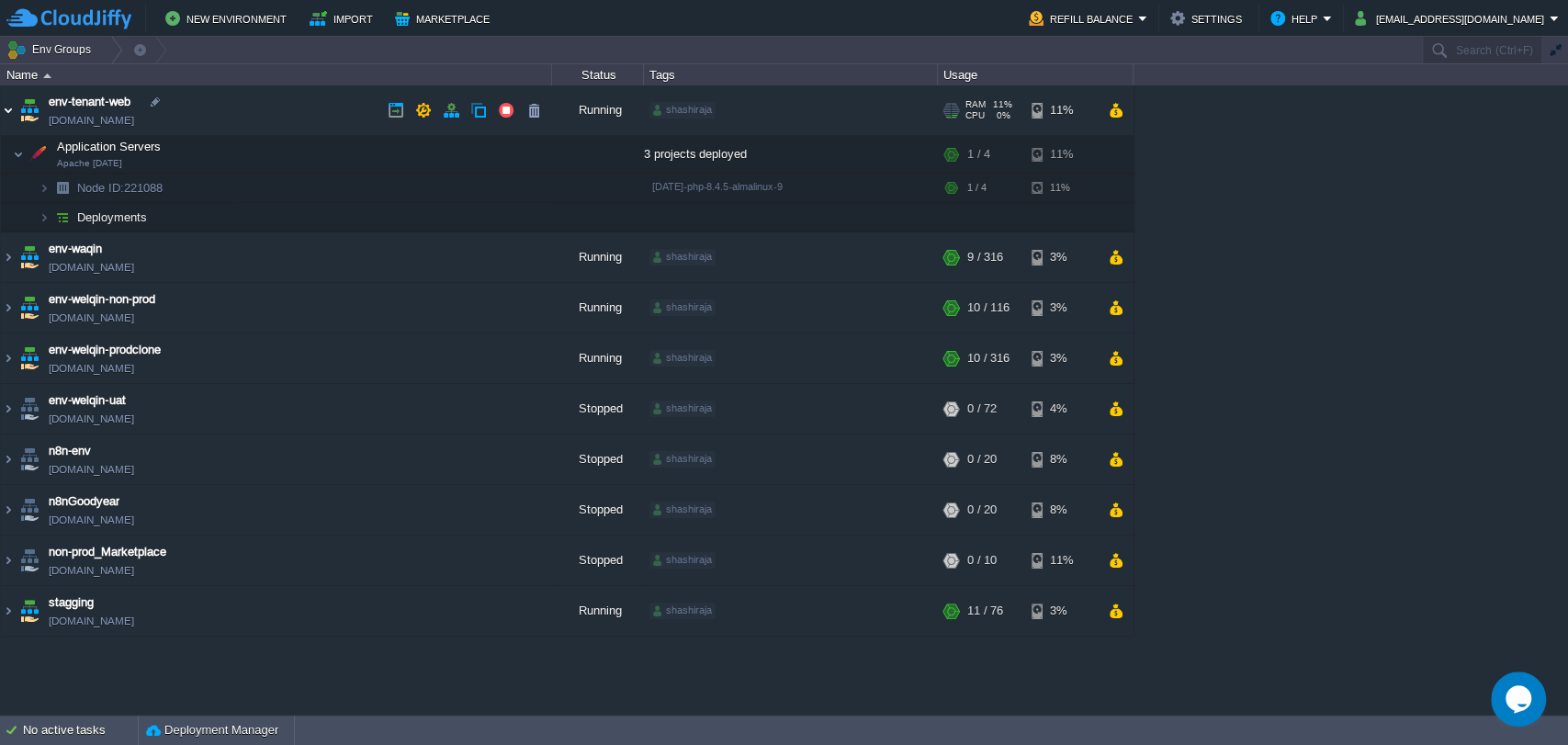
click at [9, 108] on img at bounding box center [8, 110] width 15 height 50
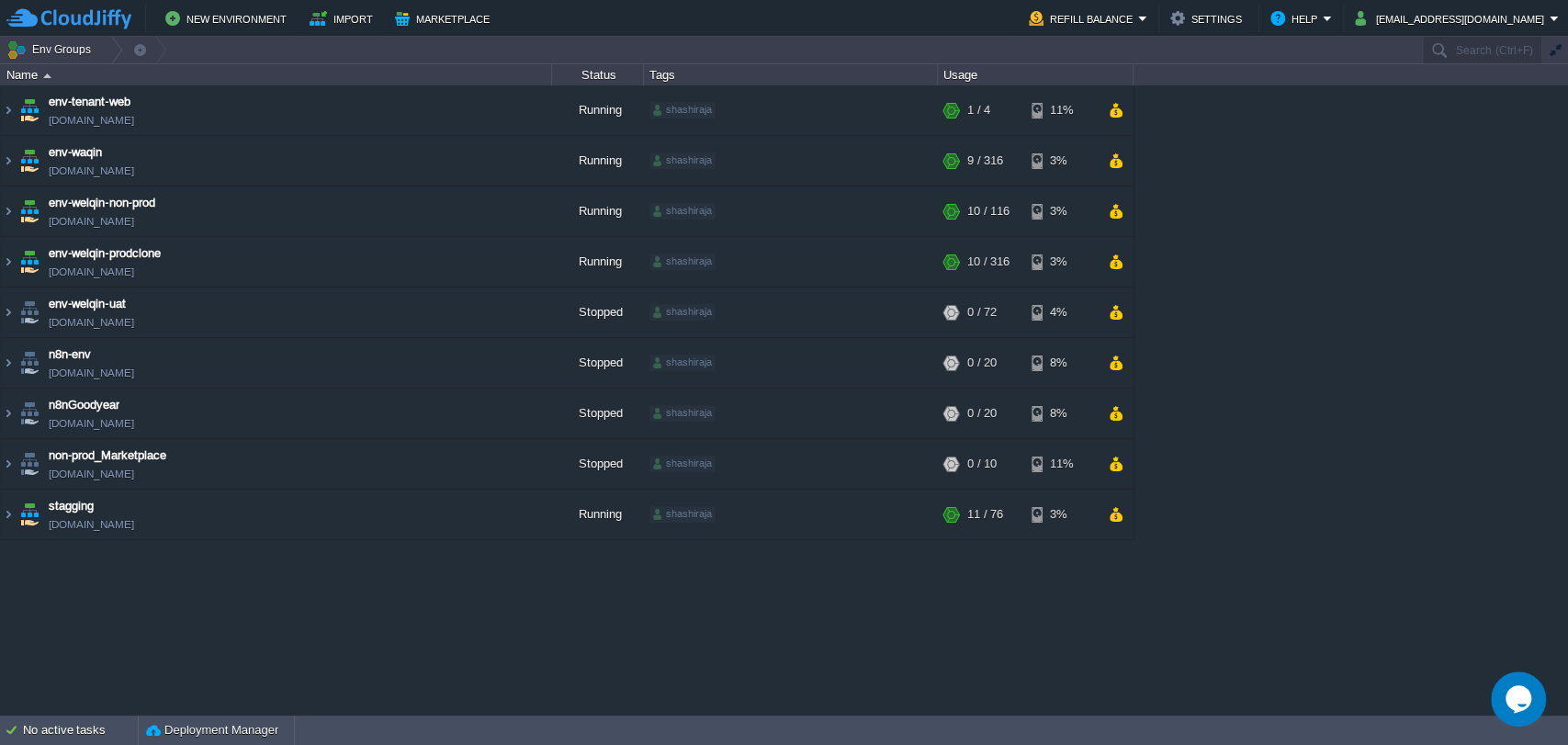
click at [341, 696] on div "env-tenant-web env-tenant-web.cloudjiffy.net Running shashiraja + Add to Env Gr…" at bounding box center [784, 399] width 1568 height 628
click at [654, 594] on div "env-tenant-web env-tenant-web.cloudjiffy.net Running shashiraja + Add to Env Gr…" at bounding box center [784, 399] width 1568 height 628
click at [1026, 651] on div "env-tenant-web env-tenant-web.cloudjiffy.net Running shashiraja + Add to Env Gr…" at bounding box center [784, 399] width 1568 height 628
click at [2, 213] on img at bounding box center [8, 211] width 15 height 50
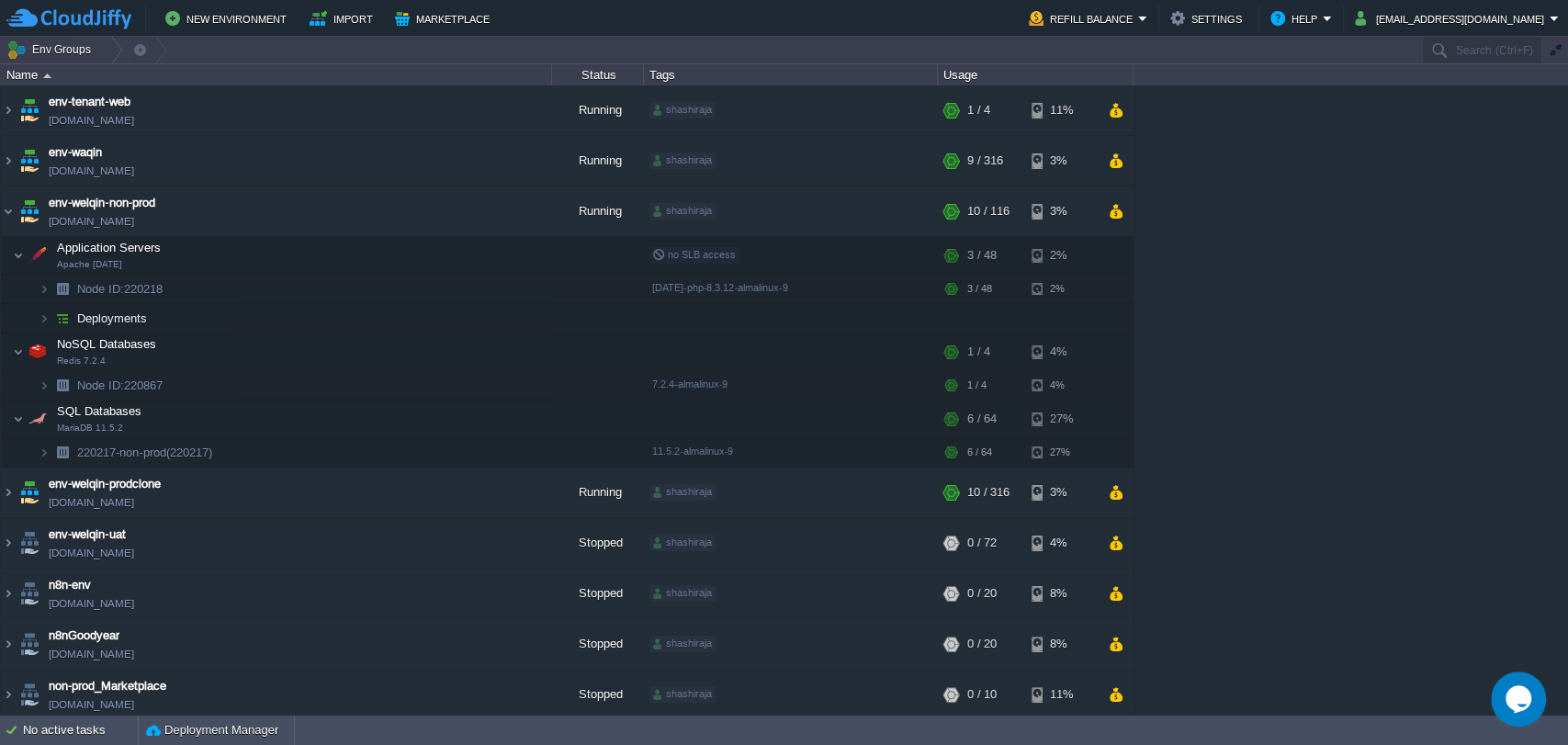
click at [1499, 299] on div "env-tenant-web env-tenant-web.cloudjiffy.net Running shashiraja + Add to Env Gr…" at bounding box center [784, 399] width 1568 height 628
